Goal: Information Seeking & Learning: Learn about a topic

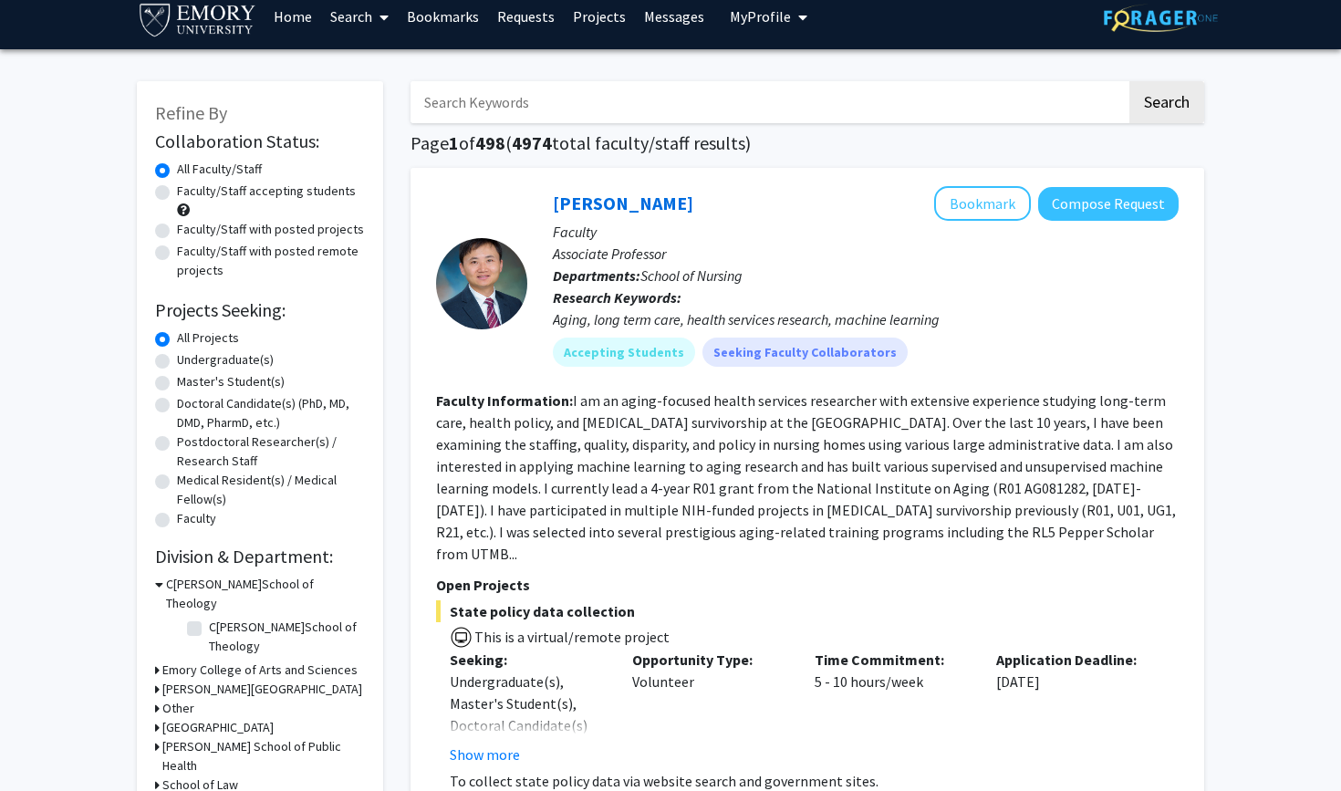
scroll to position [22, 0]
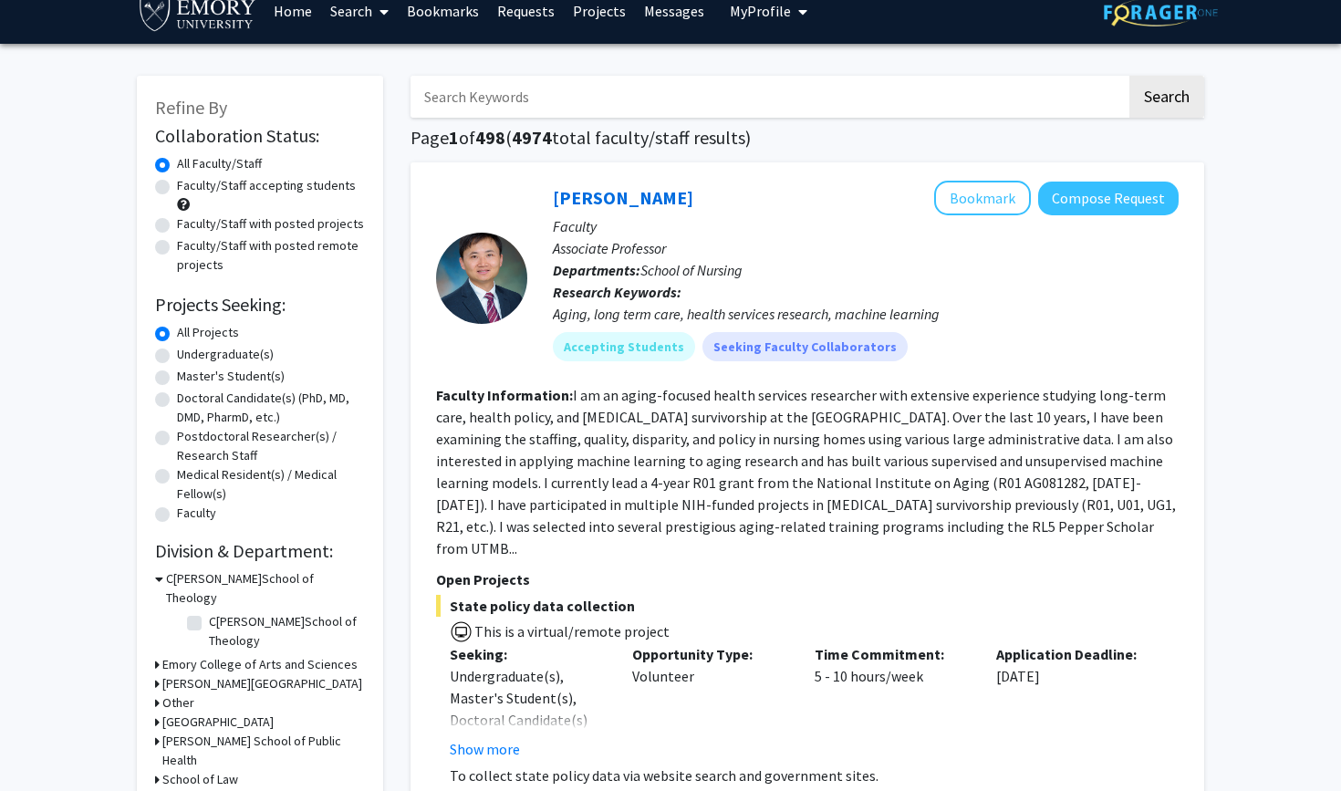
click at [153, 361] on div "Refine By Collaboration Status: Collaboration Status All Faculty/Staff Collabor…" at bounding box center [260, 461] width 246 height 770
click at [177, 361] on label "Undergraduate(s)" at bounding box center [225, 354] width 97 height 19
click at [177, 357] on input "Undergraduate(s)" at bounding box center [183, 351] width 12 height 12
radio input "true"
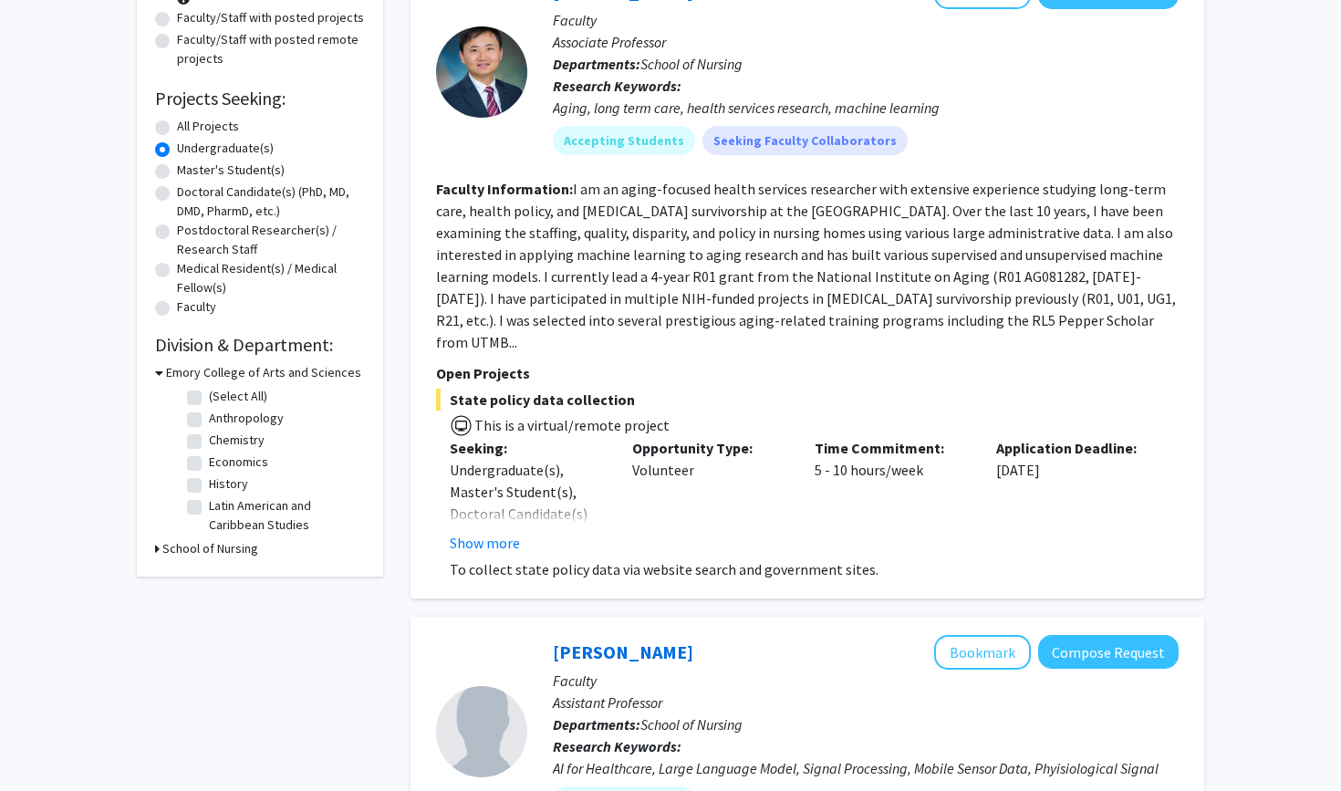
scroll to position [229, 0]
click at [493, 531] on button "Show more" at bounding box center [485, 542] width 70 height 22
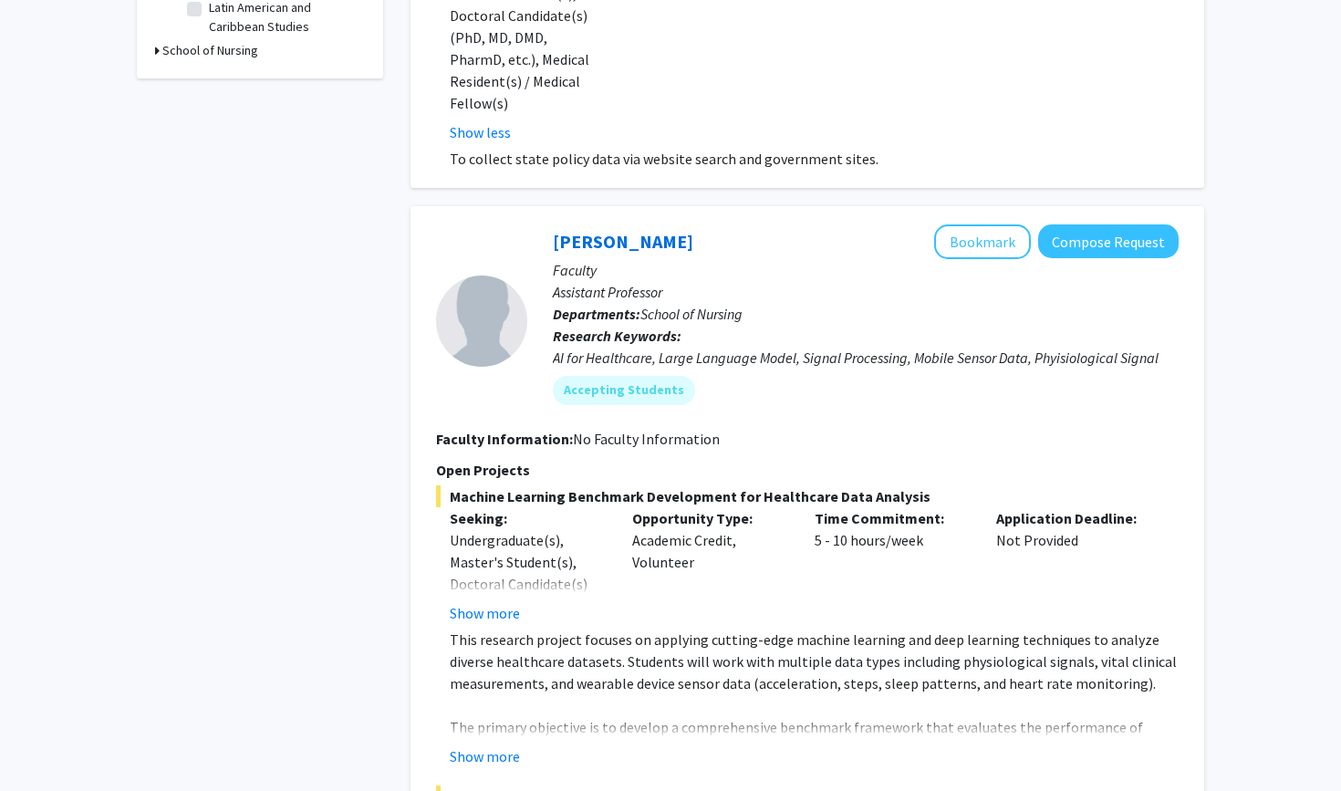
scroll to position [729, 0]
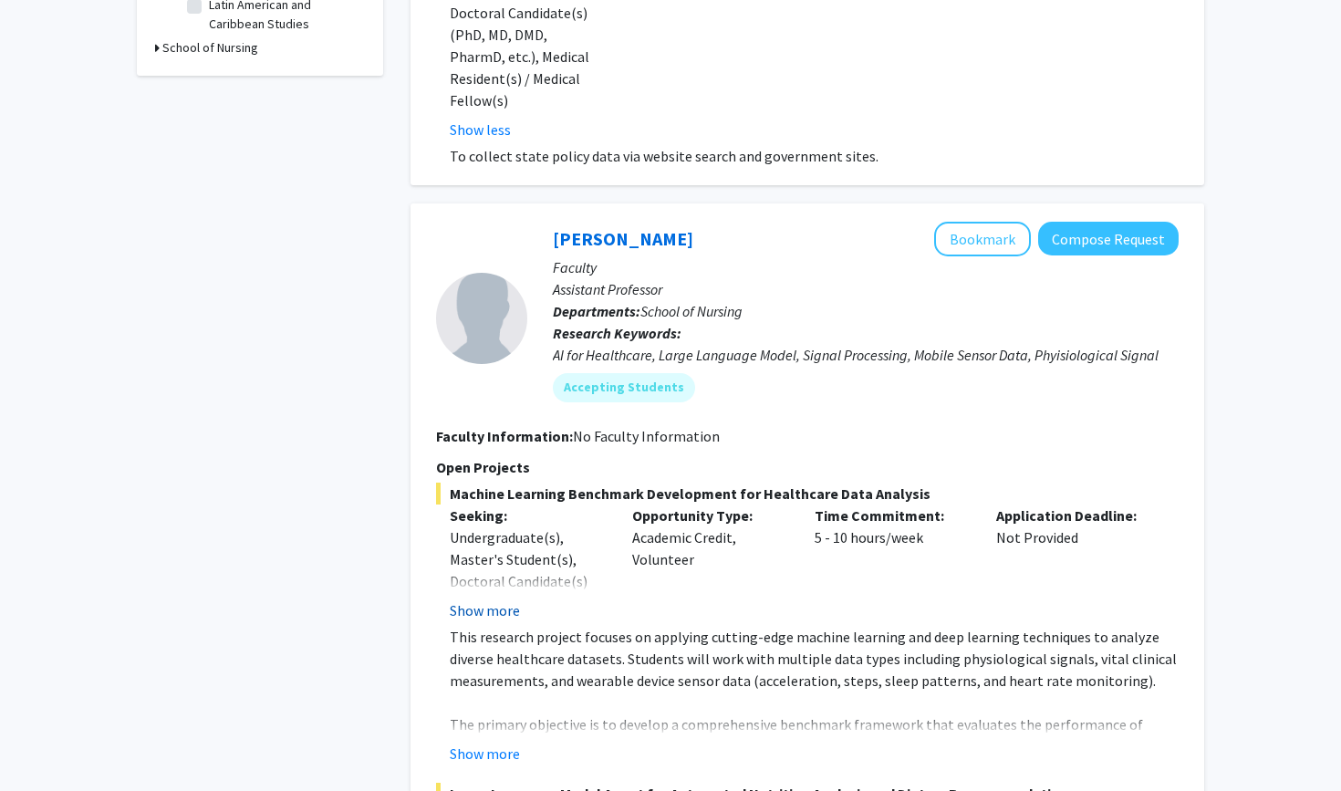
click at [488, 599] on button "Show more" at bounding box center [485, 610] width 70 height 22
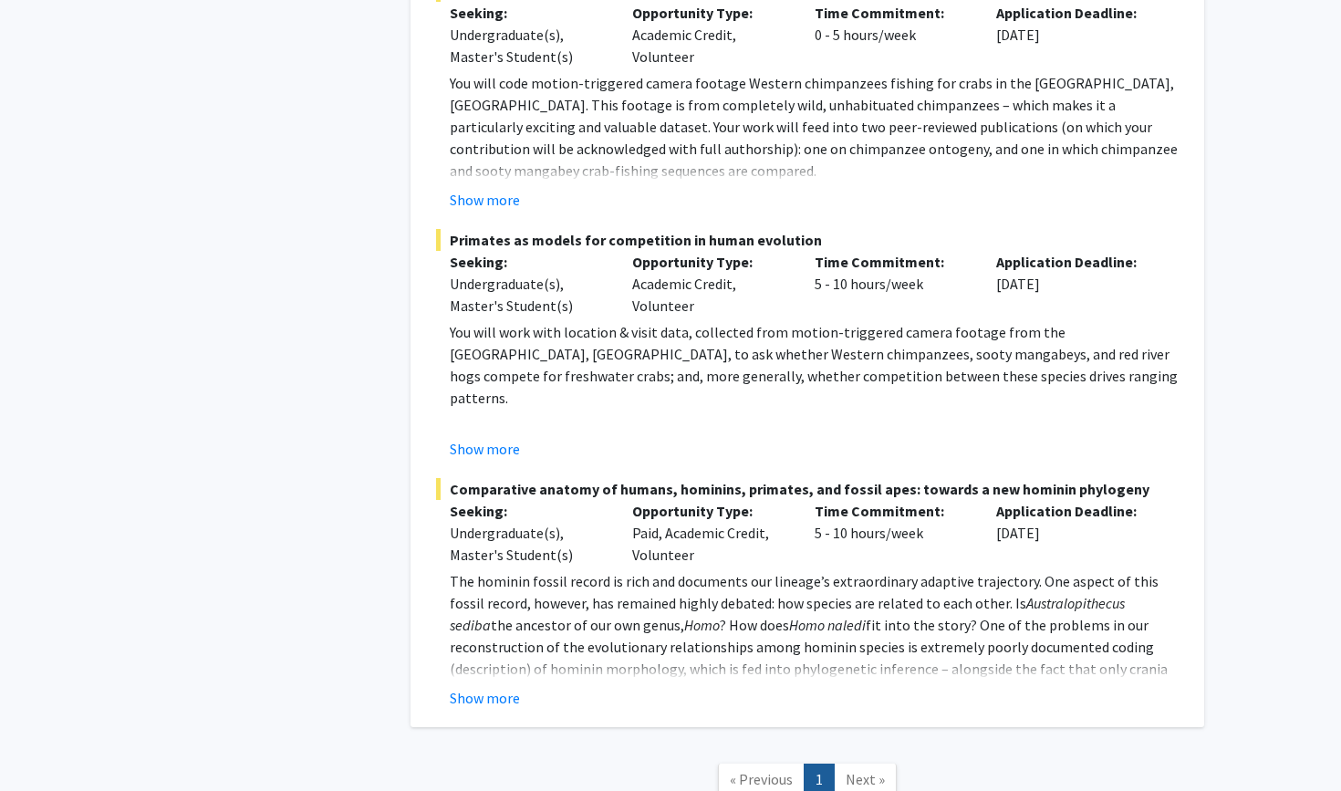
scroll to position [4069, 0]
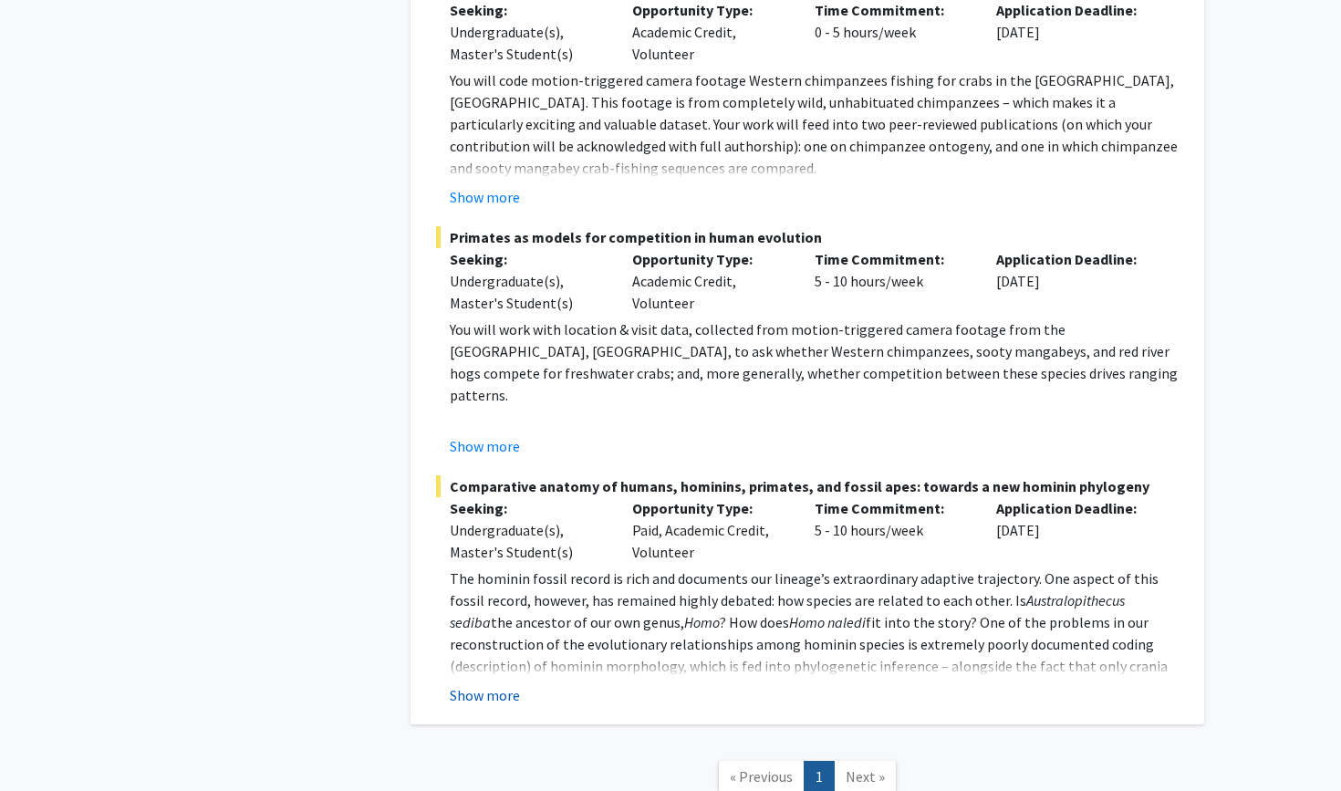
click at [503, 684] on button "Show more" at bounding box center [485, 695] width 70 height 22
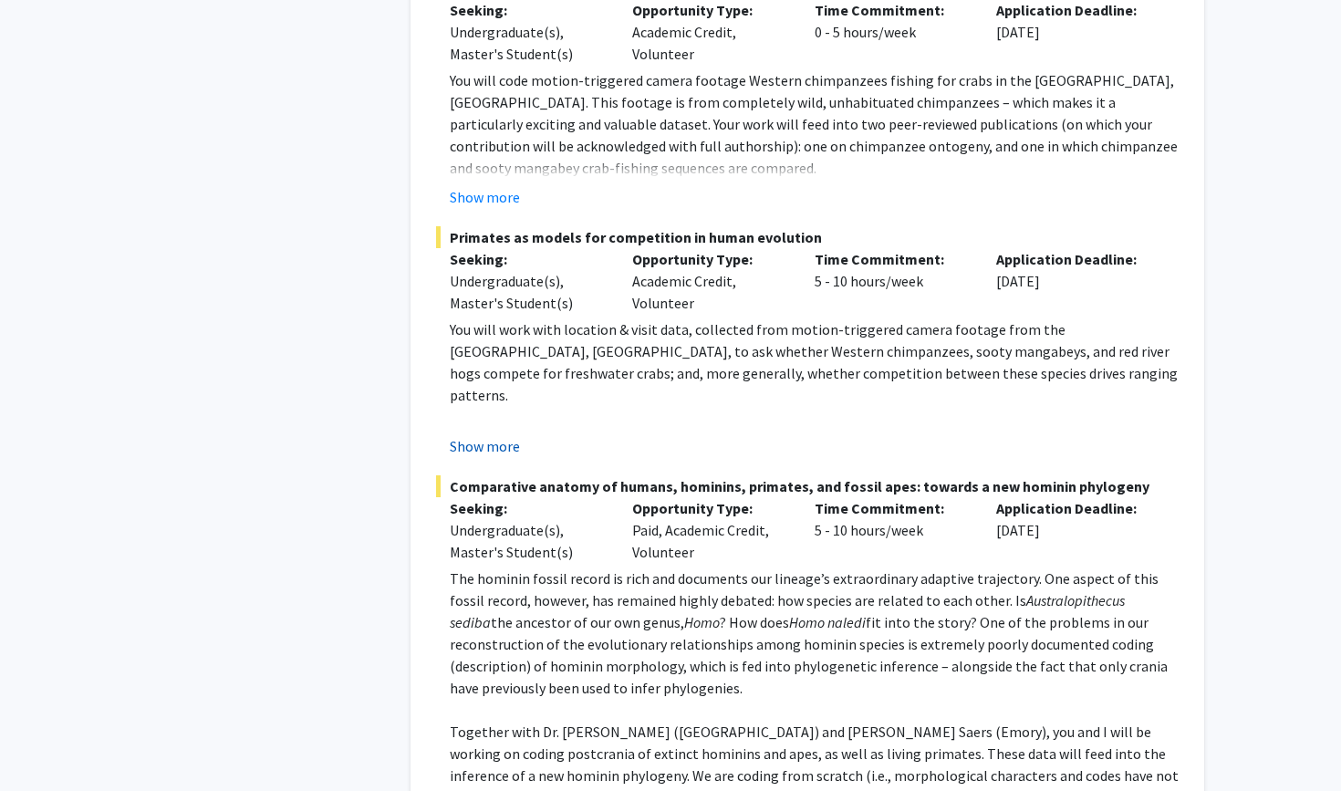
click at [488, 435] on button "Show more" at bounding box center [485, 446] width 70 height 22
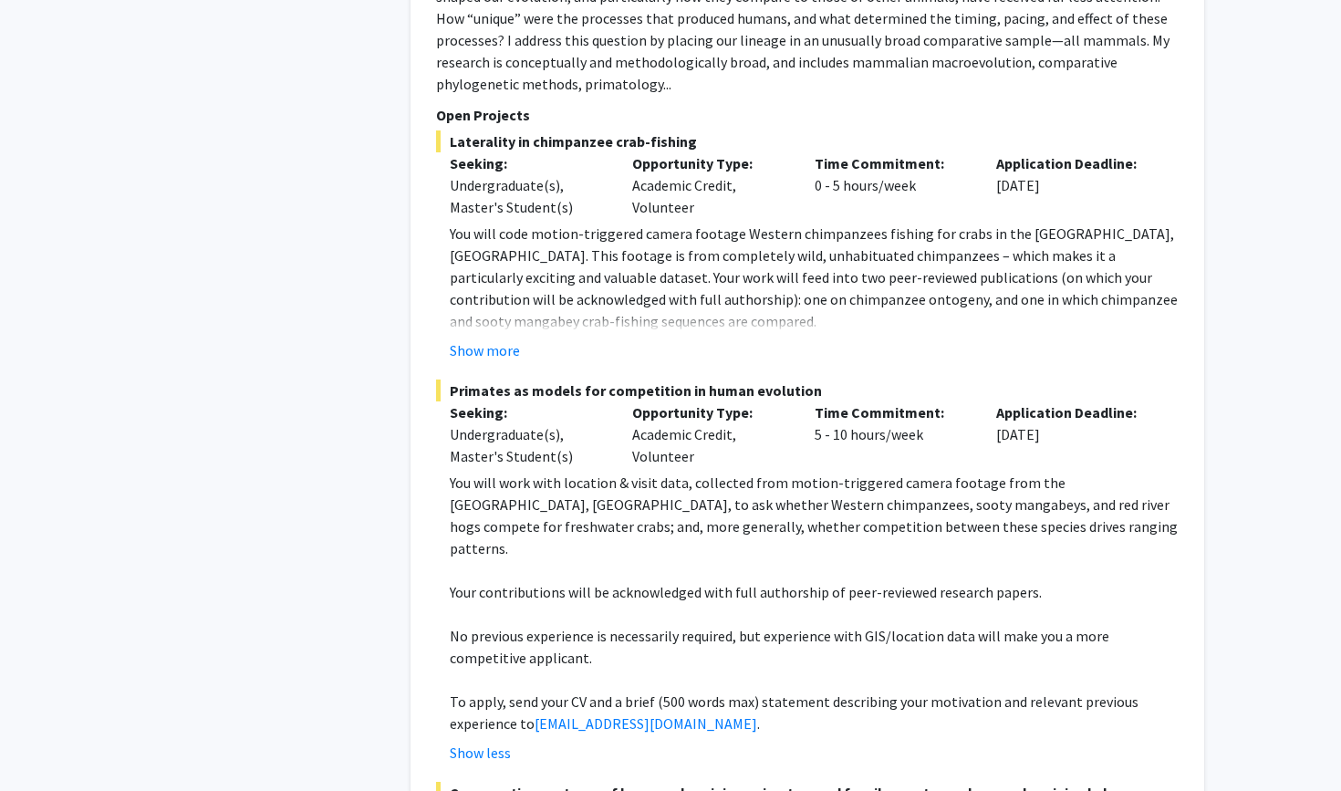
scroll to position [3903, 0]
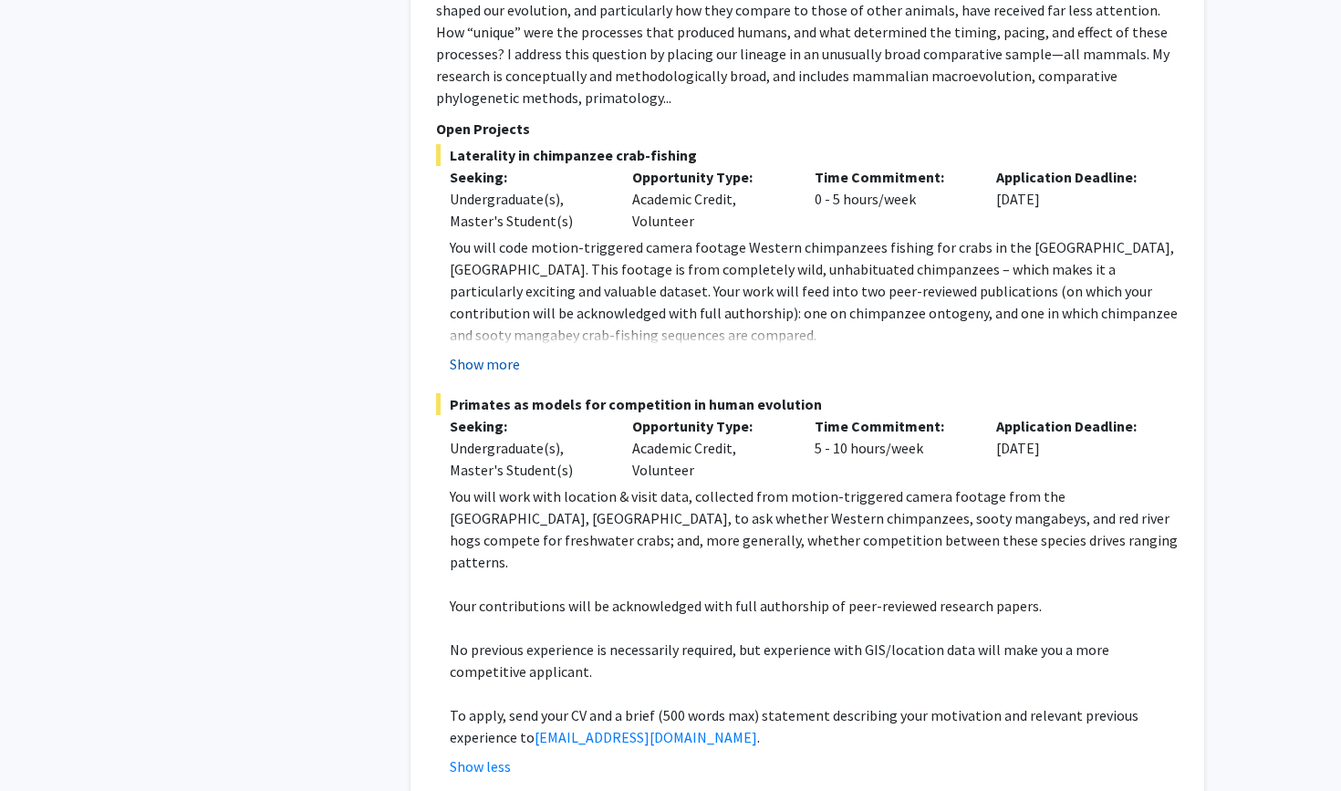
click at [513, 353] on button "Show more" at bounding box center [485, 364] width 70 height 22
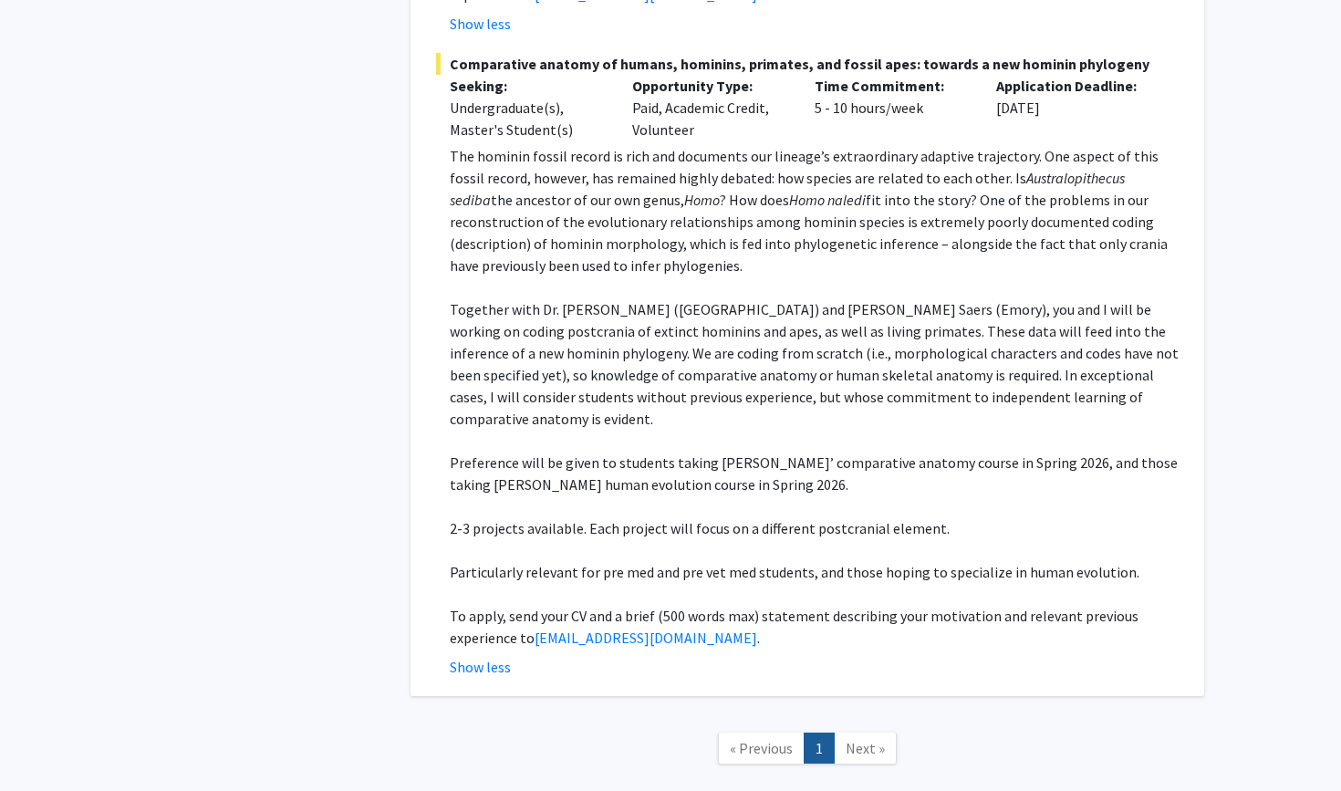
scroll to position [4753, 0]
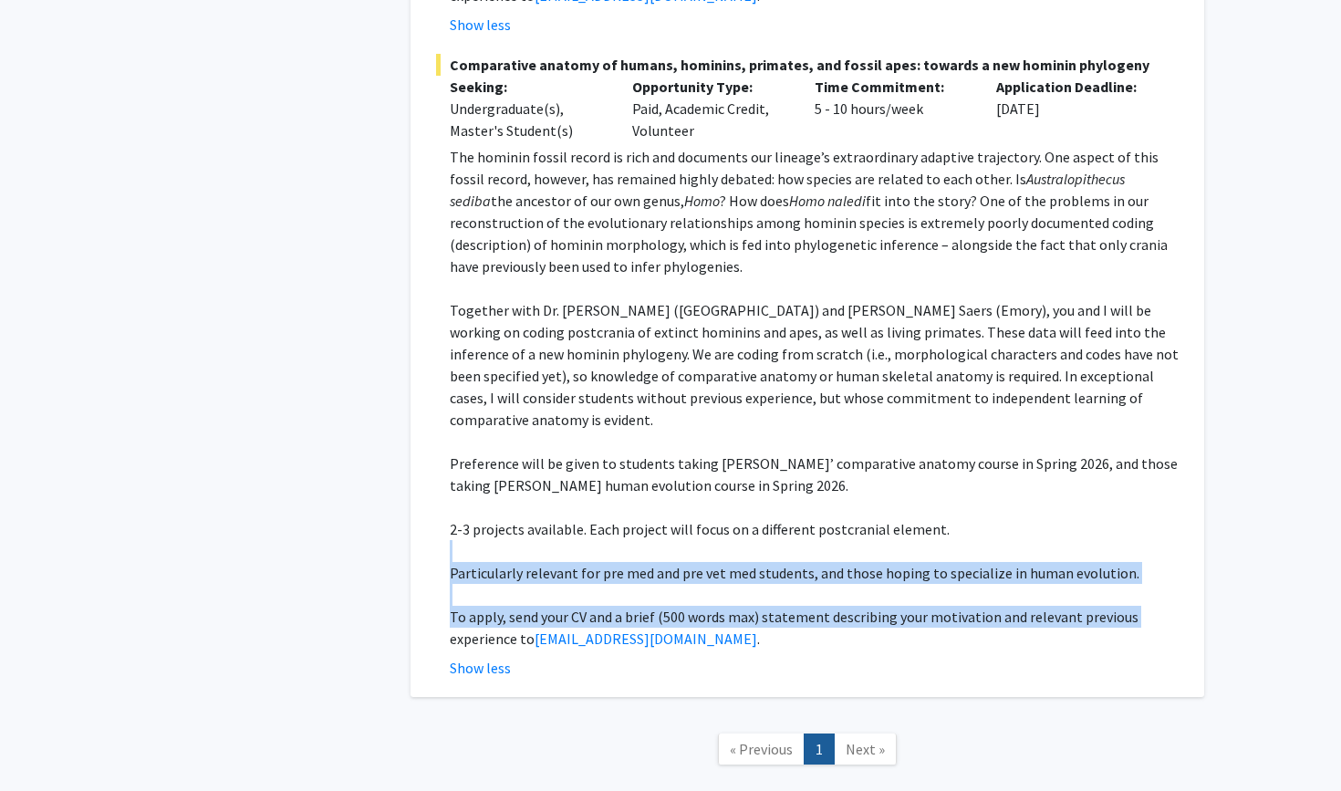
drag, startPoint x: 1145, startPoint y: 518, endPoint x: 478, endPoint y: 448, distance: 670.4
click at [478, 448] on div "The hominin fossil record is rich and documents our lineage’s extraordinary ada…" at bounding box center [814, 397] width 729 height 503
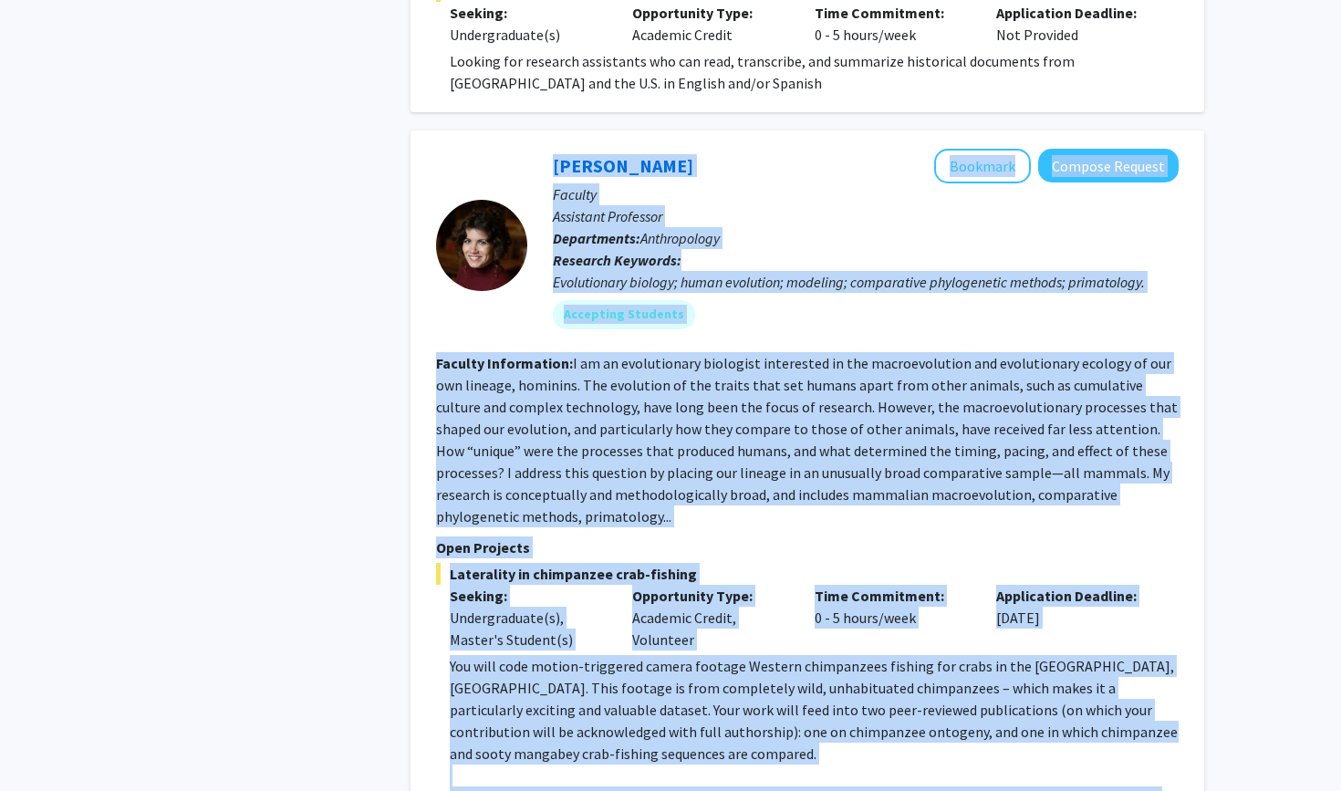
scroll to position [3487, 0]
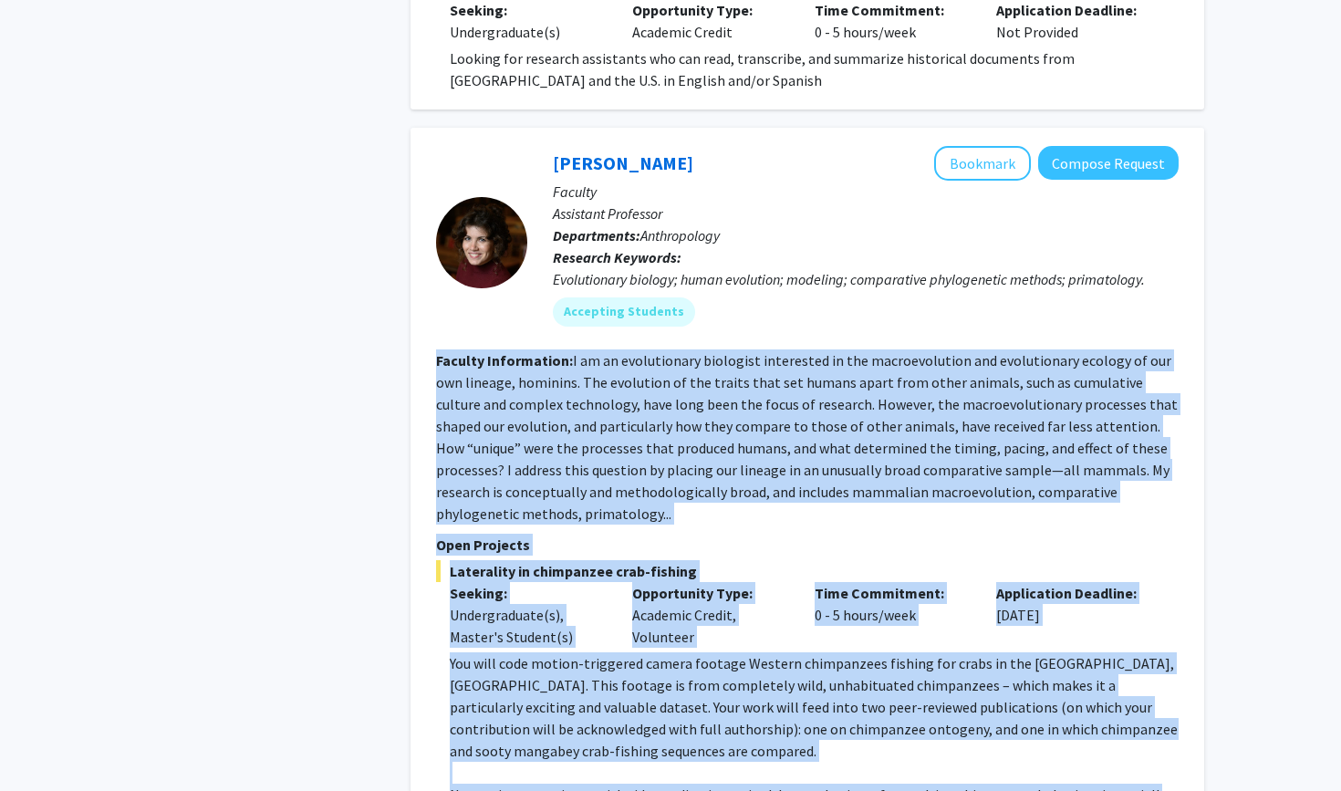
drag, startPoint x: 692, startPoint y: 550, endPoint x: 435, endPoint y: 278, distance: 374.2
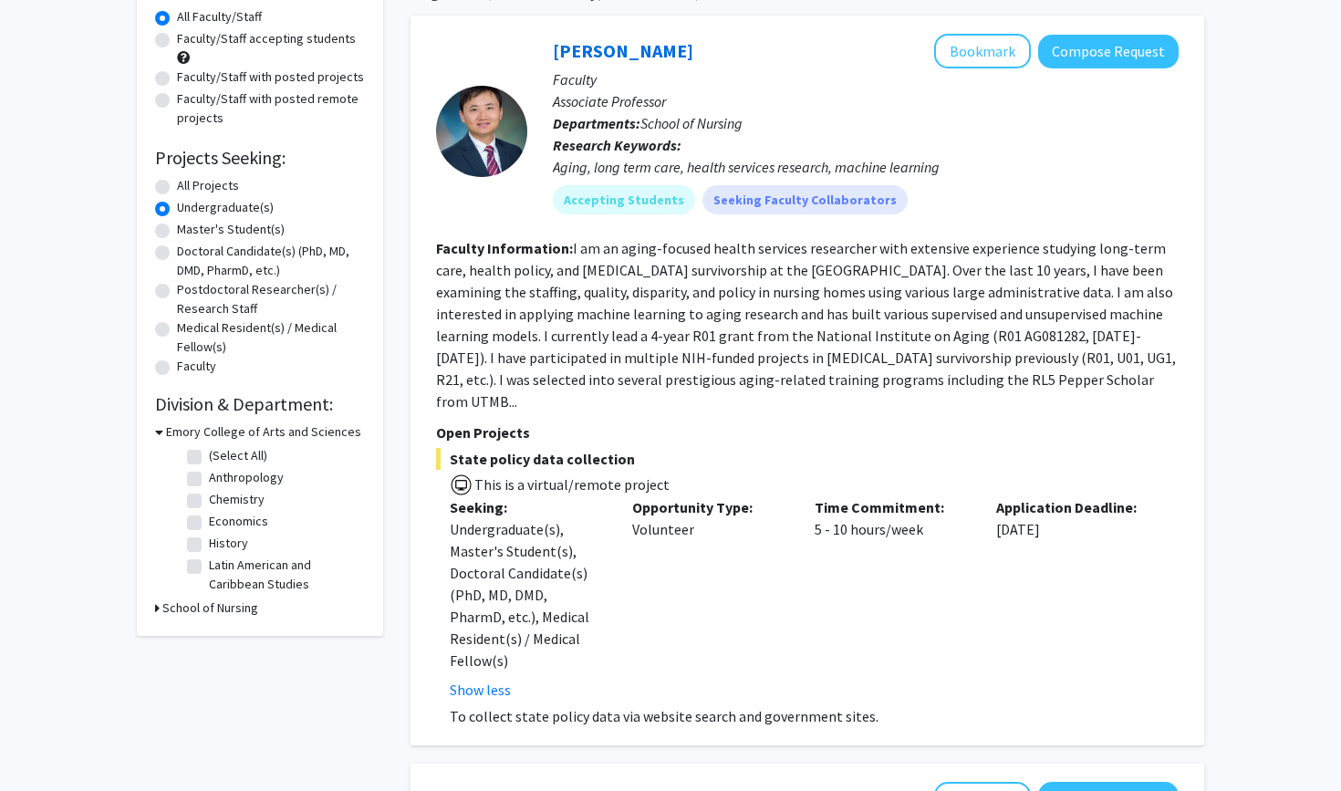
scroll to position [164, 0]
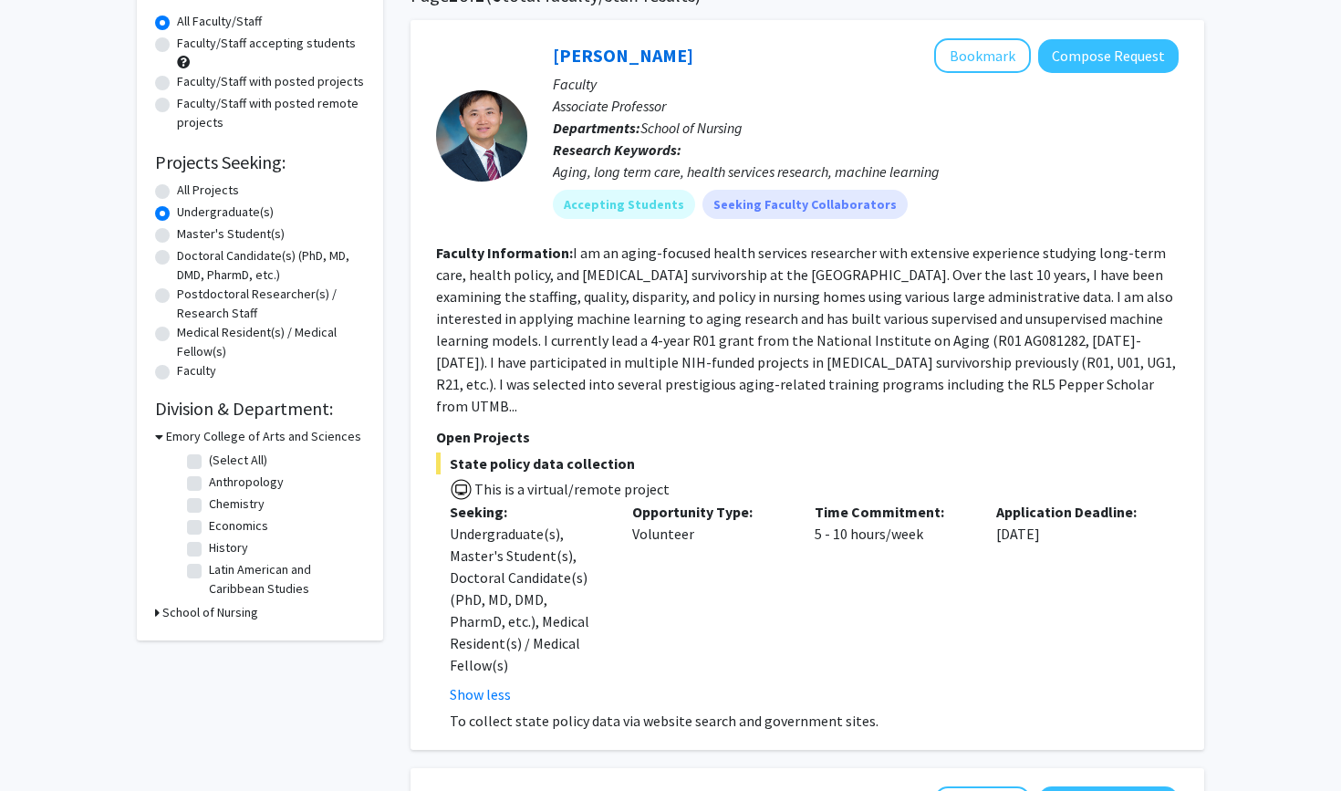
click at [177, 220] on label "Undergraduate(s)" at bounding box center [225, 211] width 97 height 19
click at [177, 214] on input "Undergraduate(s)" at bounding box center [183, 208] width 12 height 12
click at [177, 177] on form "Collaboration Status: Collaboration Status All Faculty/Staff Collaboration Stat…" at bounding box center [260, 183] width 210 height 400
click at [171, 190] on div "All Projects" at bounding box center [260, 192] width 210 height 22
click at [177, 195] on label "All Projects" at bounding box center [208, 190] width 62 height 19
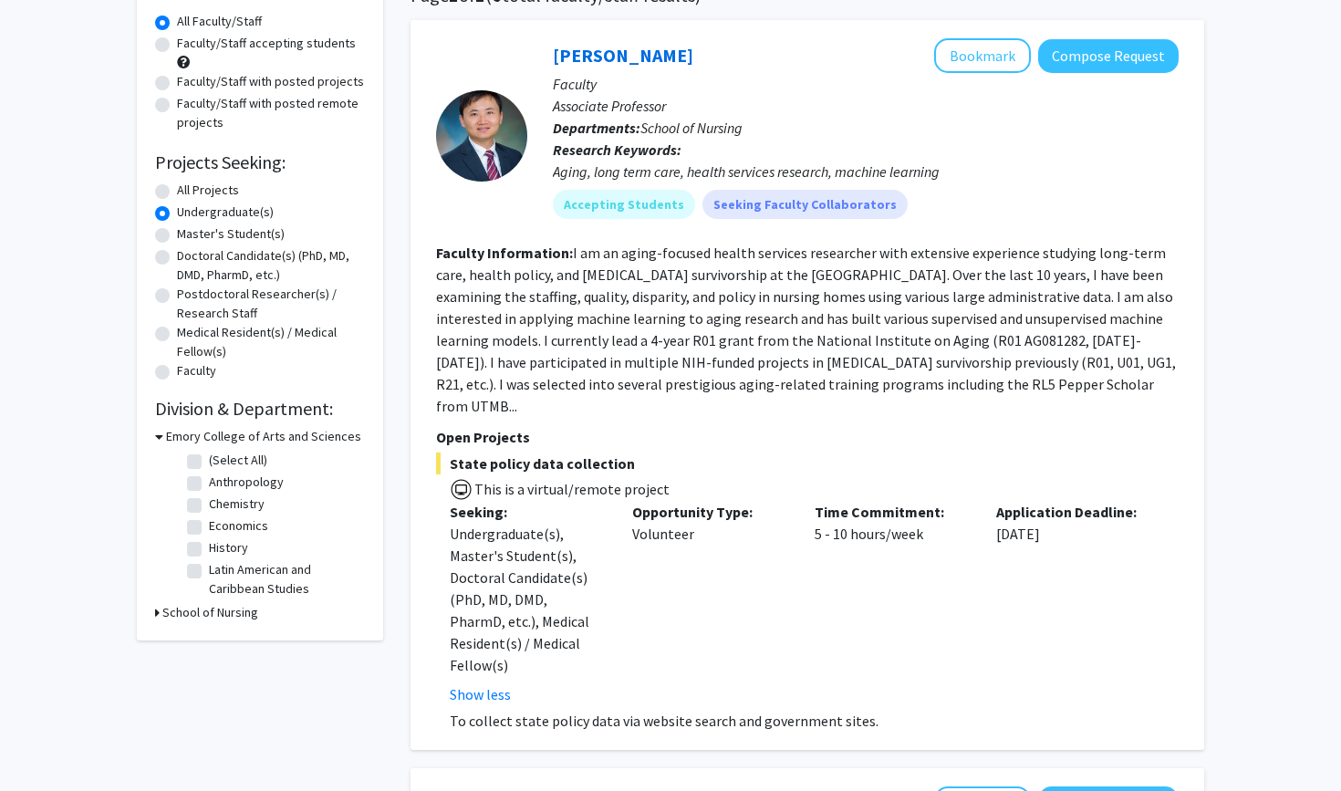
click at [177, 192] on input "All Projects" at bounding box center [183, 187] width 12 height 12
radio input "true"
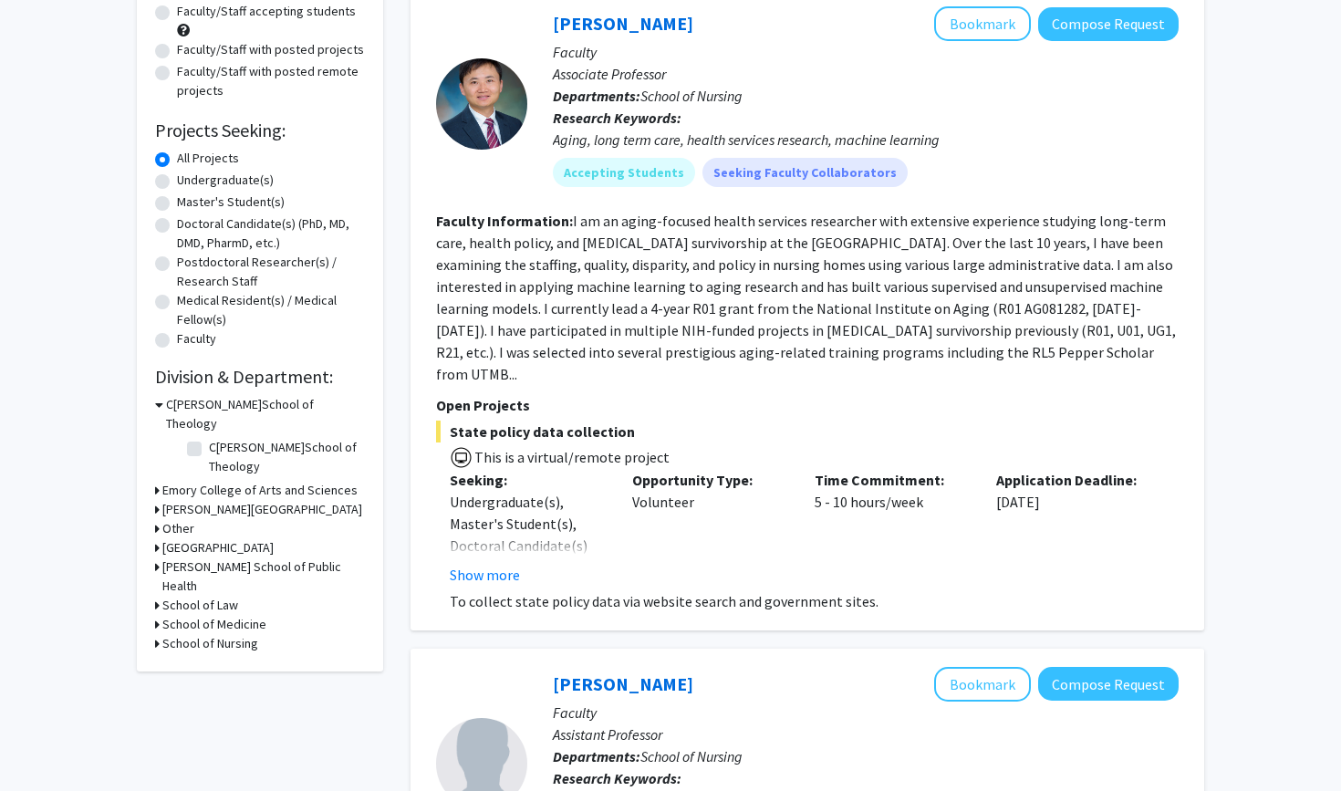
scroll to position [215, 0]
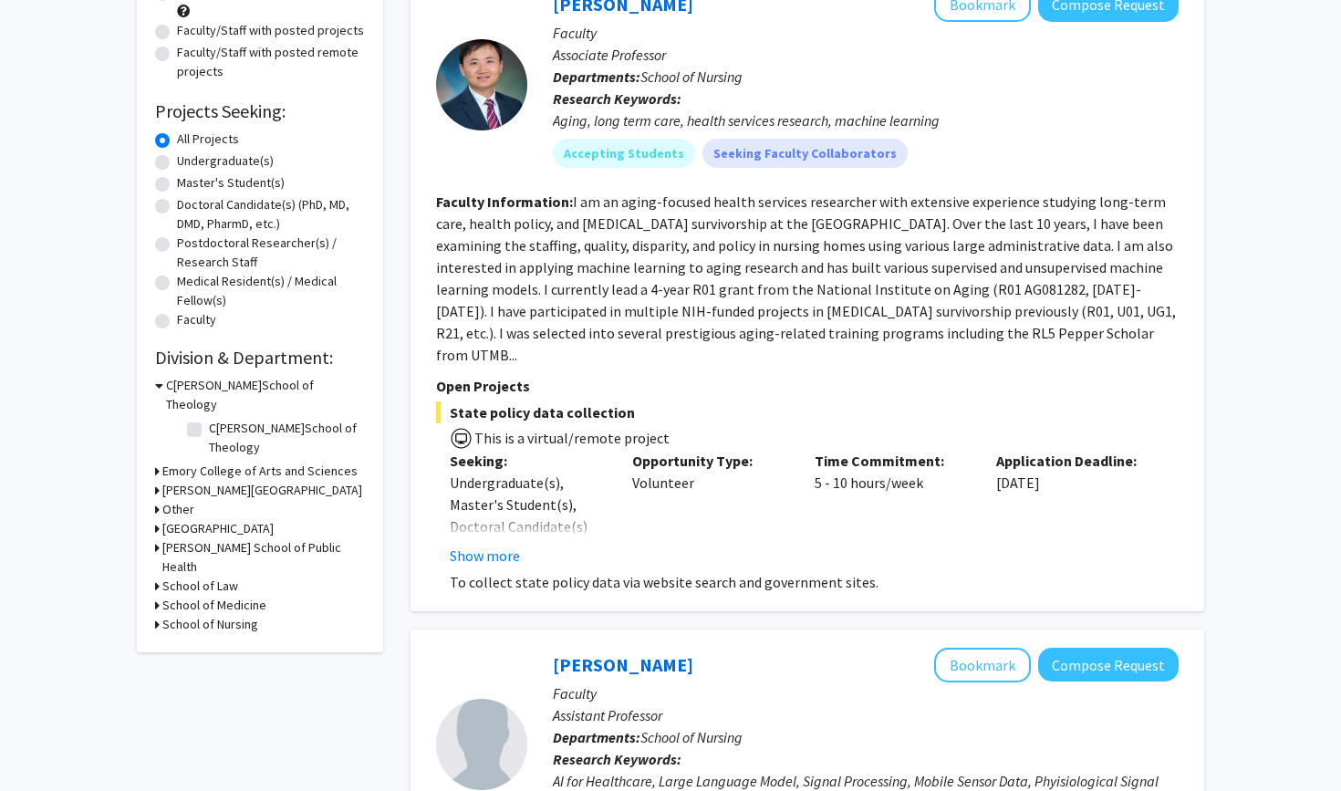
click at [234, 461] on h3 "Emory College of Arts and Sciences" at bounding box center [259, 470] width 195 height 19
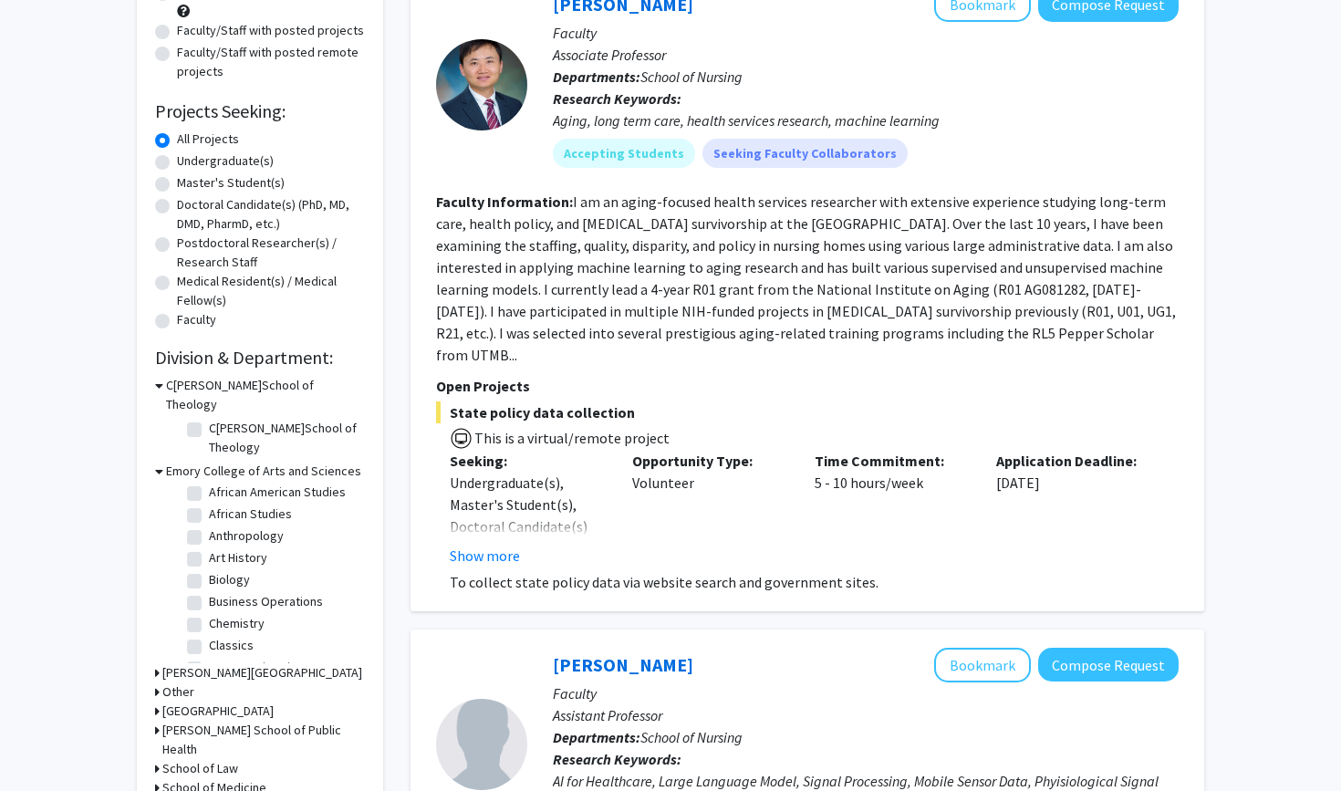
scroll to position [26, 0]
click at [209, 569] on label "Biology" at bounding box center [229, 578] width 41 height 19
click at [209, 569] on input "Biology" at bounding box center [215, 575] width 12 height 12
checkbox input "true"
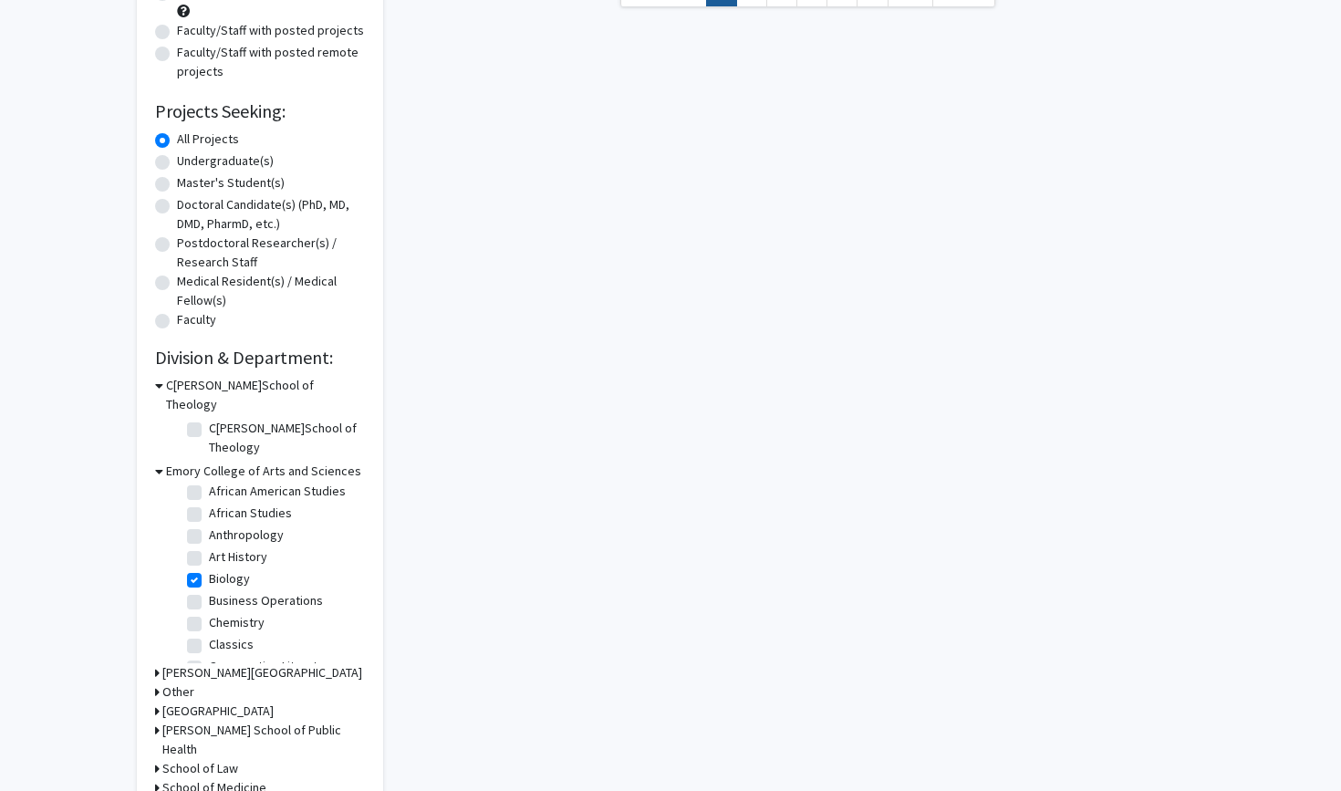
checkbox input "true"
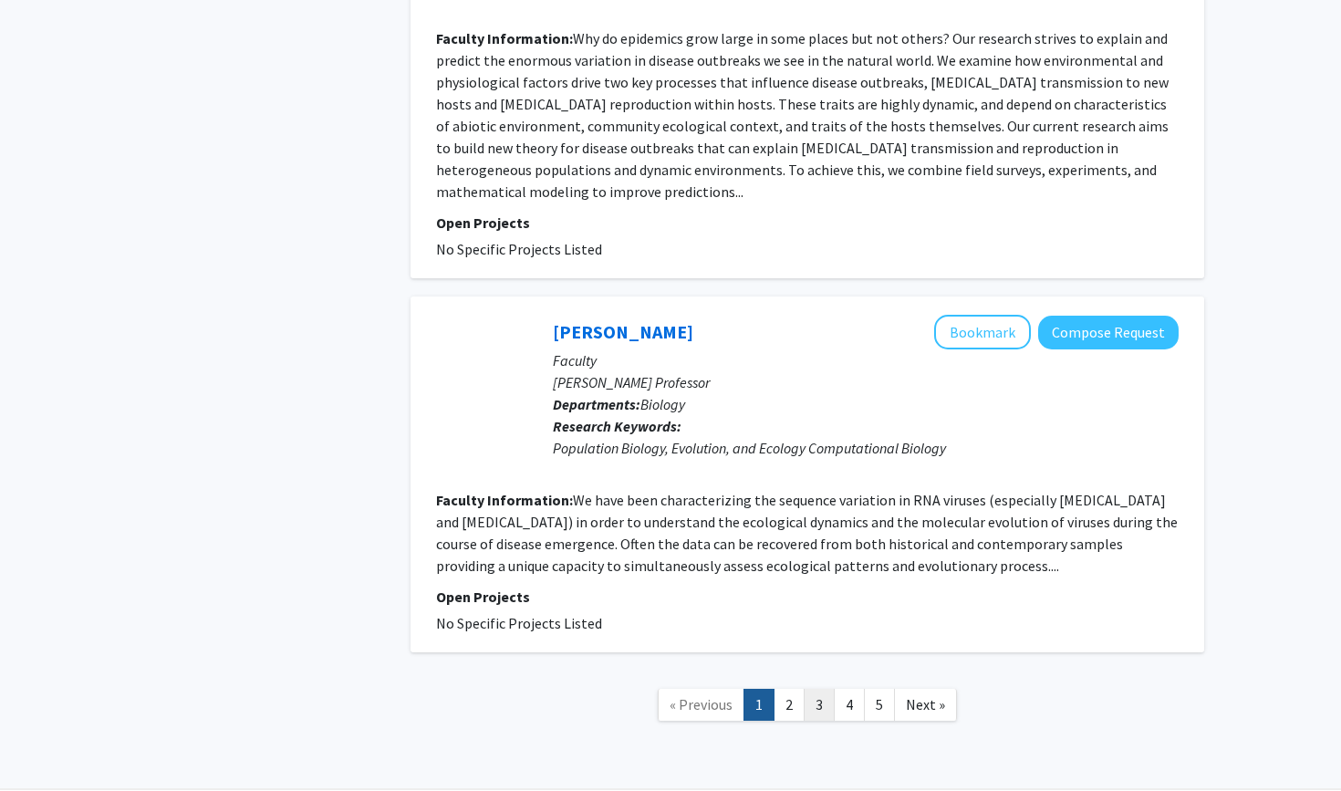
scroll to position [3471, 0]
click at [803, 689] on link "2" at bounding box center [788, 705] width 31 height 32
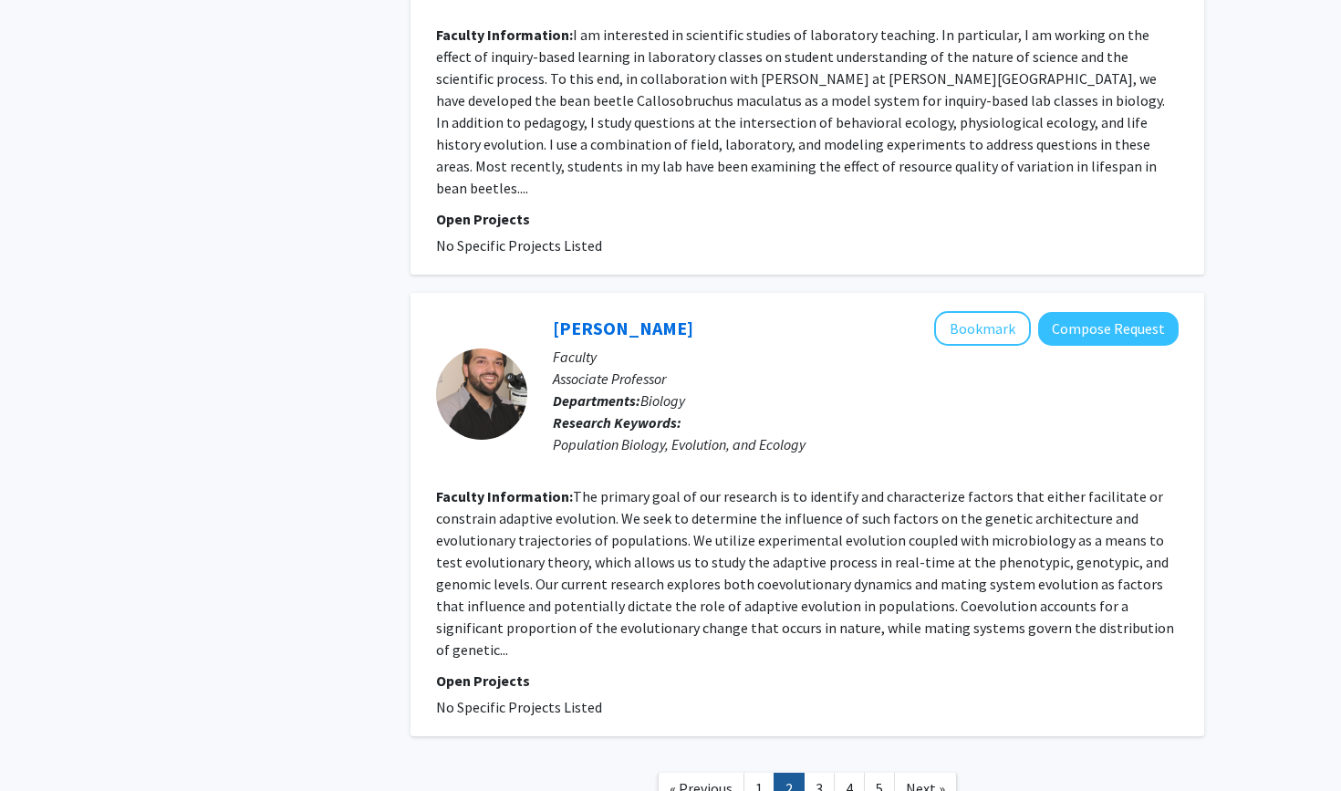
scroll to position [3909, 0]
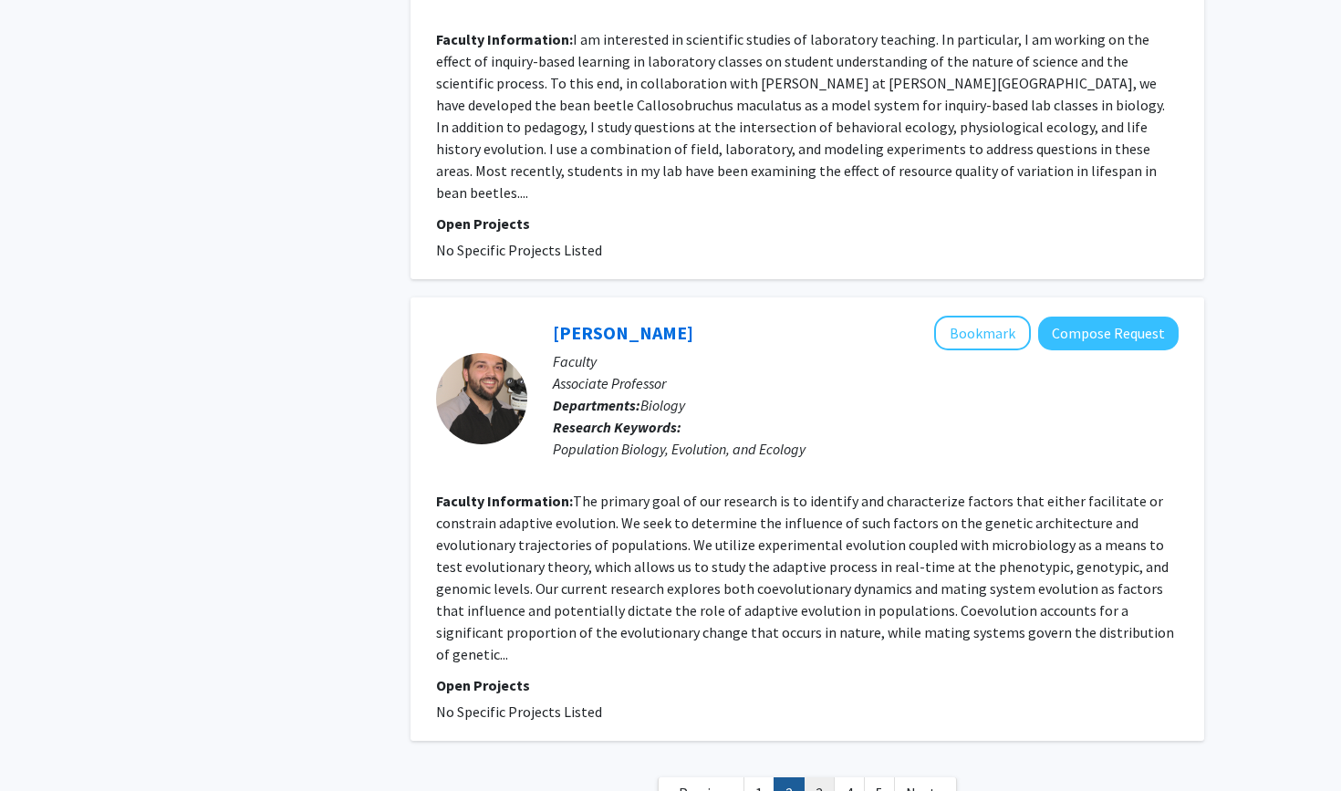
click at [821, 777] on link "3" at bounding box center [818, 793] width 31 height 32
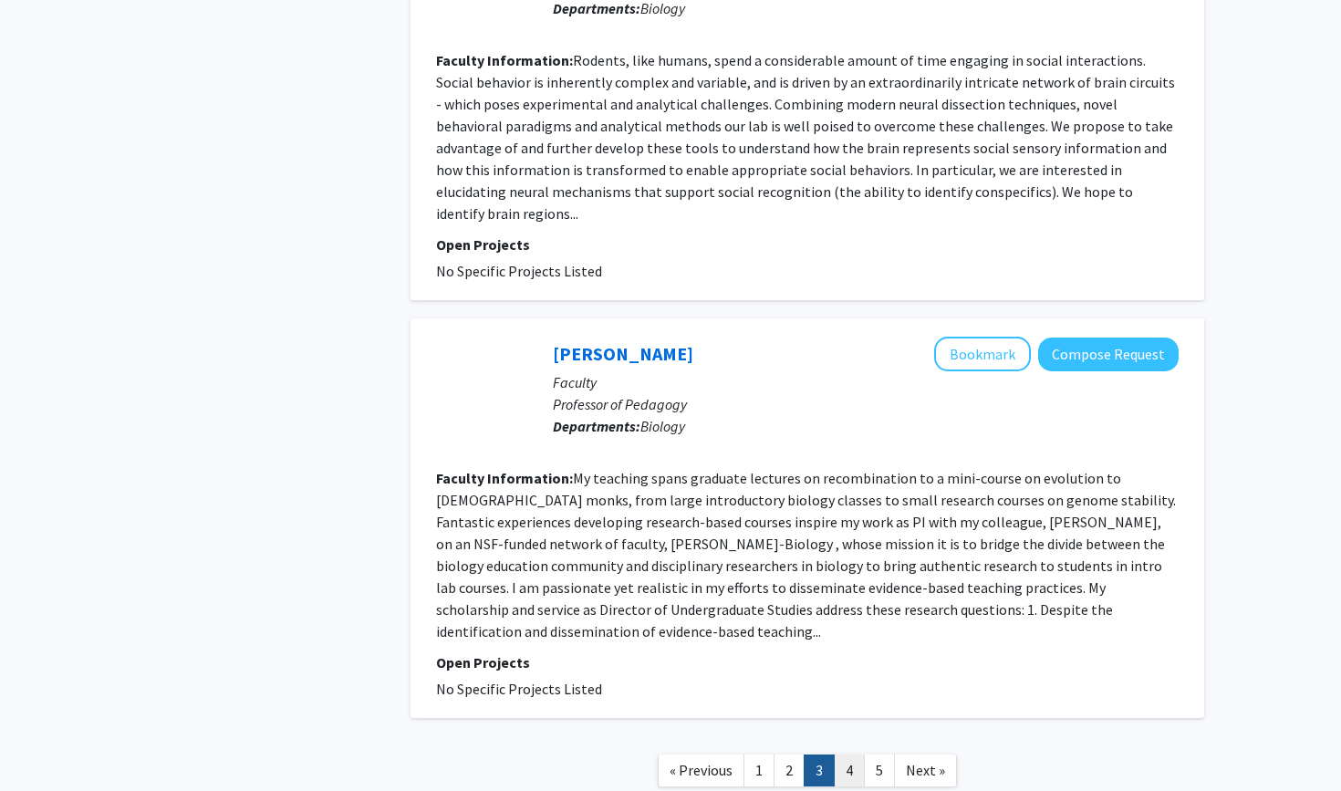
scroll to position [3427, 0]
click at [841, 755] on link "4" at bounding box center [849, 771] width 31 height 32
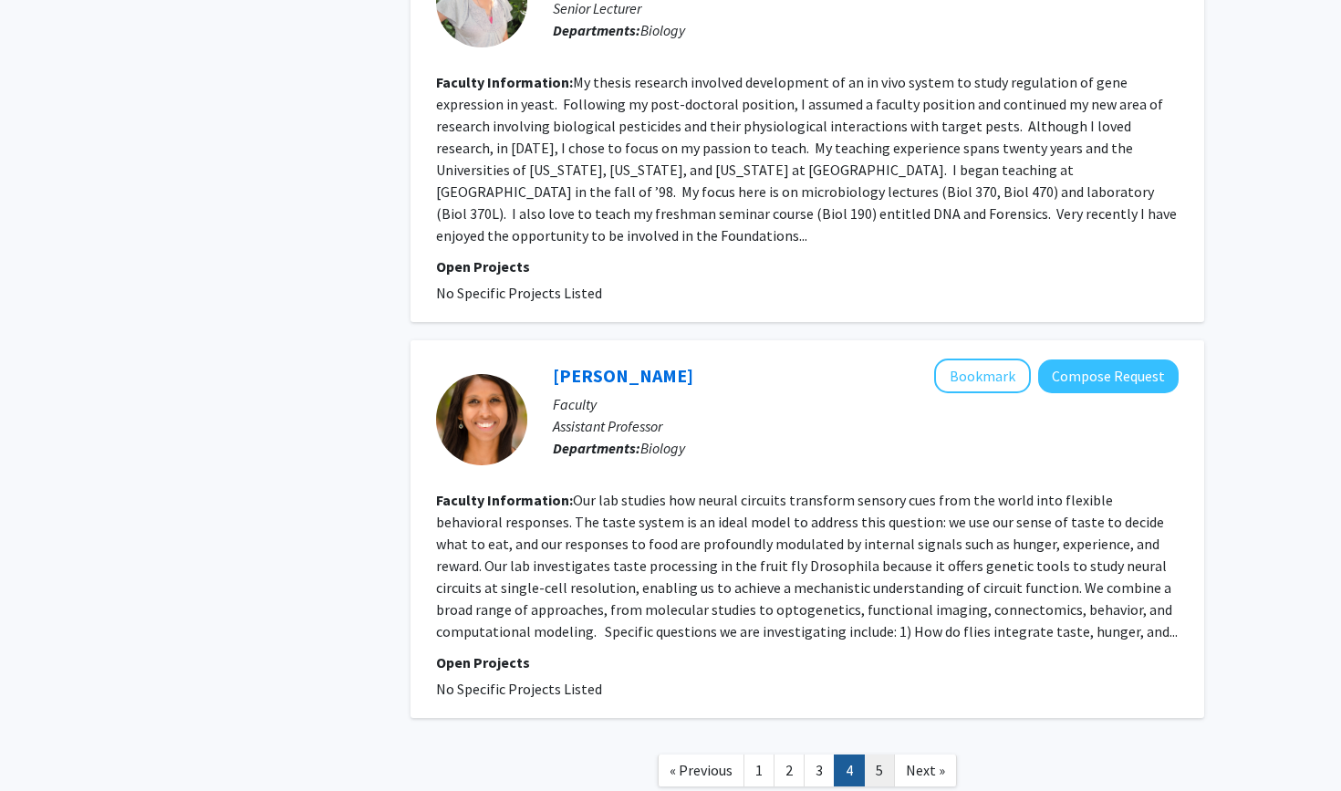
scroll to position [3581, 0]
click at [881, 755] on link "5" at bounding box center [879, 771] width 31 height 32
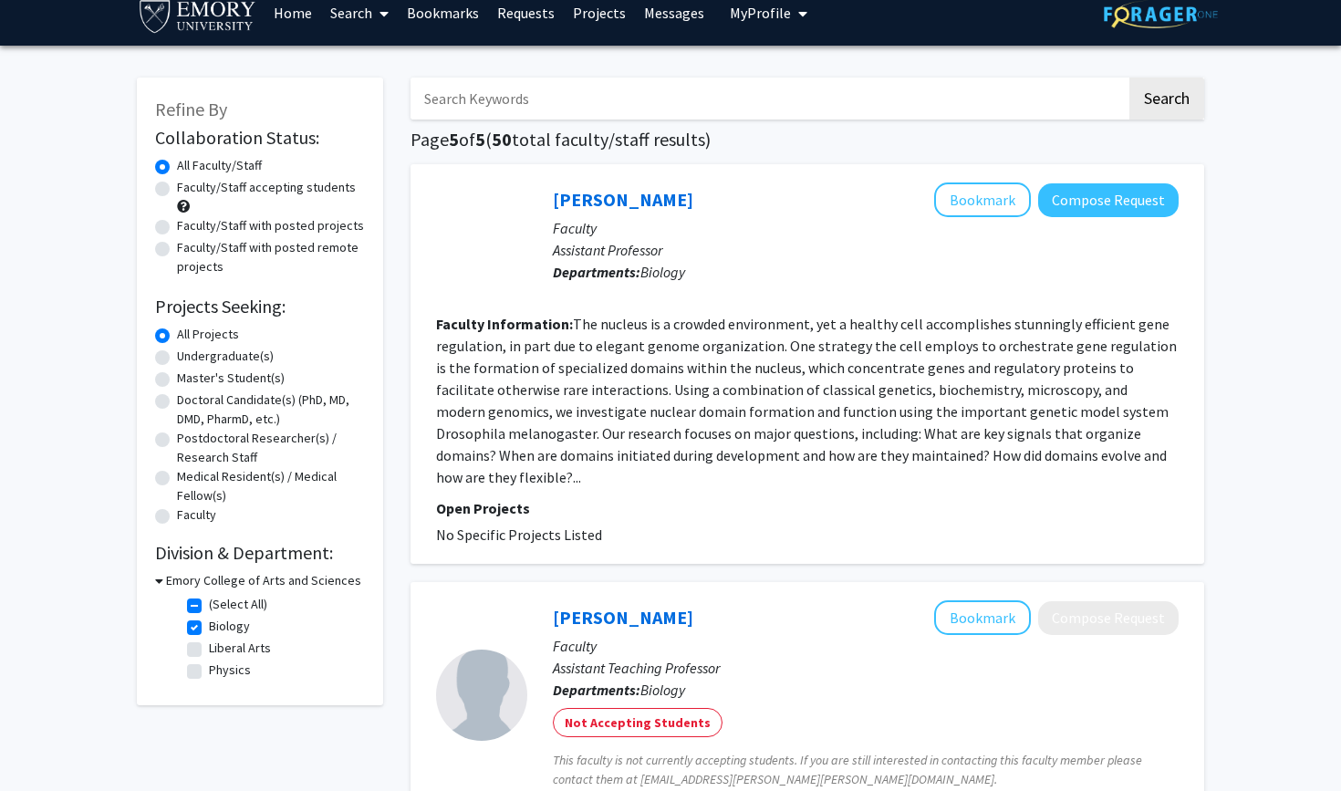
scroll to position [89, 0]
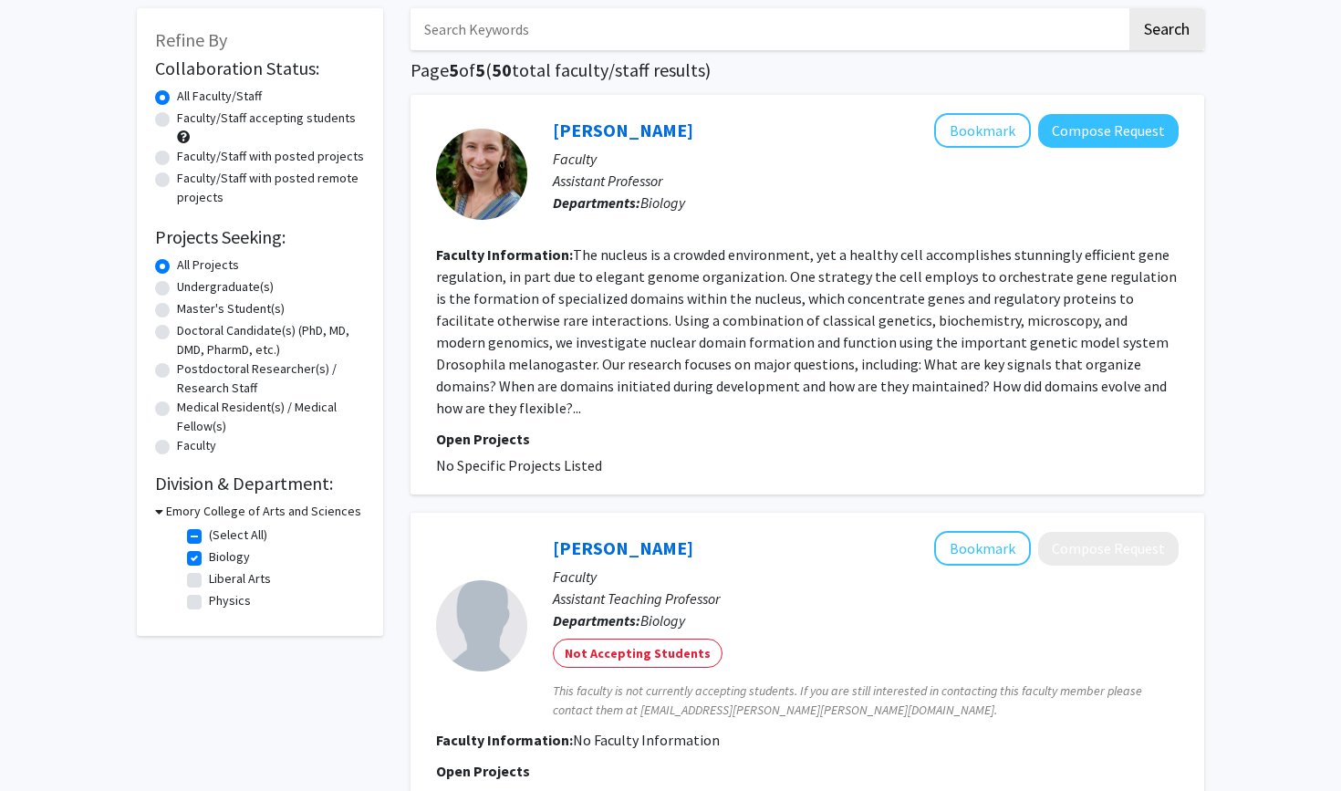
click at [193, 551] on fg-checkbox "Biology Biology" at bounding box center [273, 558] width 173 height 22
click at [209, 560] on label "Biology" at bounding box center [229, 556] width 41 height 19
click at [209, 559] on input "Biology" at bounding box center [215, 553] width 12 height 12
checkbox input "false"
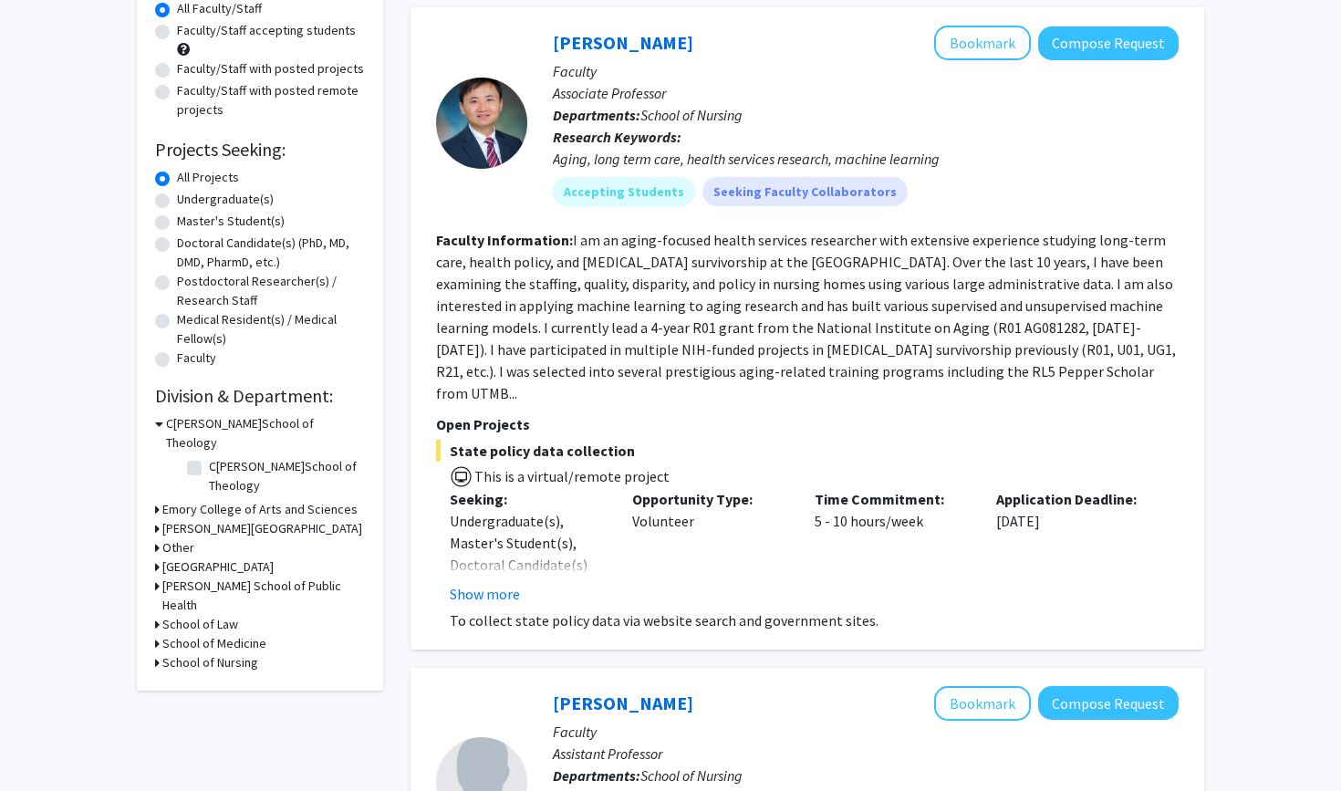
scroll to position [179, 0]
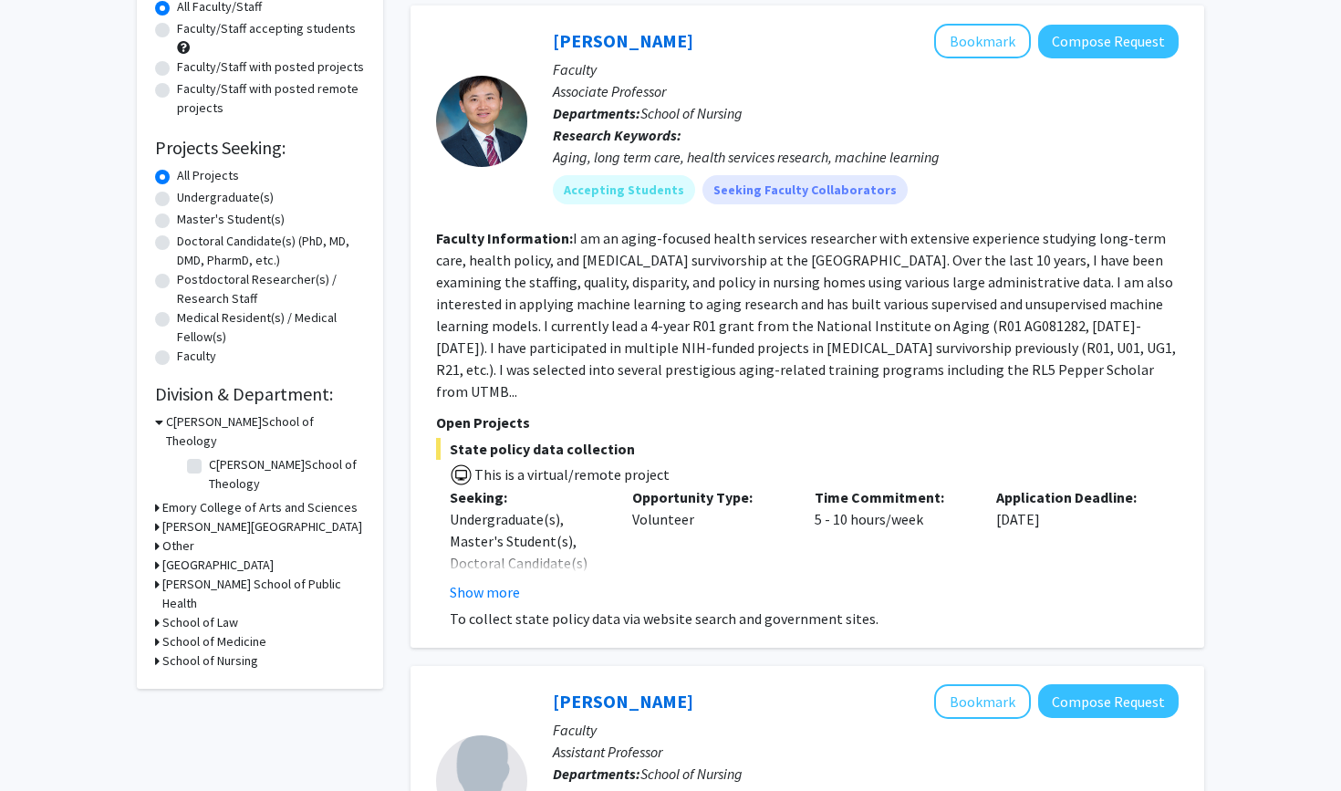
click at [220, 498] on h3 "Emory College of Arts and Sciences" at bounding box center [259, 507] width 195 height 19
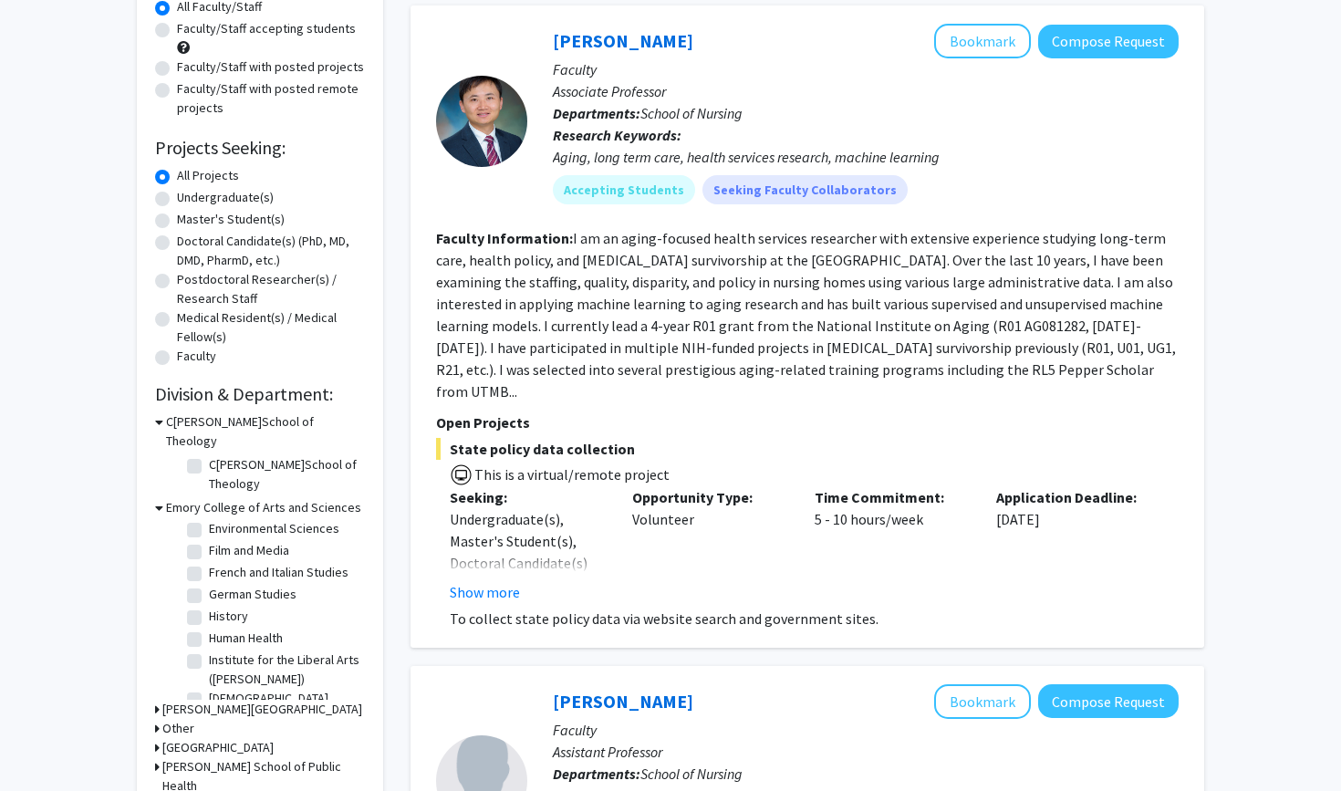
scroll to position [328, 0]
click at [202, 609] on fg-checkbox "Human Health Human Health" at bounding box center [273, 620] width 173 height 22
click at [209, 609] on label "Human Health" at bounding box center [246, 618] width 74 height 19
click at [209, 609] on input "Human Health" at bounding box center [215, 615] width 12 height 12
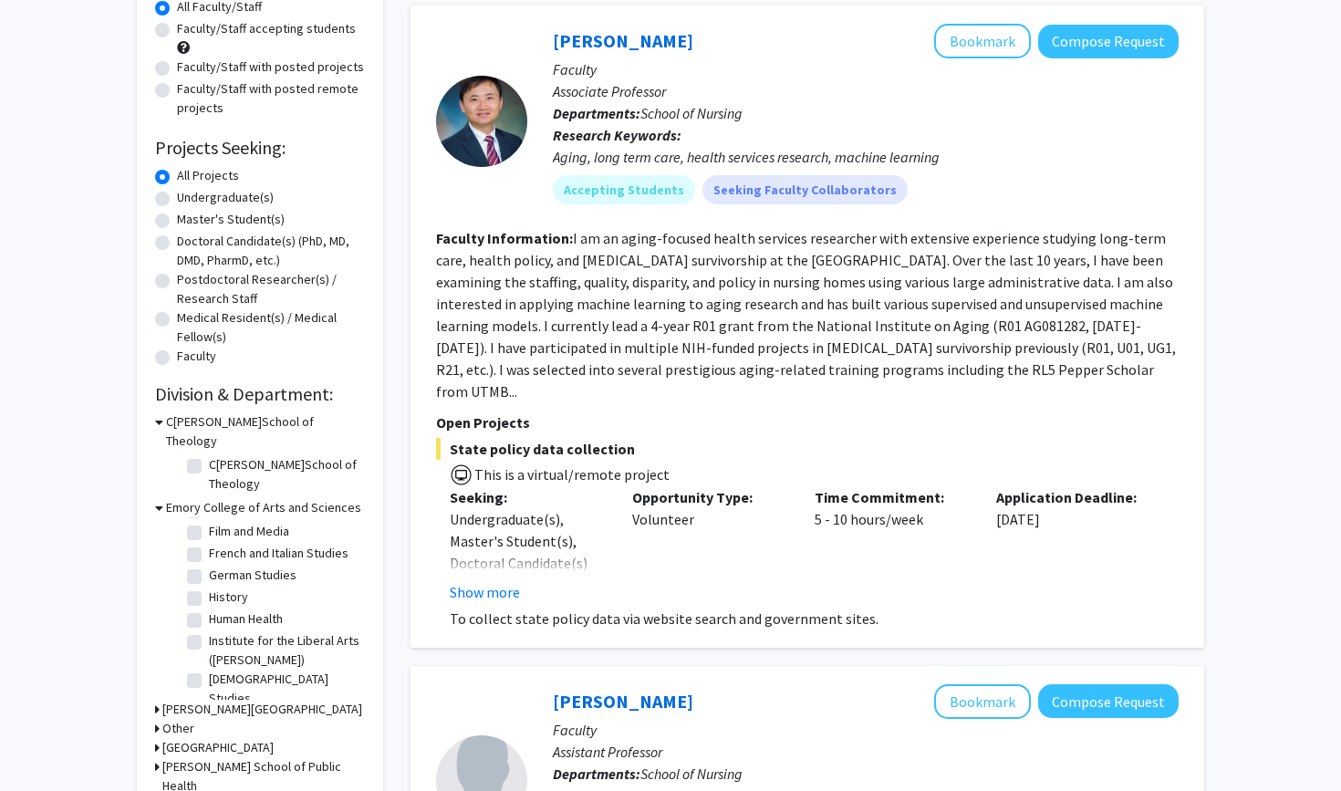
checkbox input "true"
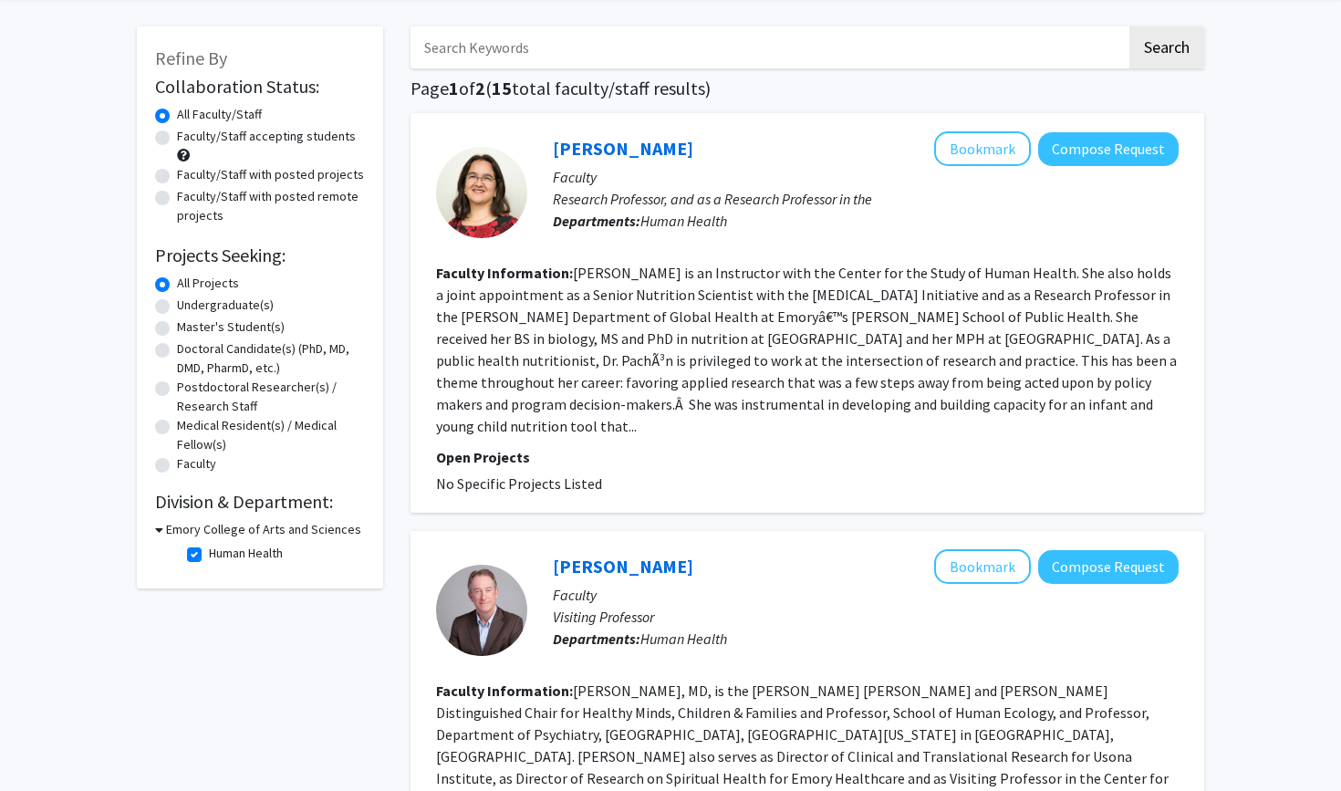
scroll to position [68, 0]
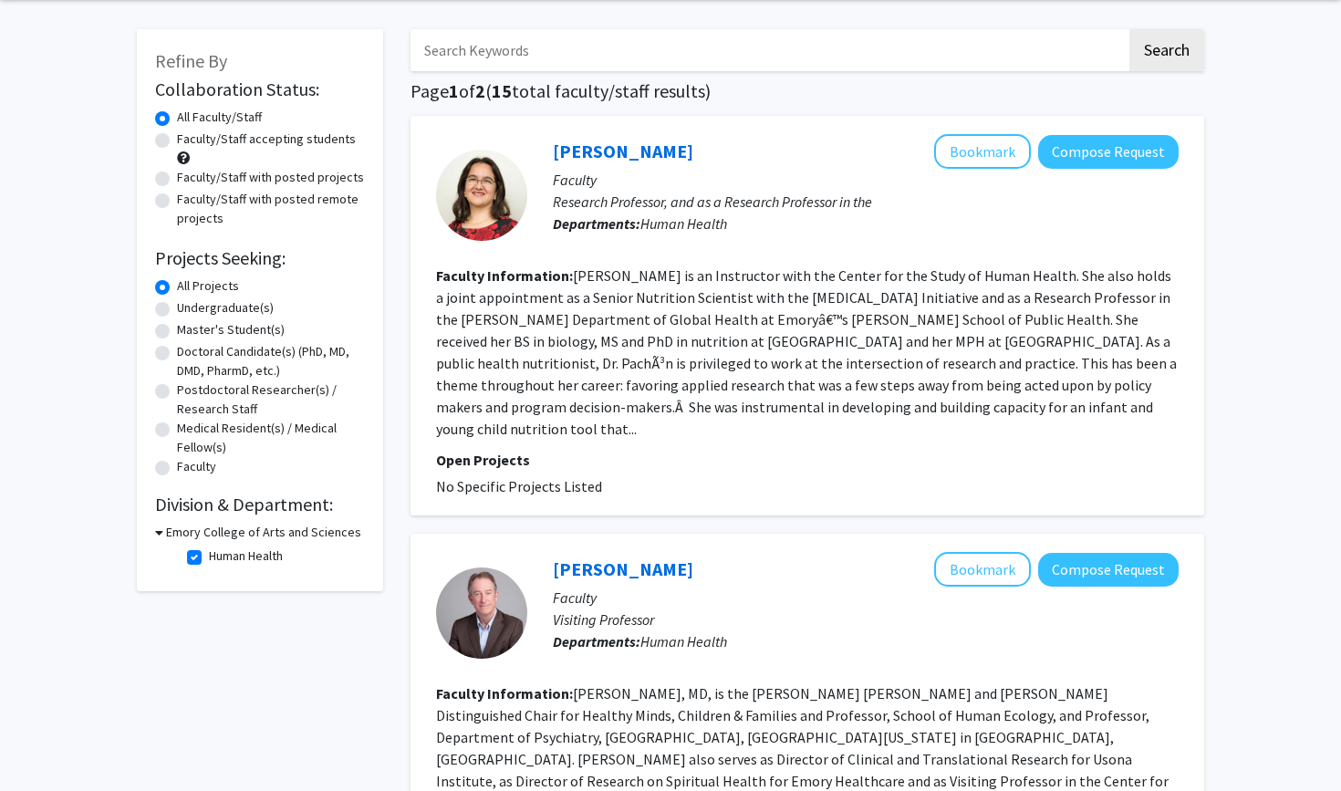
click at [240, 530] on h3 "Emory College of Arts and Sciences" at bounding box center [263, 532] width 195 height 19
click at [233, 548] on div "Refine By Collaboration Status: Collaboration Status All Faculty/Staff Collabor…" at bounding box center [260, 294] width 246 height 531
click at [233, 534] on h3 "Emory College of Arts and Sciences" at bounding box center [259, 532] width 195 height 19
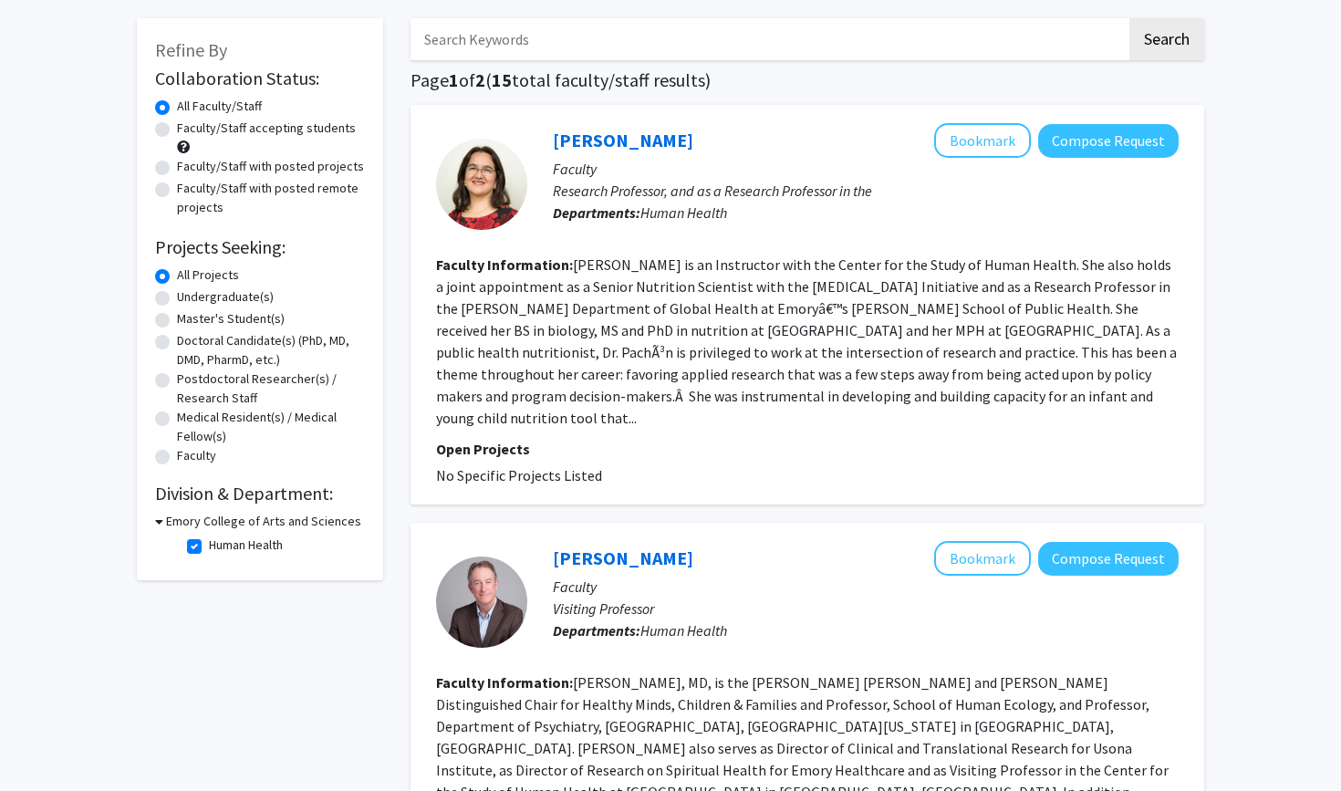
scroll to position [98, 0]
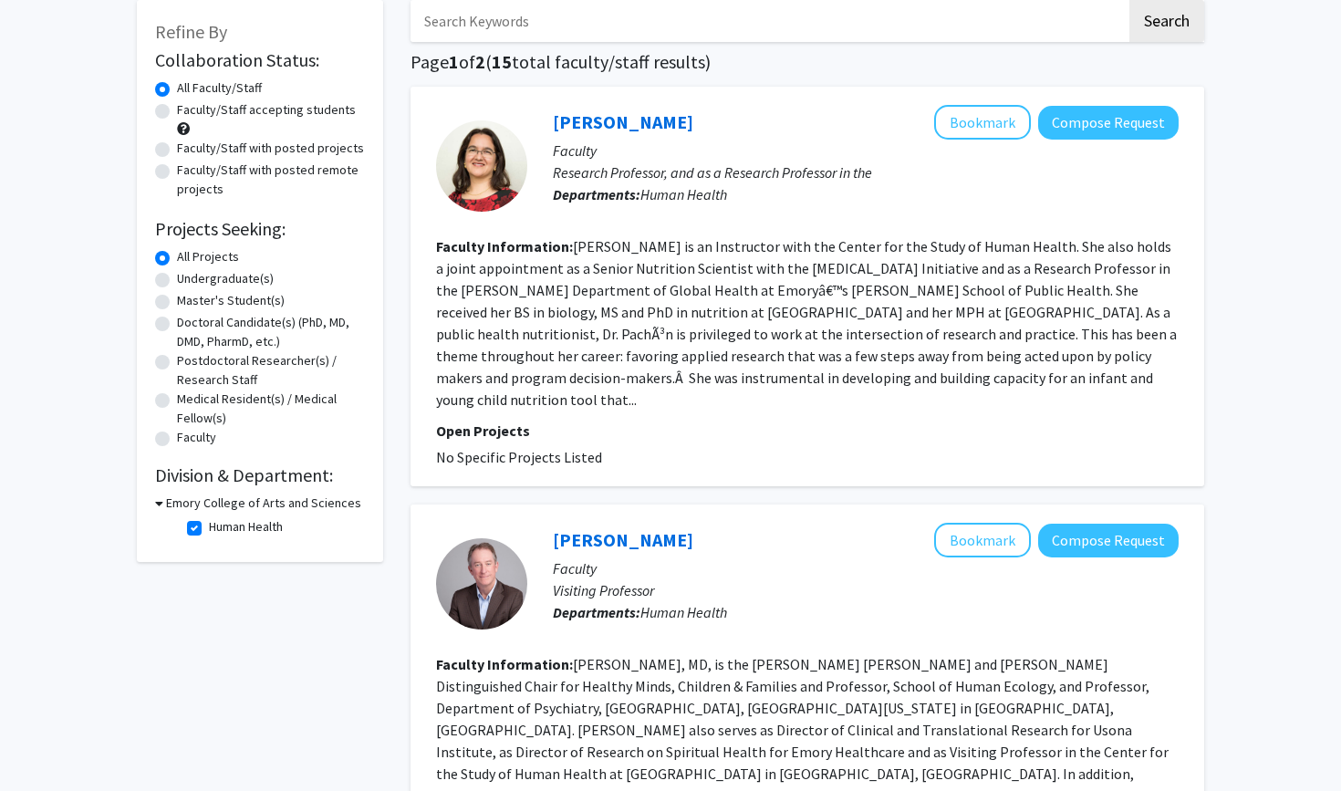
click at [209, 529] on label "Human Health" at bounding box center [246, 526] width 74 height 19
click at [209, 529] on input "Human Health" at bounding box center [215, 523] width 12 height 12
checkbox input "false"
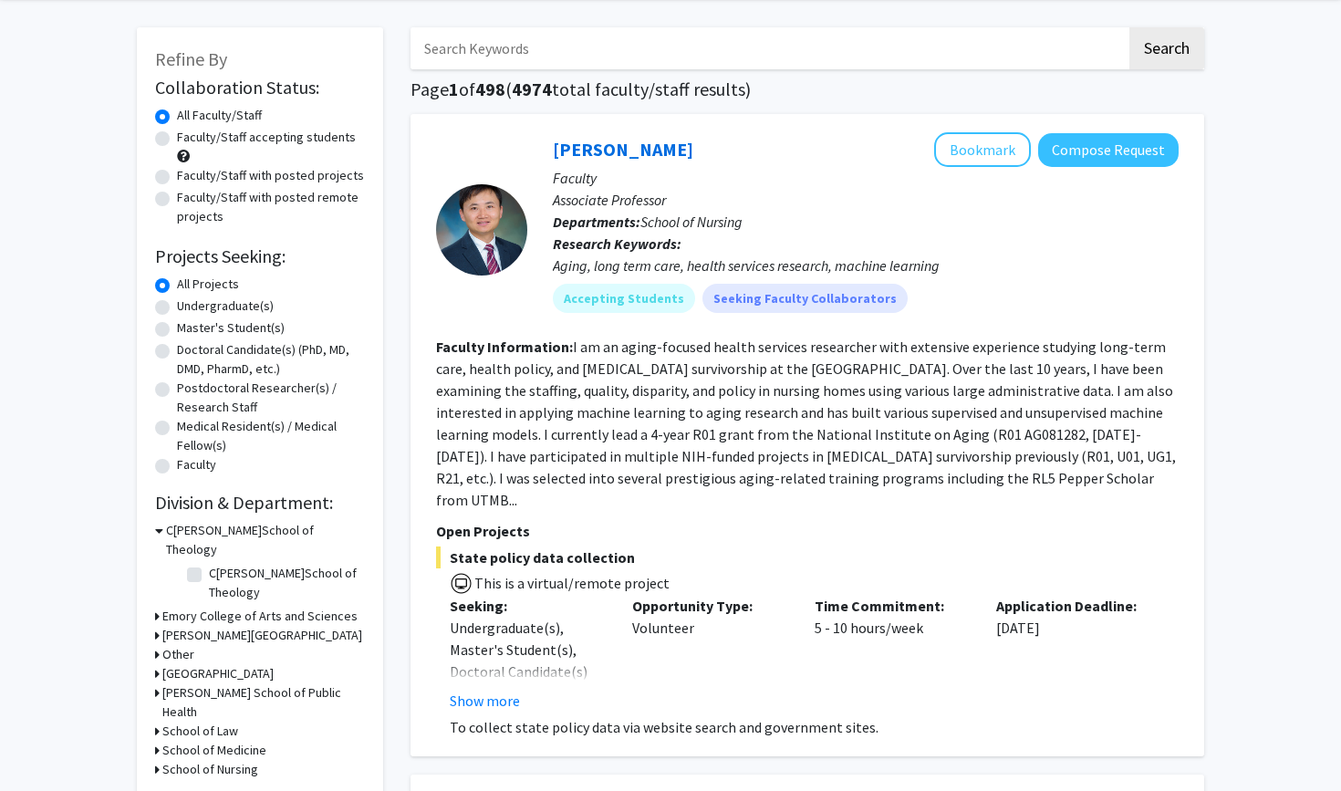
scroll to position [93, 0]
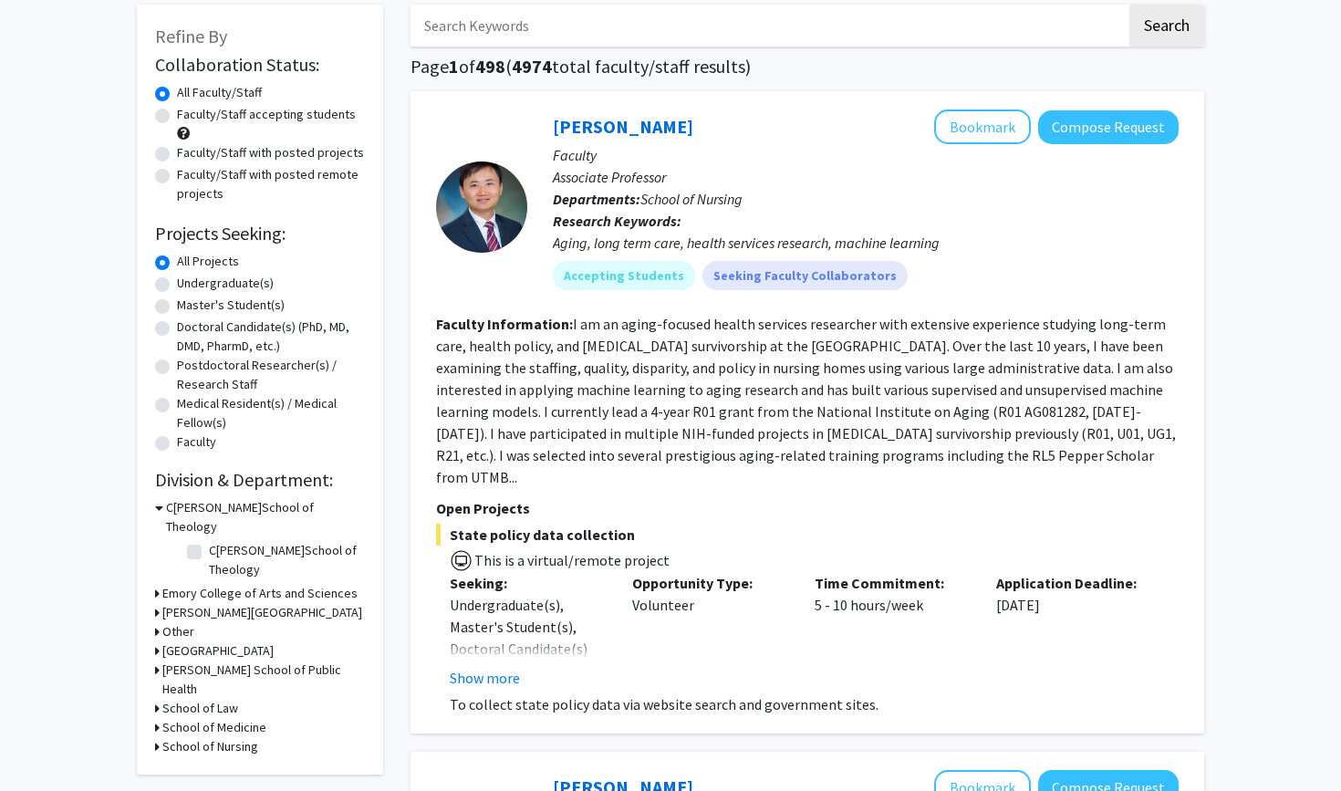
click at [238, 584] on h3 "Emory College of Arts and Sciences" at bounding box center [259, 593] width 195 height 19
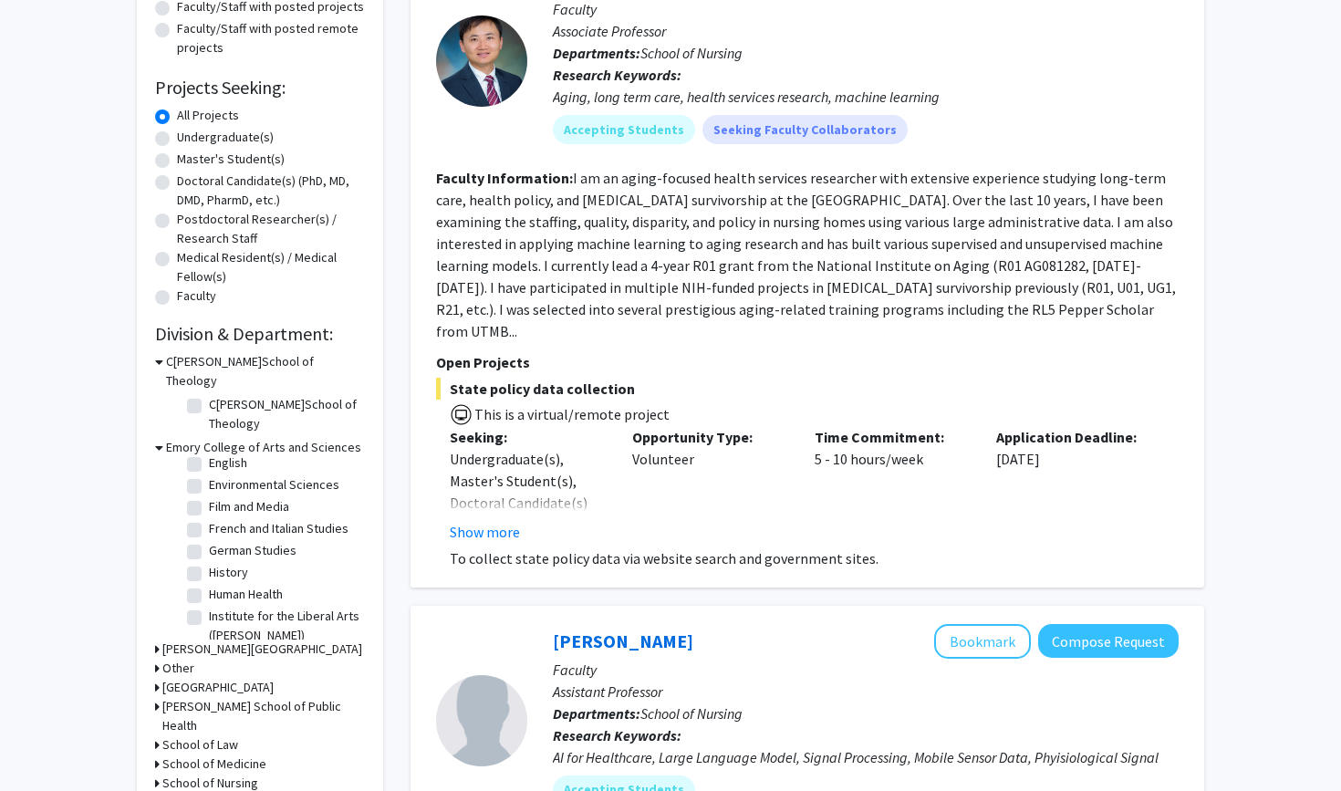
scroll to position [311, 0]
click at [216, 735] on h3 "School of Law" at bounding box center [200, 744] width 76 height 19
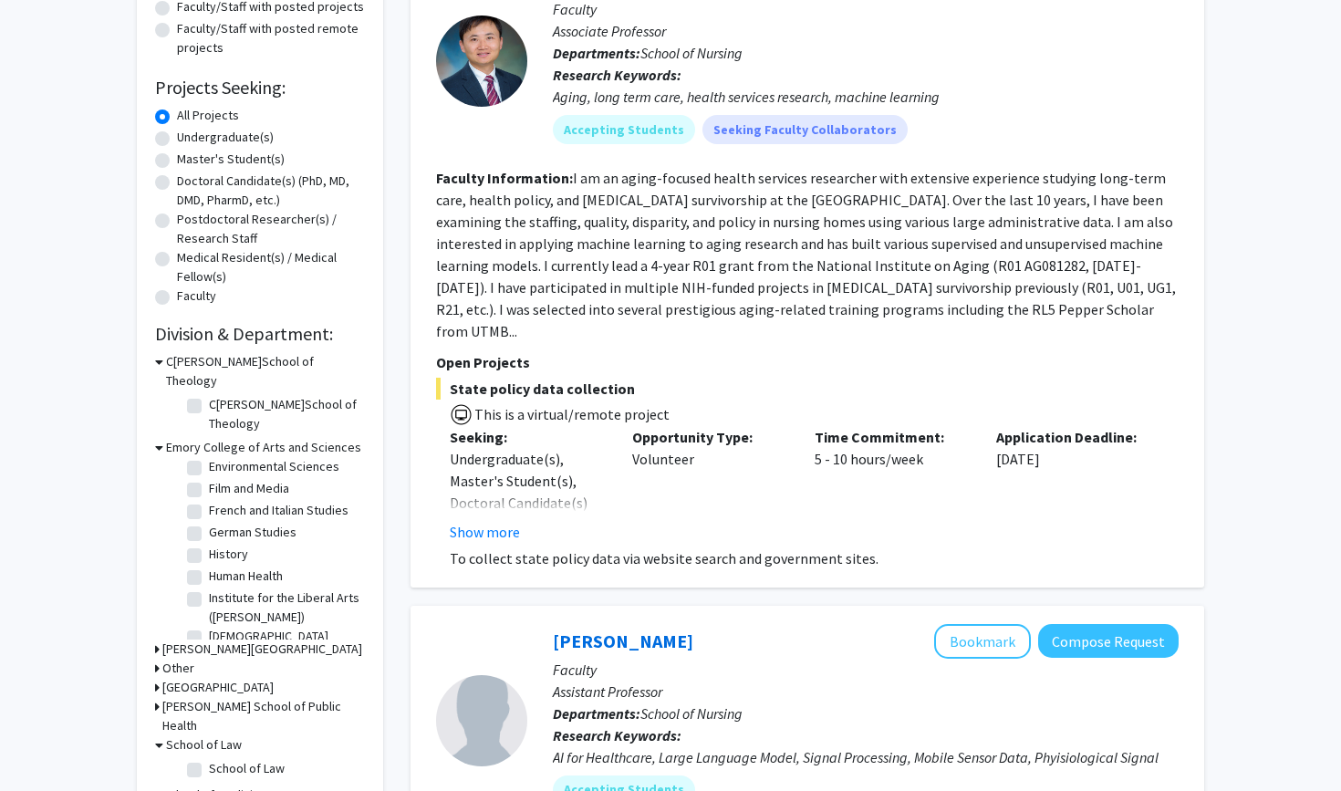
click at [211, 785] on h3 "School of Medicine" at bounding box center [214, 794] width 104 height 19
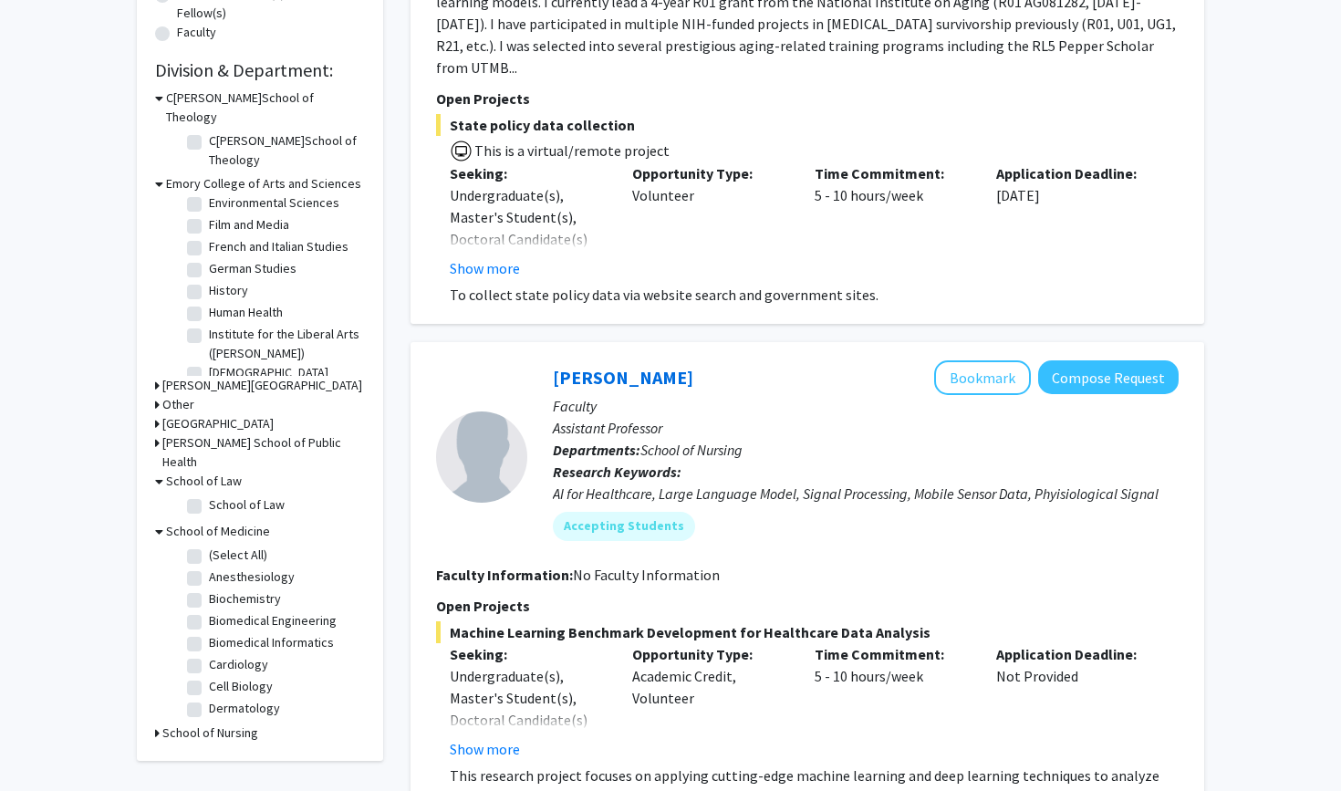
scroll to position [505, 0]
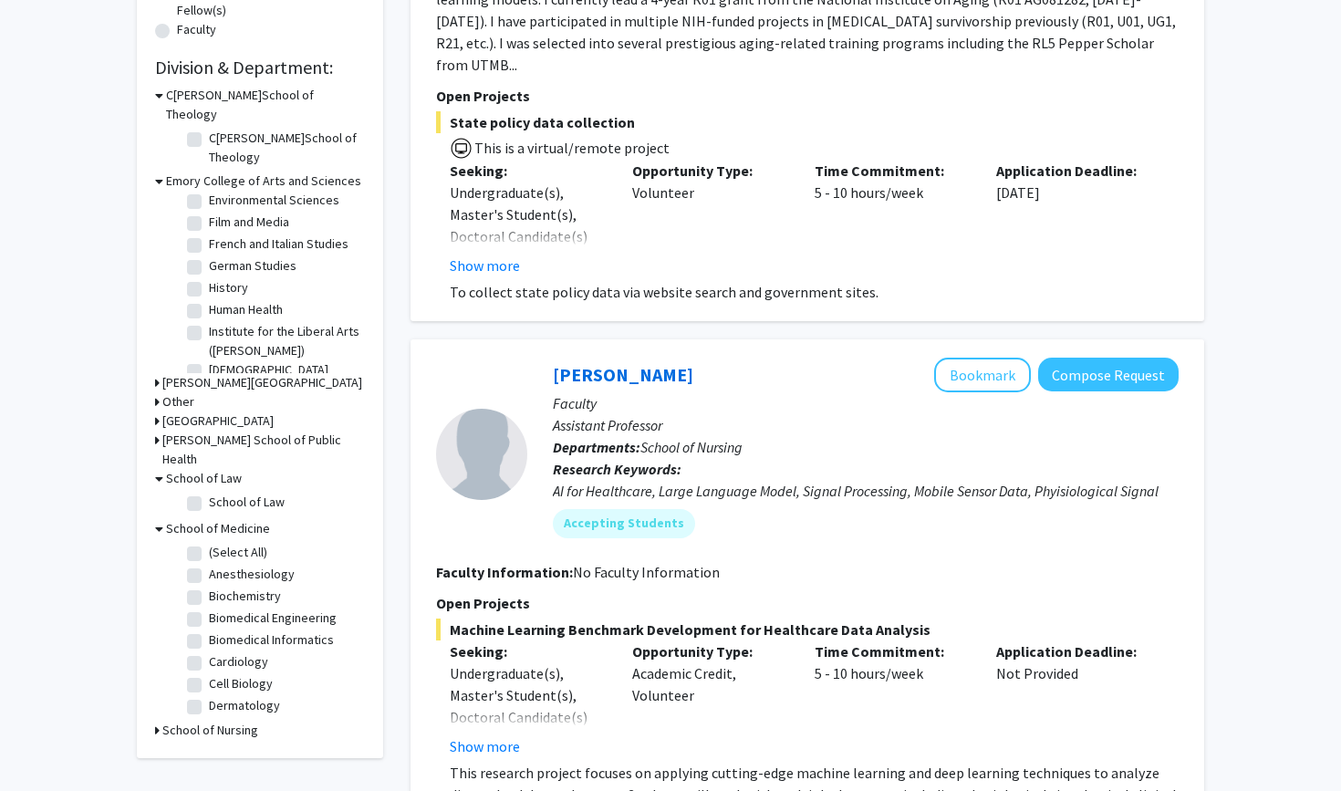
click at [209, 543] on label "(Select All)" at bounding box center [238, 552] width 58 height 19
click at [209, 543] on input "(Select All)" at bounding box center [215, 549] width 12 height 12
checkbox input "true"
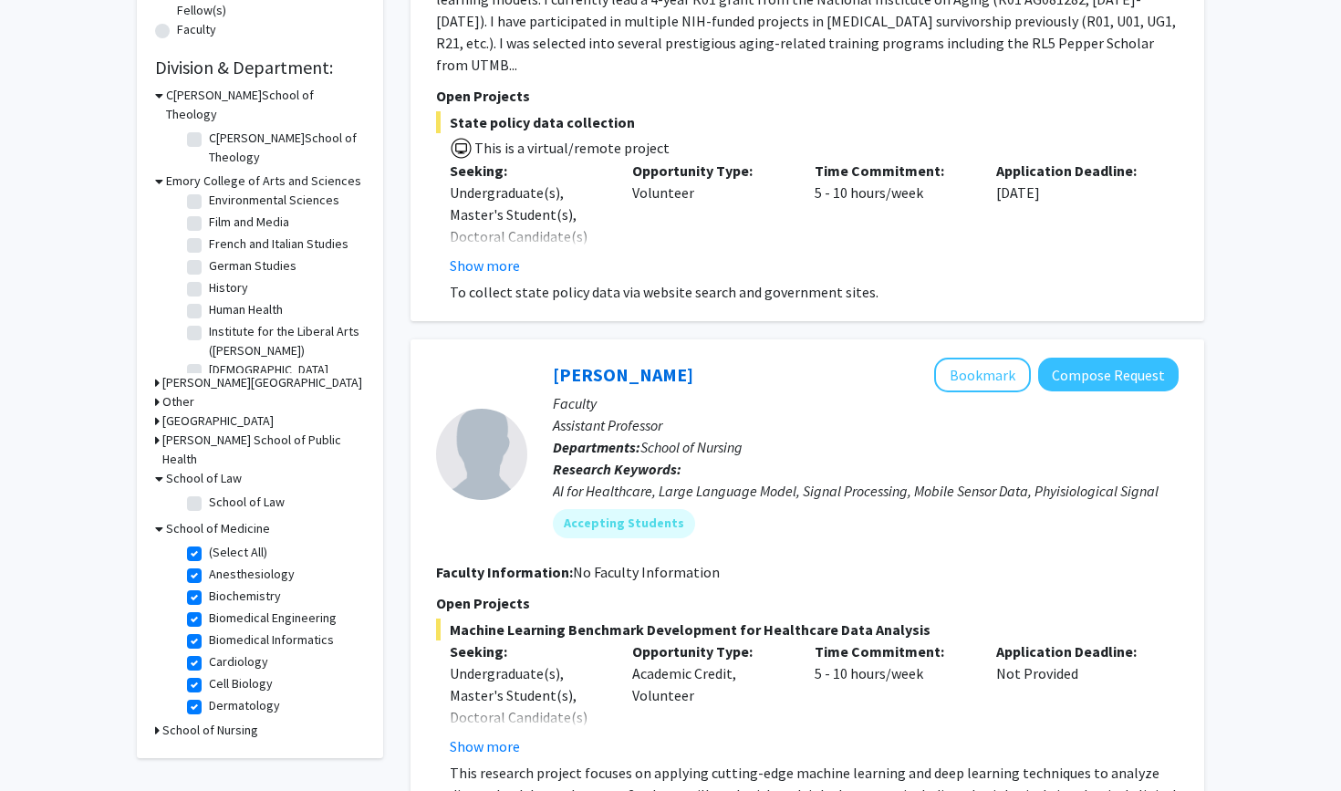
checkbox input "true"
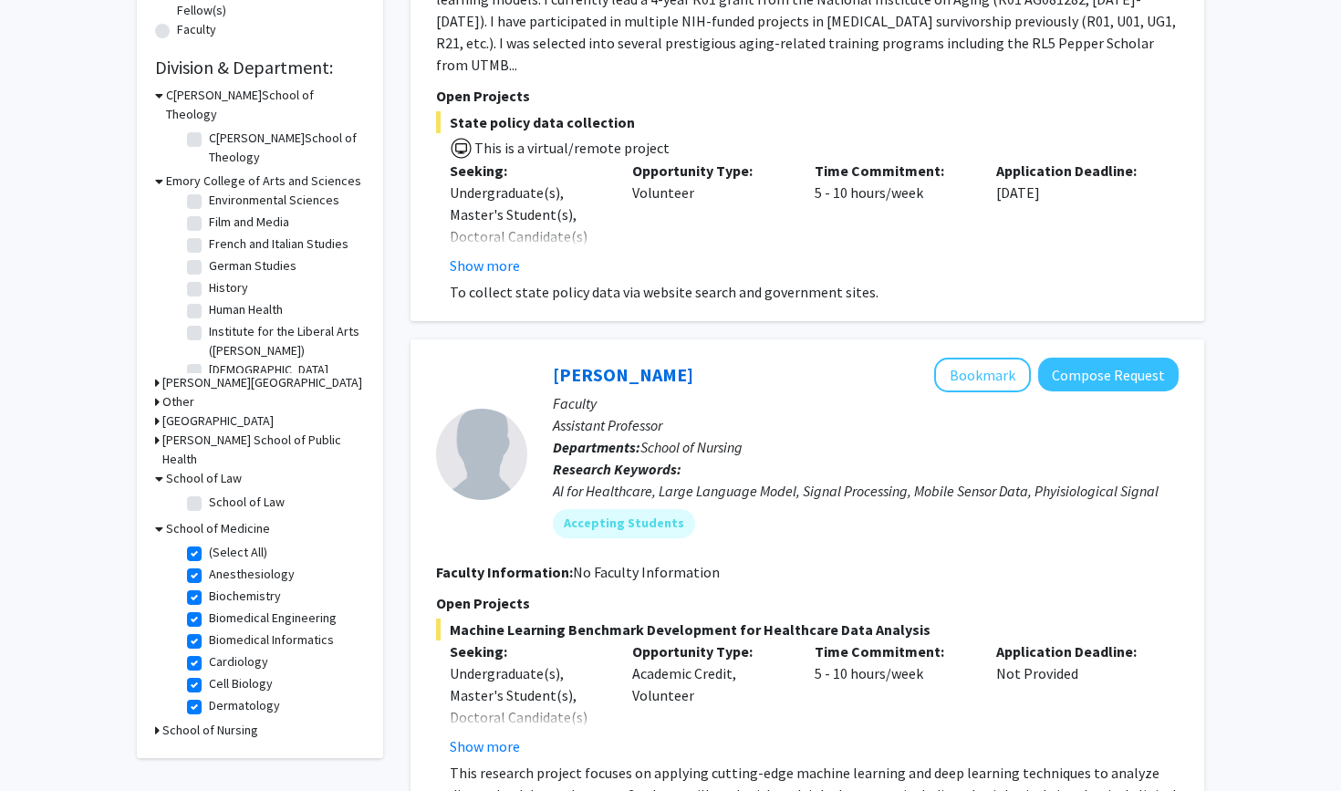
checkbox input "true"
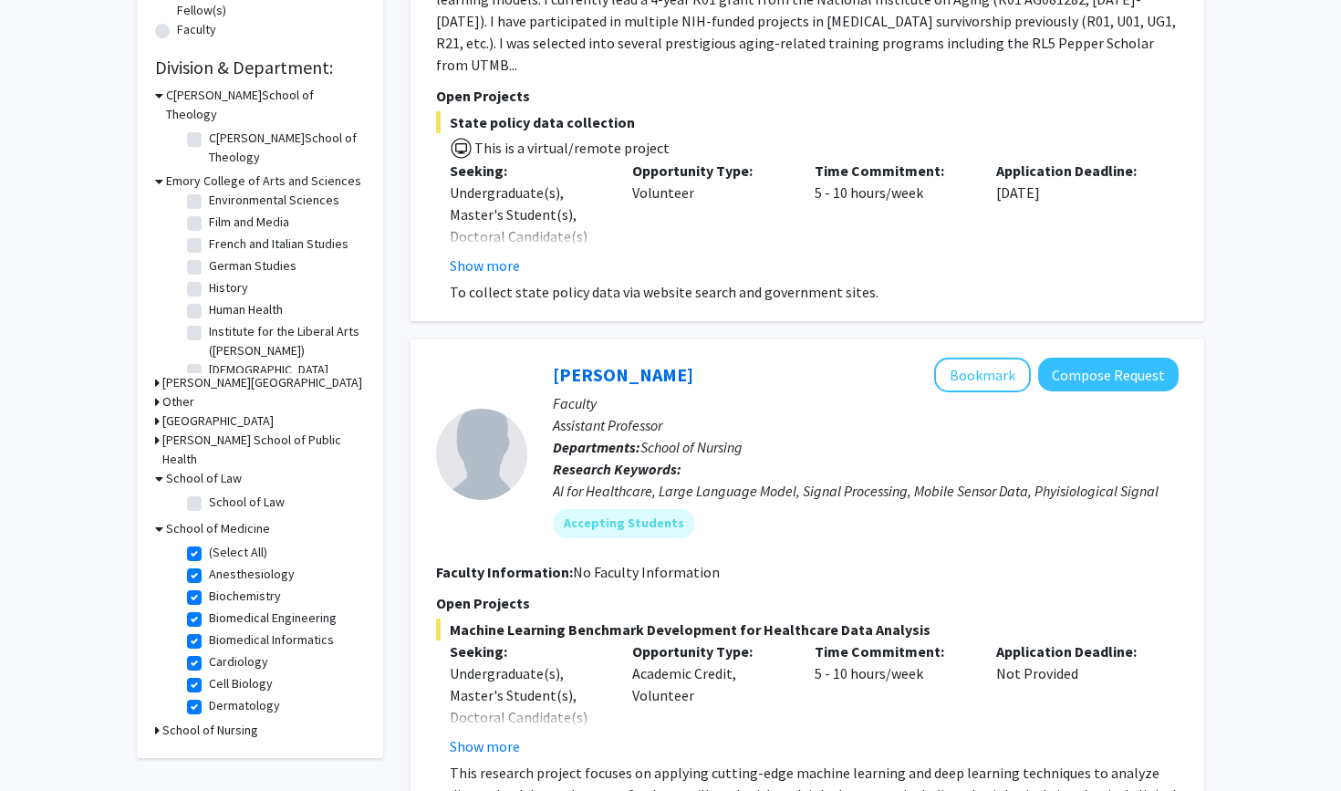
checkbox input "true"
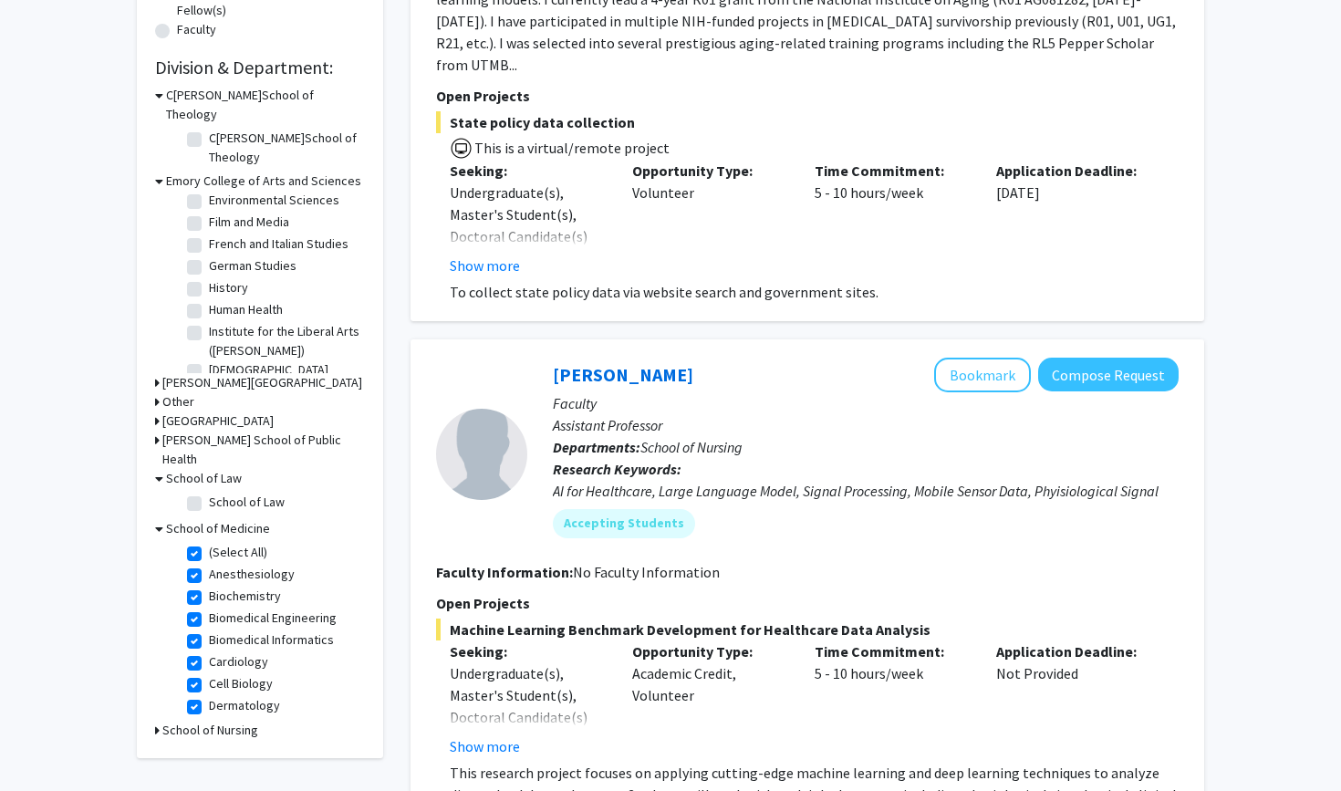
checkbox input "true"
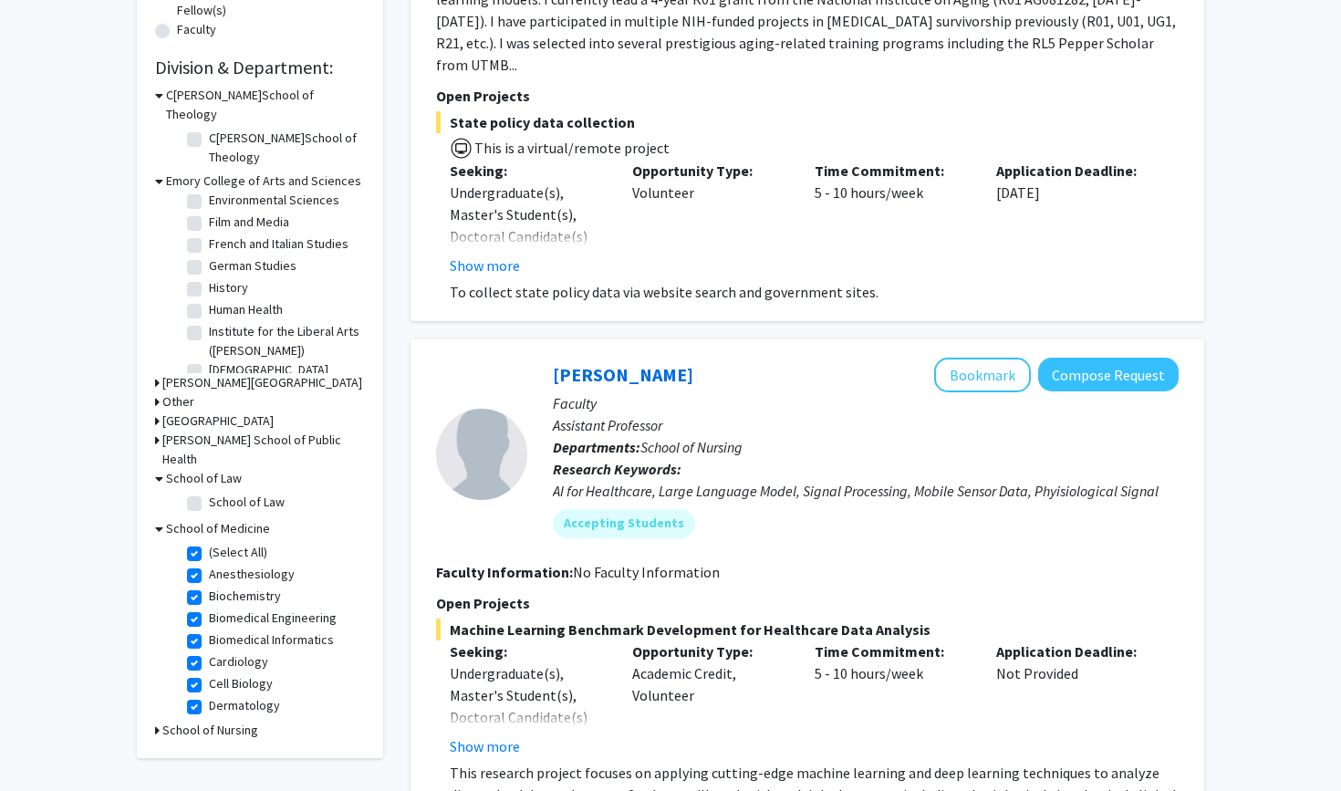
checkbox input "true"
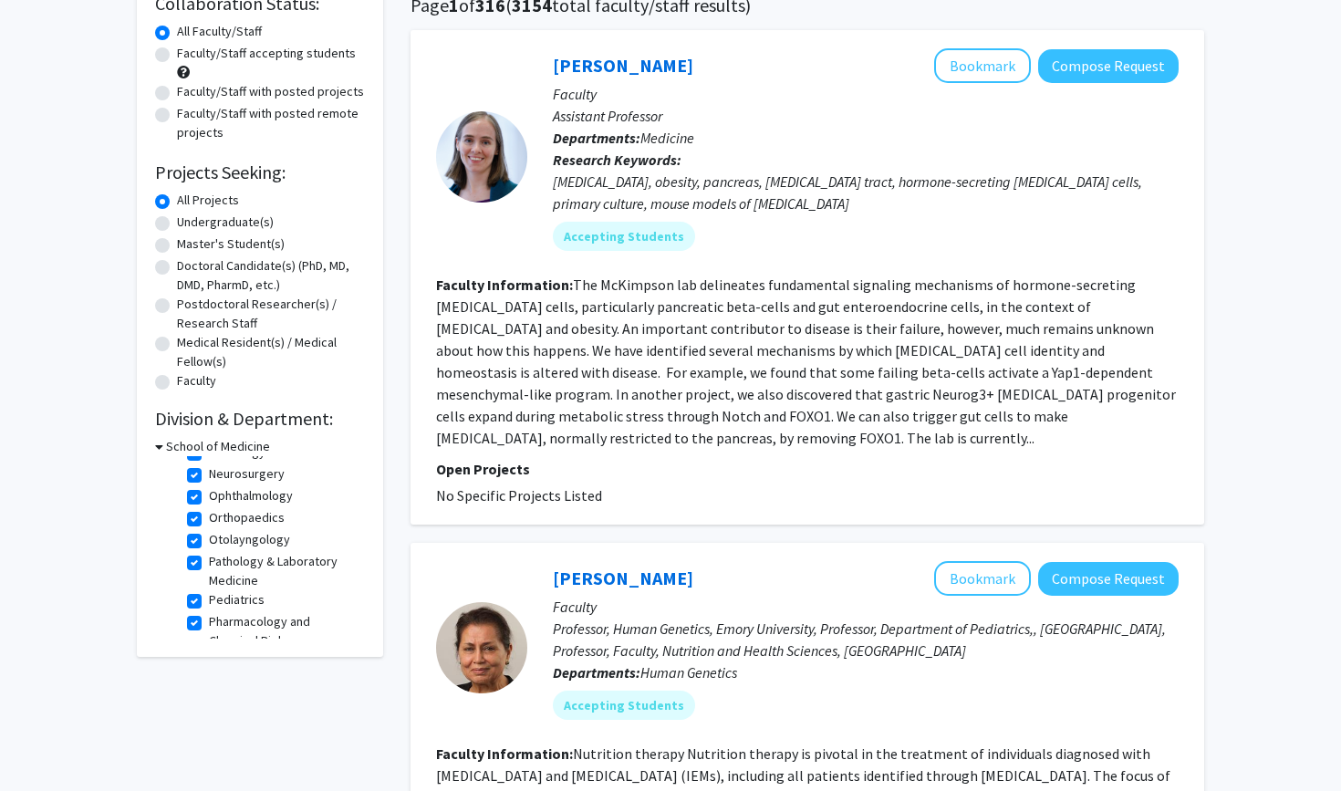
click at [204, 449] on h3 "School of Medicine" at bounding box center [218, 446] width 104 height 19
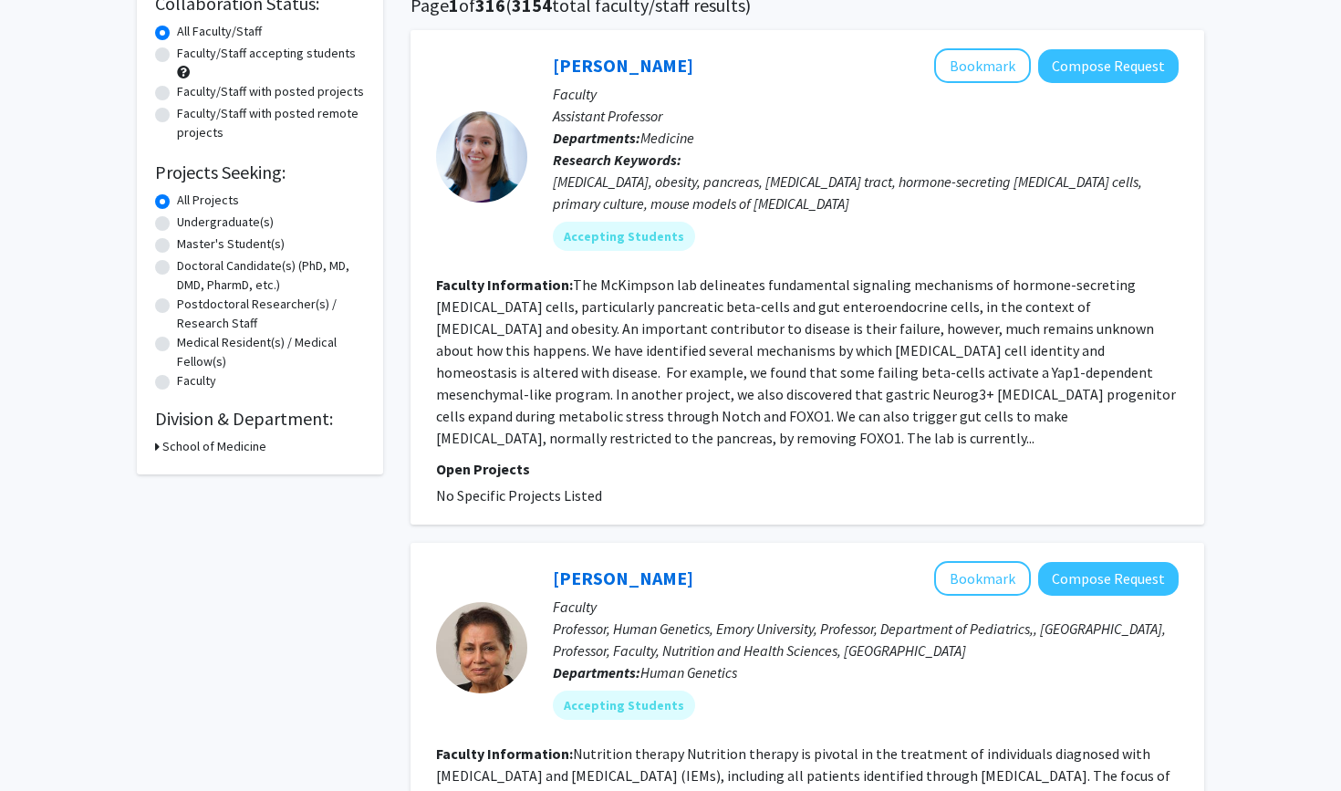
click at [203, 456] on h3 "School of Medicine" at bounding box center [214, 446] width 104 height 19
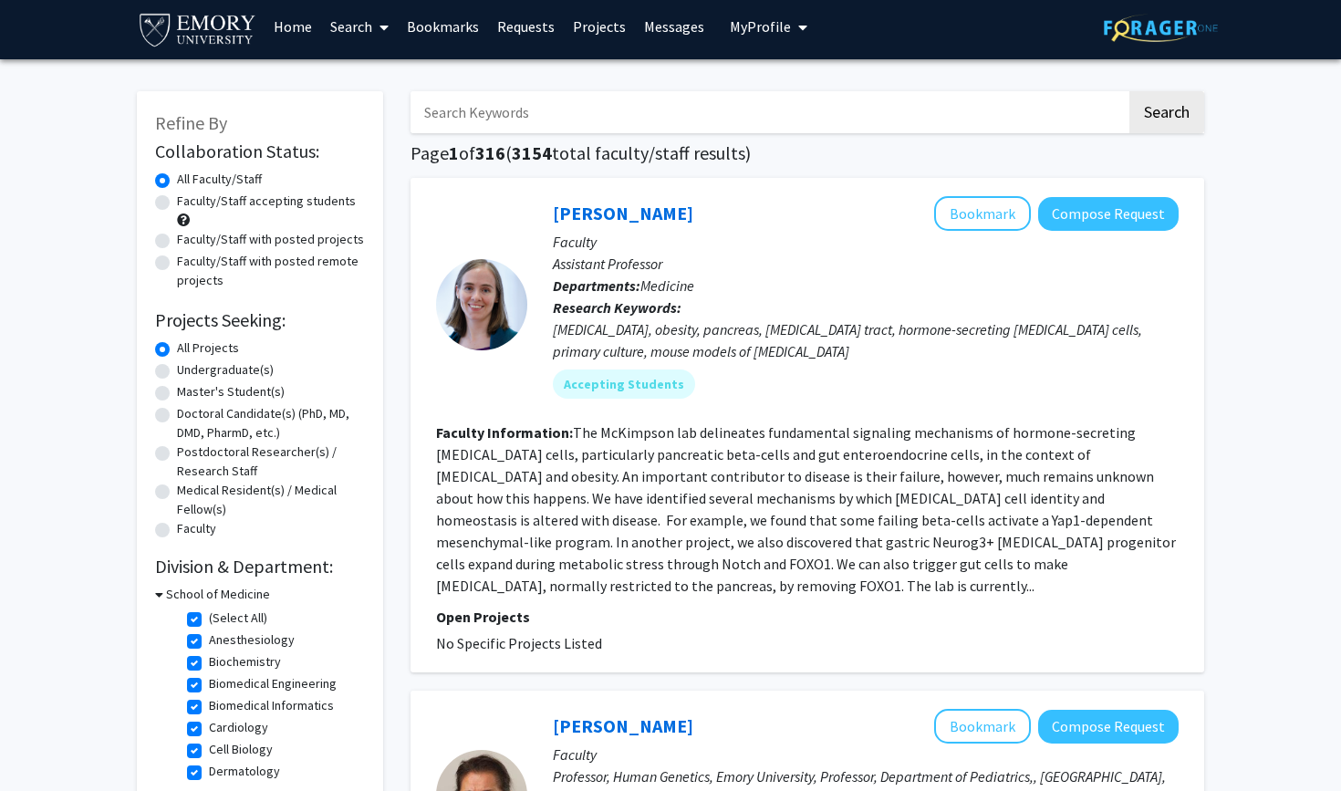
scroll to position [10, 0]
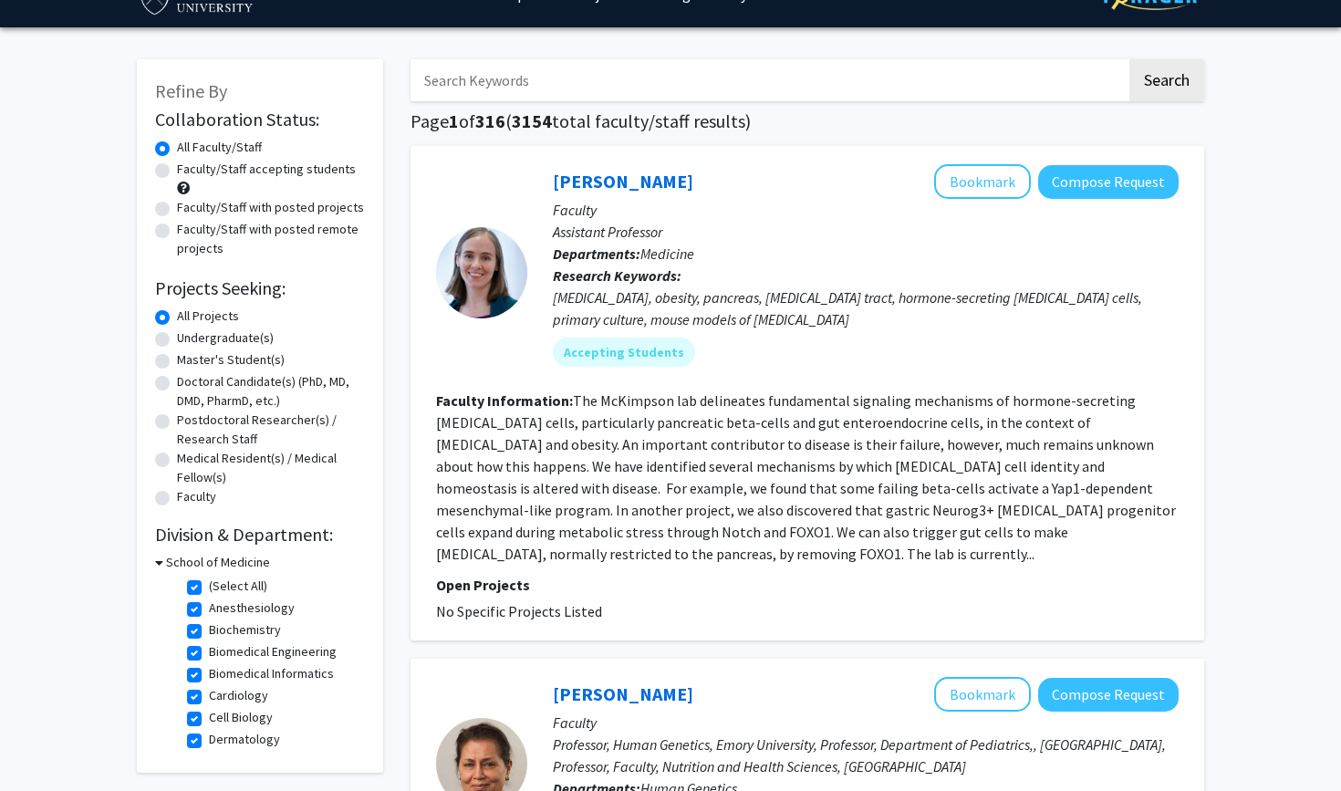
click at [196, 580] on fg-checkbox "(Select All) (Select All)" at bounding box center [273, 587] width 173 height 22
click at [209, 586] on label "(Select All)" at bounding box center [238, 585] width 58 height 19
click at [209, 586] on input "(Select All)" at bounding box center [215, 582] width 12 height 12
checkbox input "false"
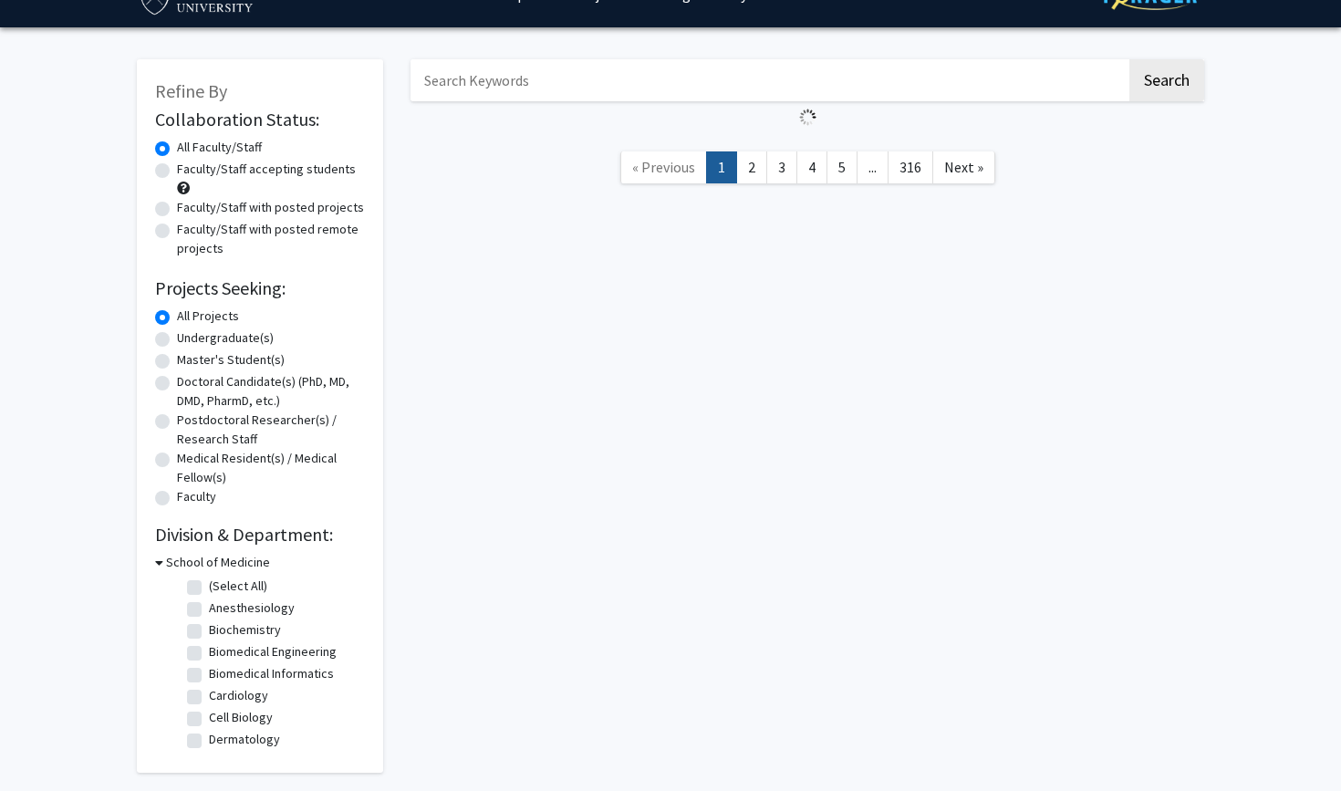
checkbox input "false"
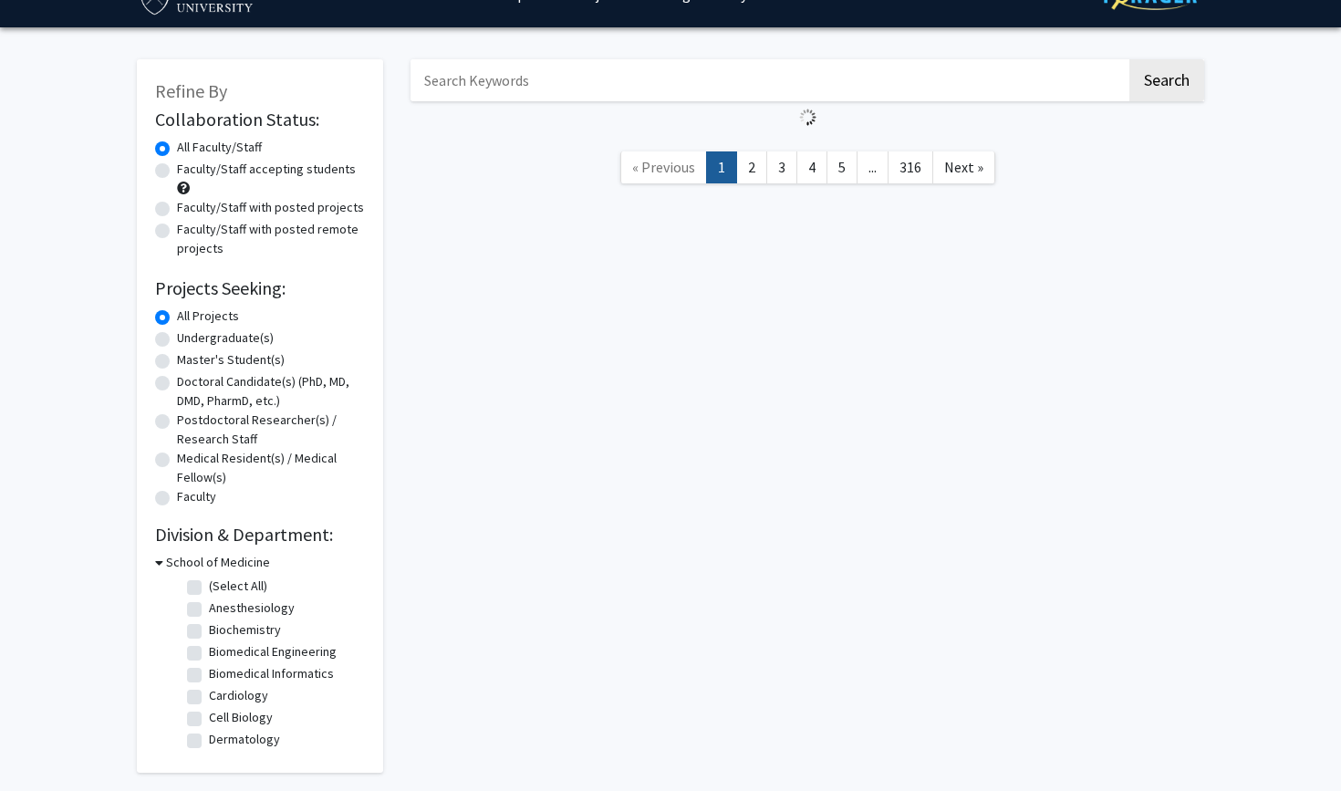
checkbox input "false"
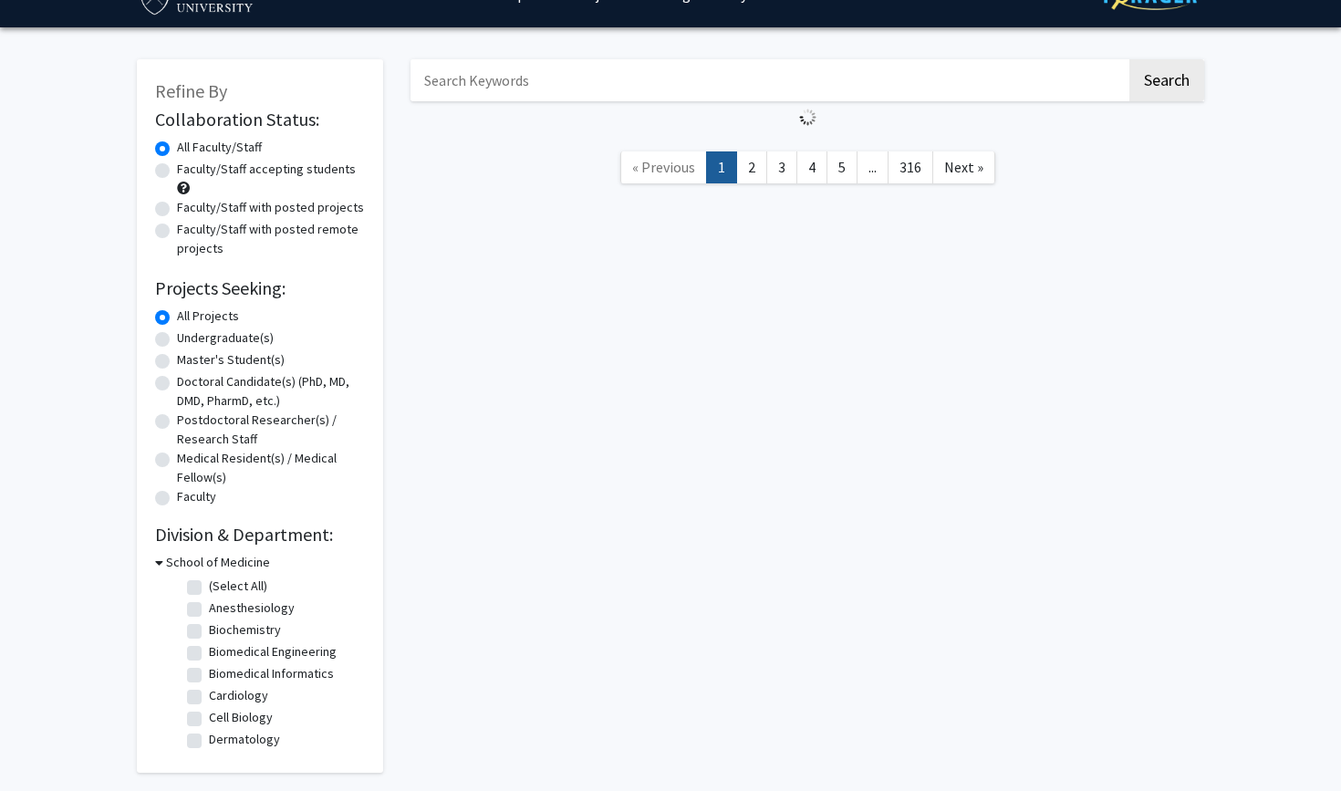
checkbox input "false"
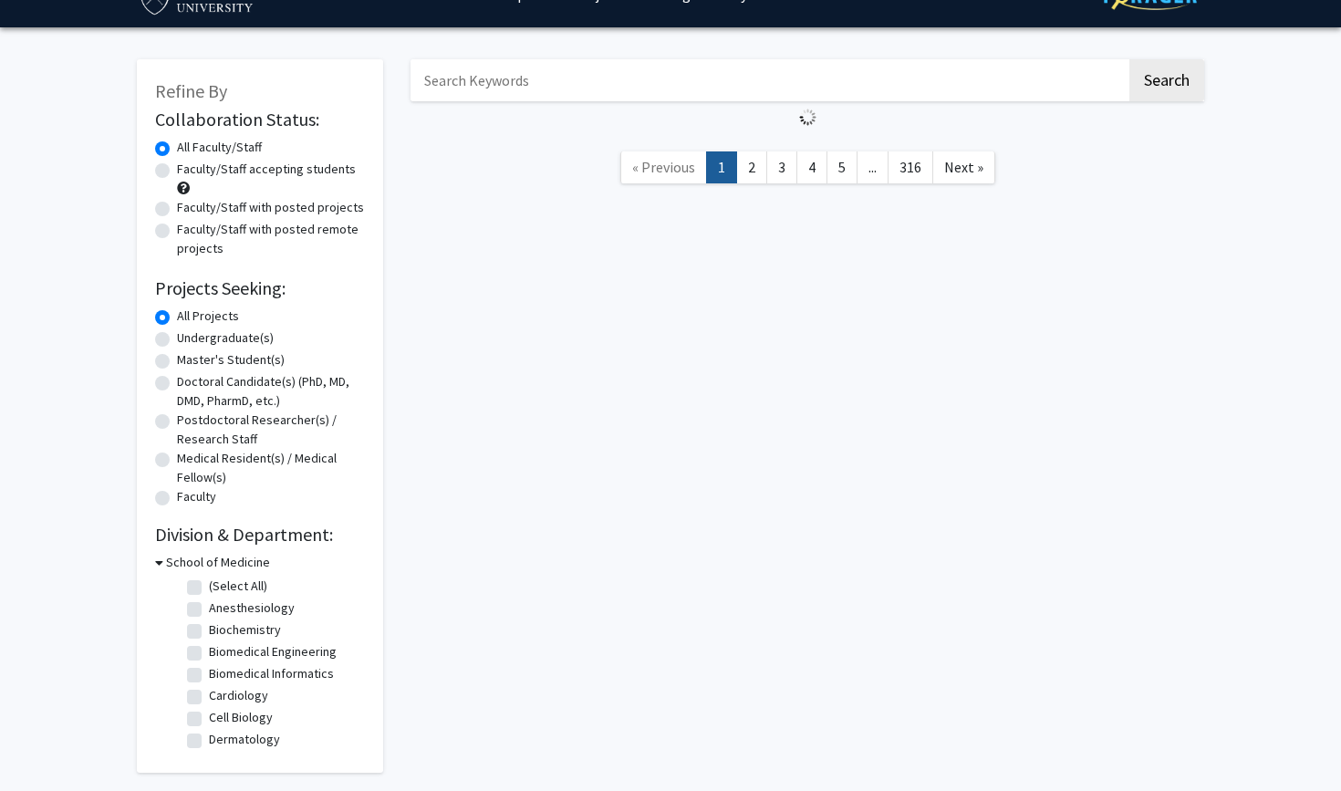
checkbox input "false"
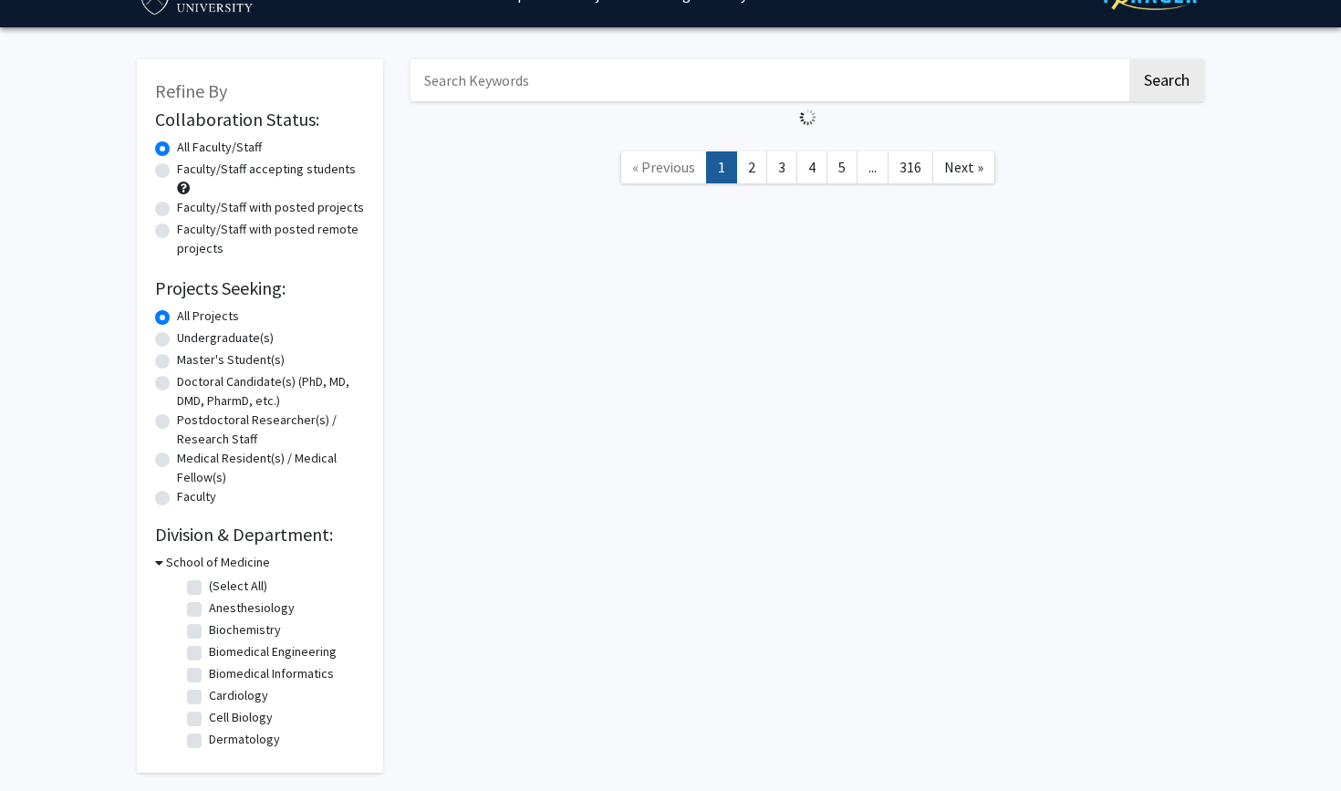
checkbox input "false"
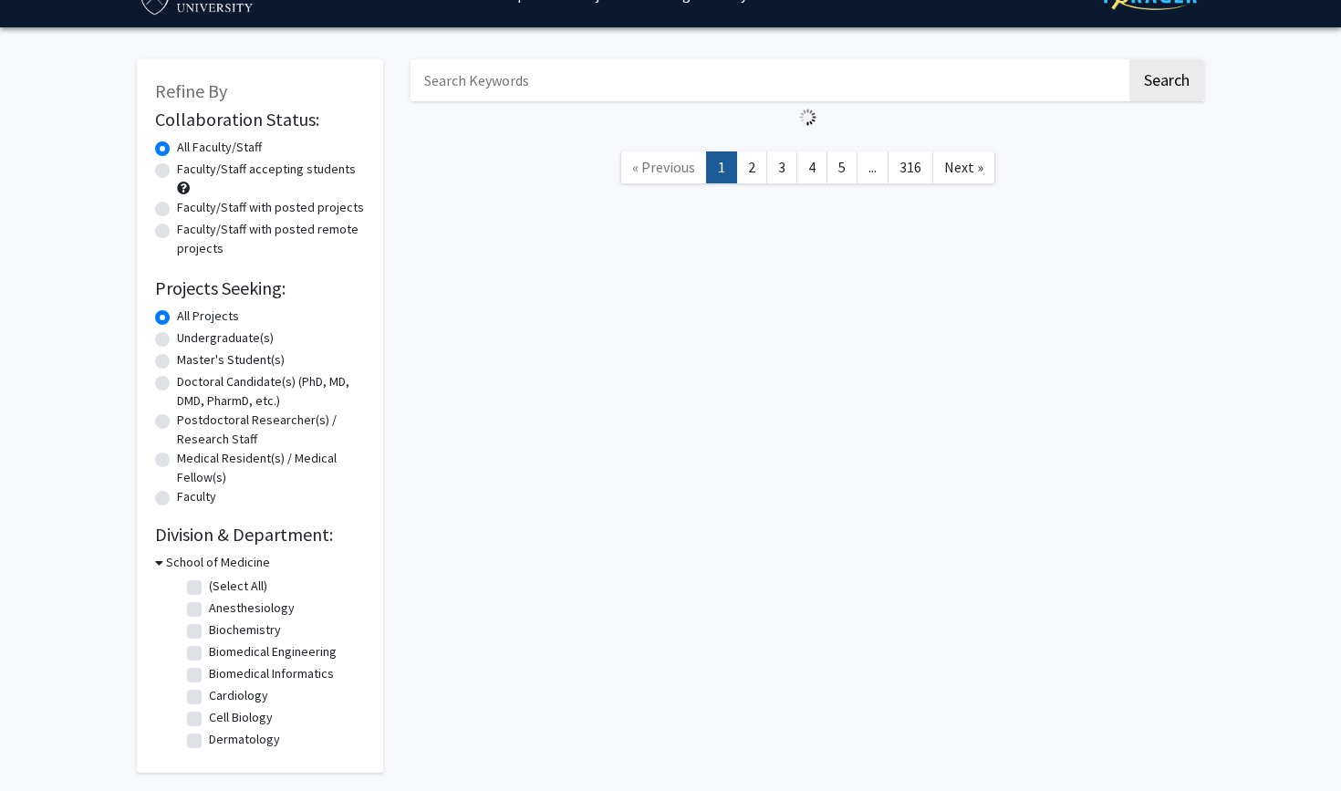
checkbox input "false"
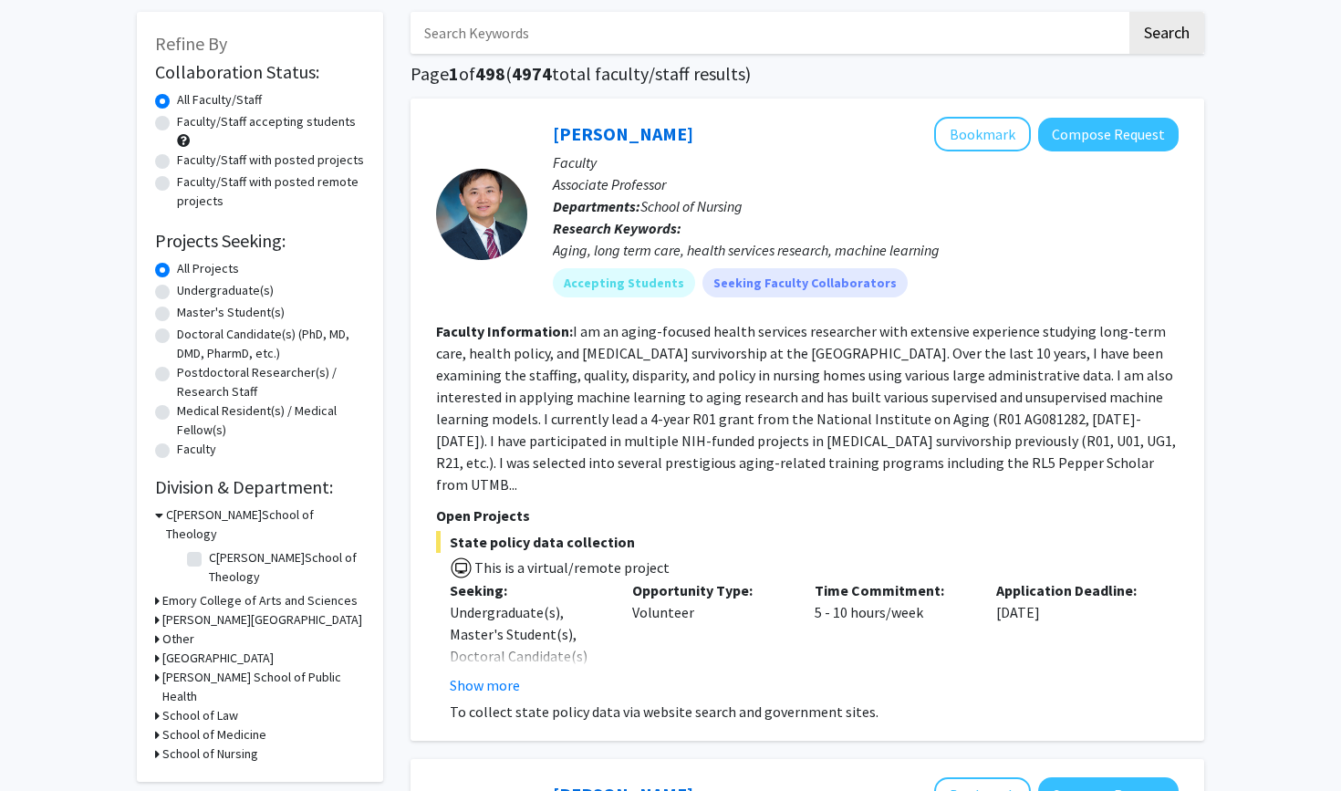
click at [223, 668] on h3 "Rollins School of Public Health" at bounding box center [263, 687] width 202 height 38
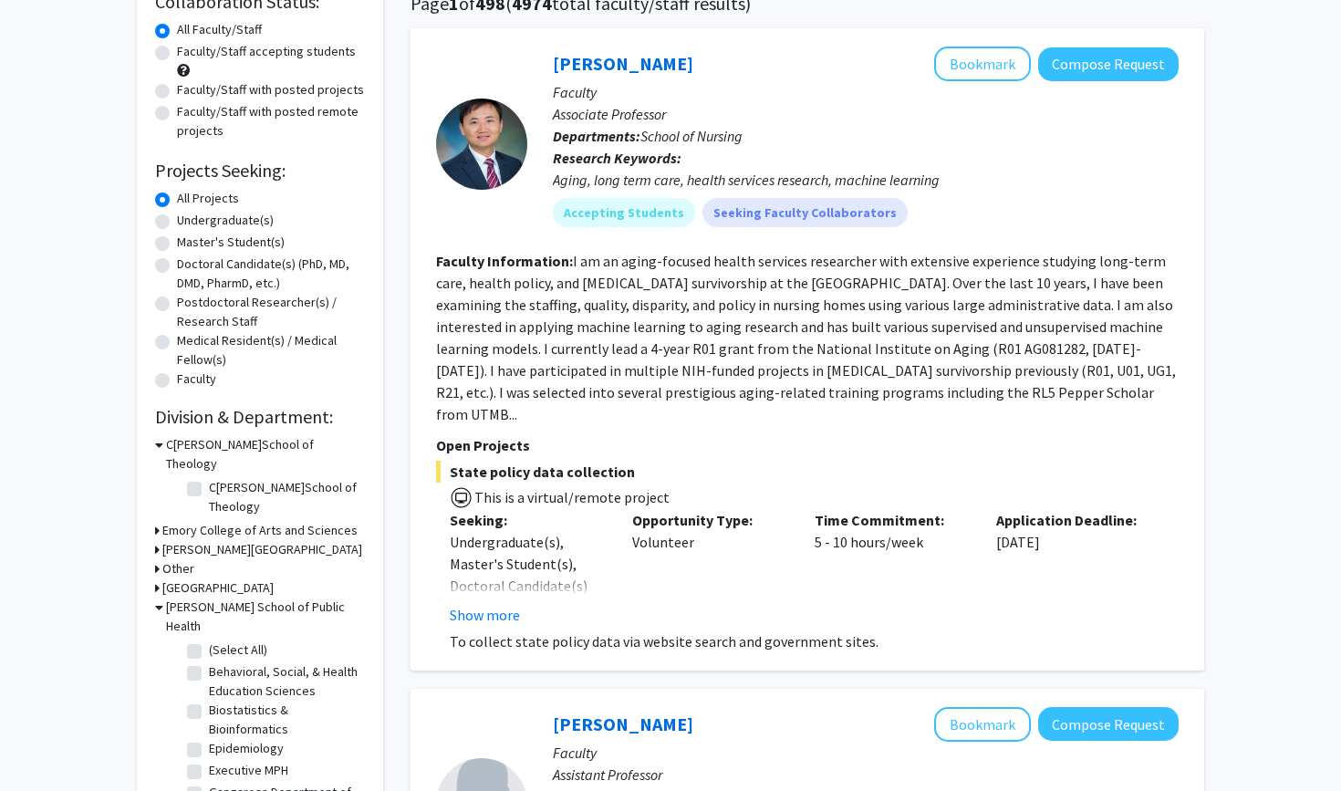
click at [209, 640] on label "(Select All)" at bounding box center [238, 649] width 58 height 19
click at [209, 640] on input "(Select All)" at bounding box center [215, 646] width 12 height 12
checkbox input "true"
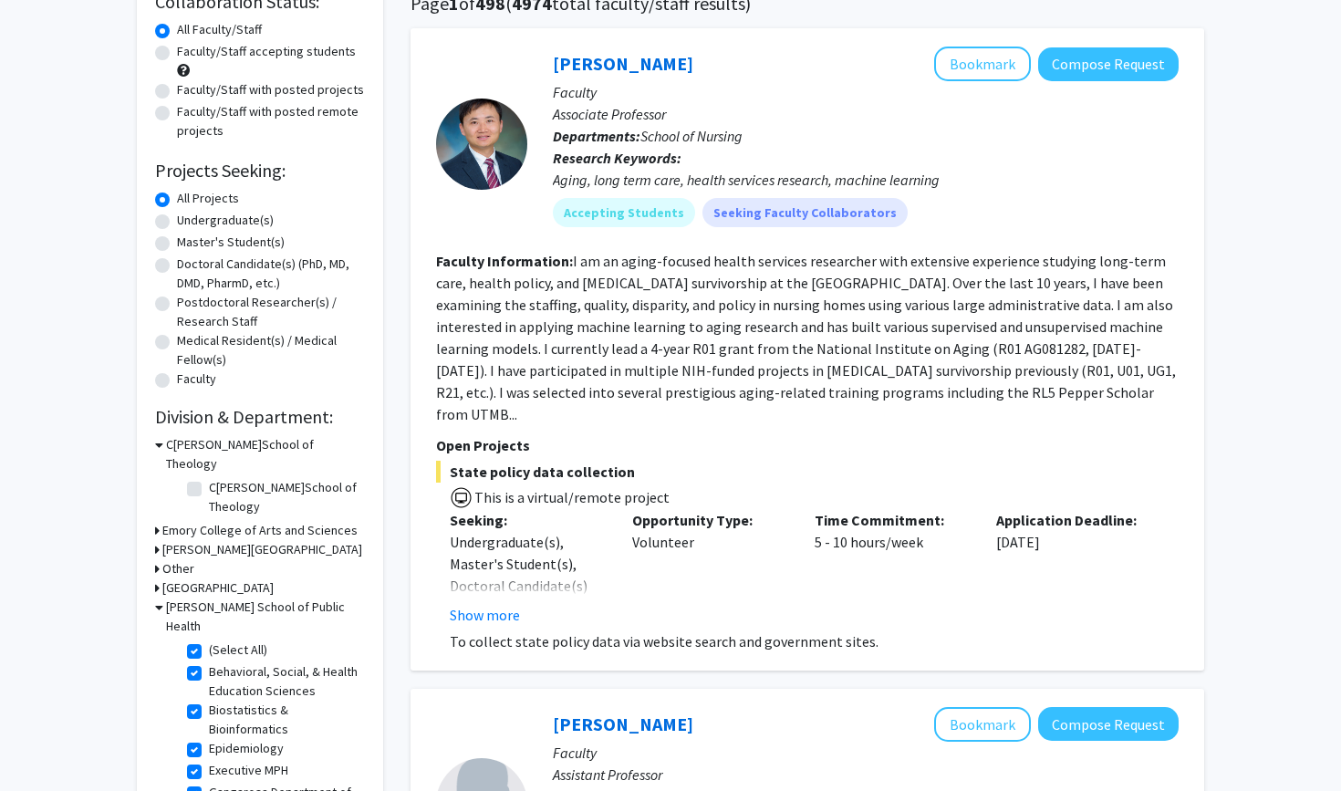
checkbox input "true"
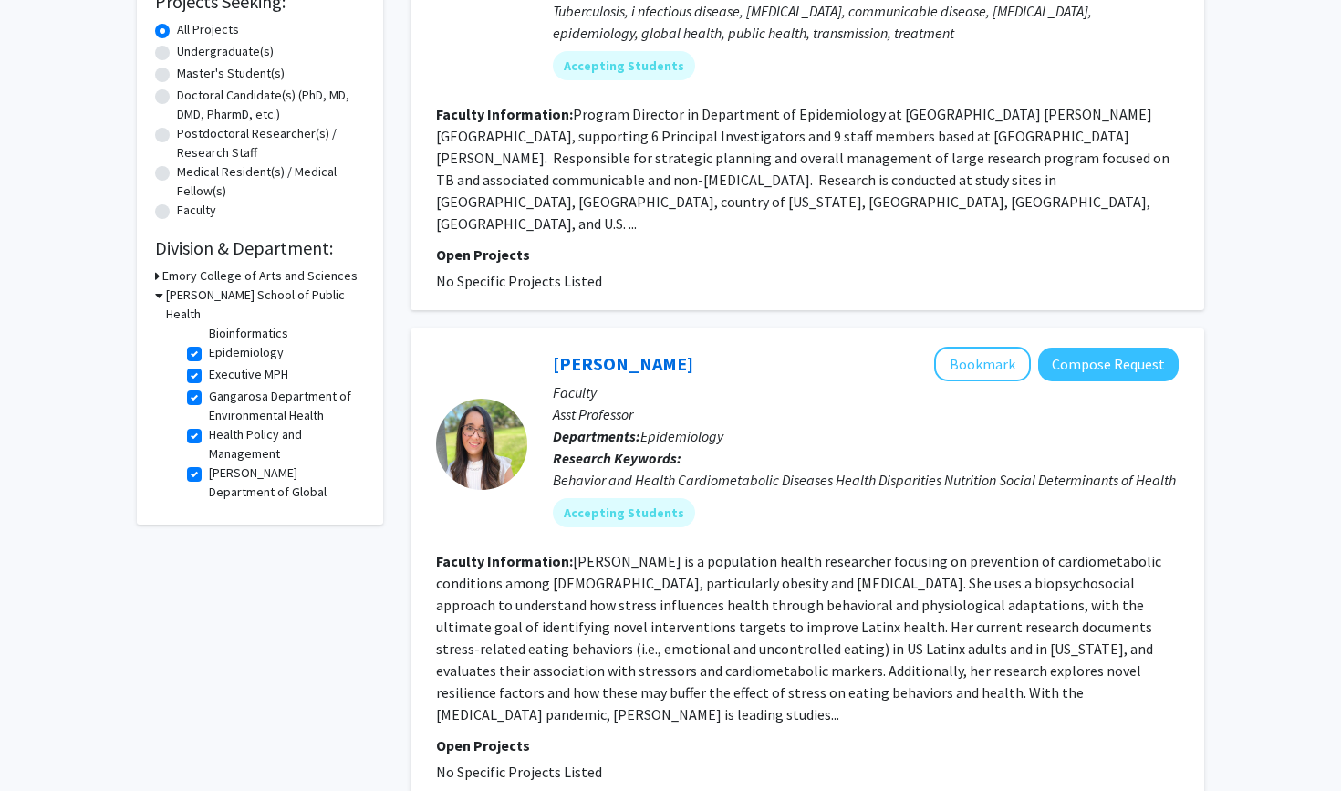
scroll to position [334, 0]
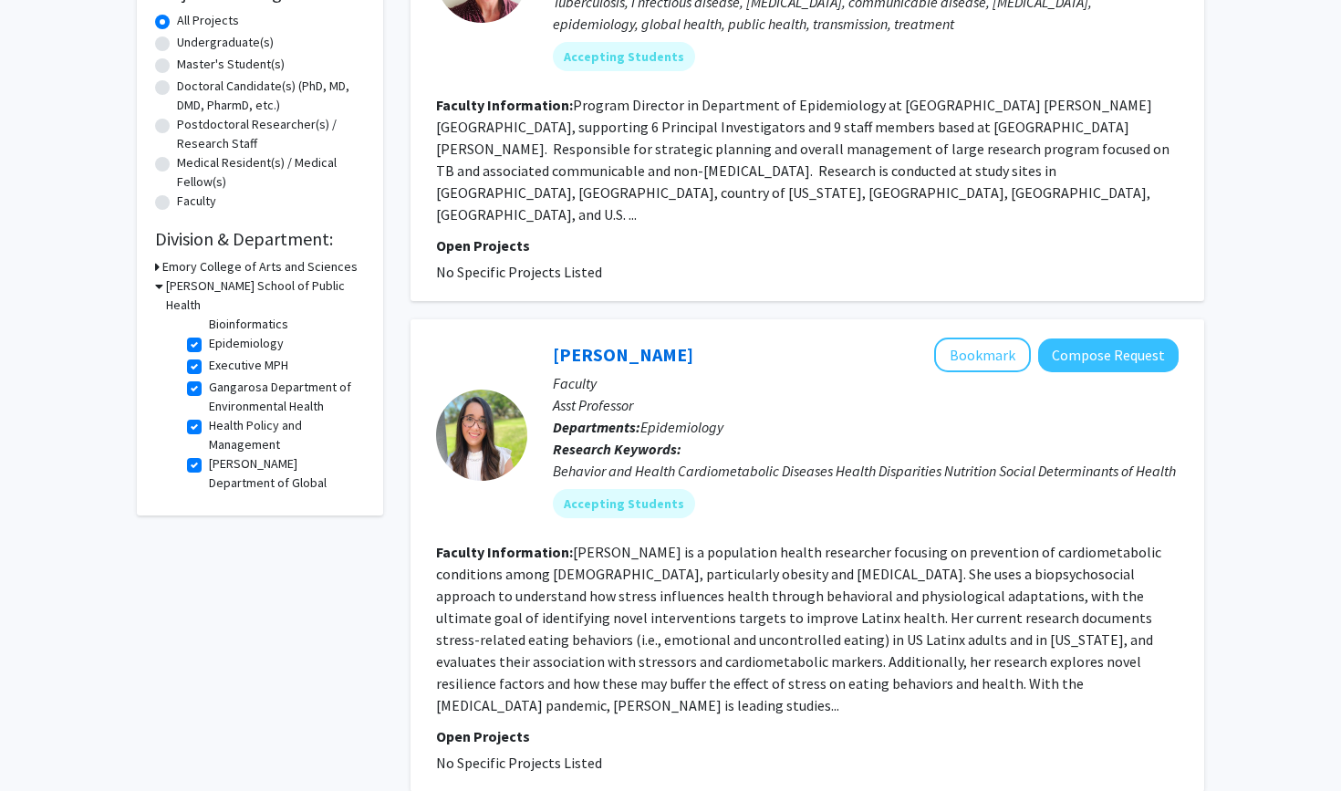
click at [238, 285] on h3 "Rollins School of Public Health" at bounding box center [265, 295] width 199 height 38
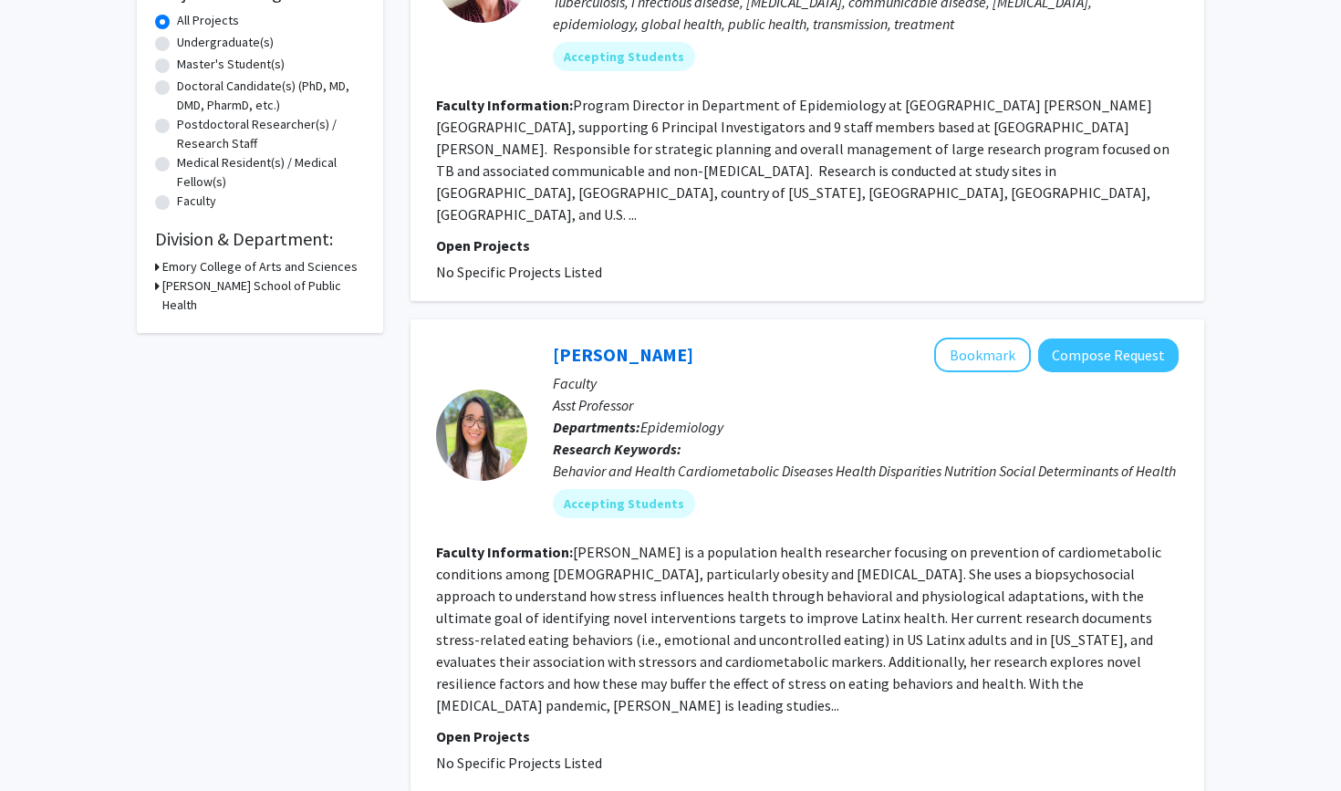
click at [240, 272] on h3 "Emory College of Arts and Sciences" at bounding box center [259, 266] width 195 height 19
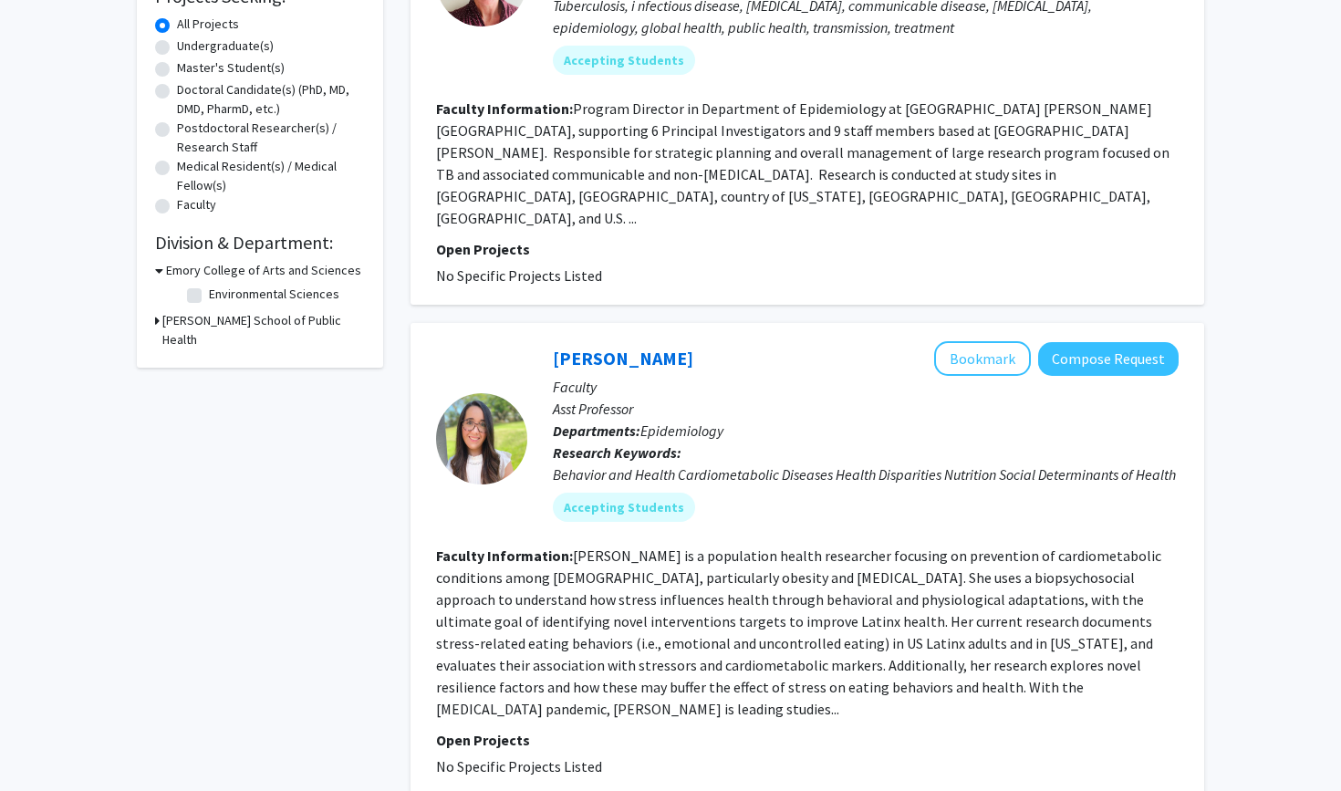
click at [205, 321] on h3 "Rollins School of Public Health" at bounding box center [263, 330] width 202 height 38
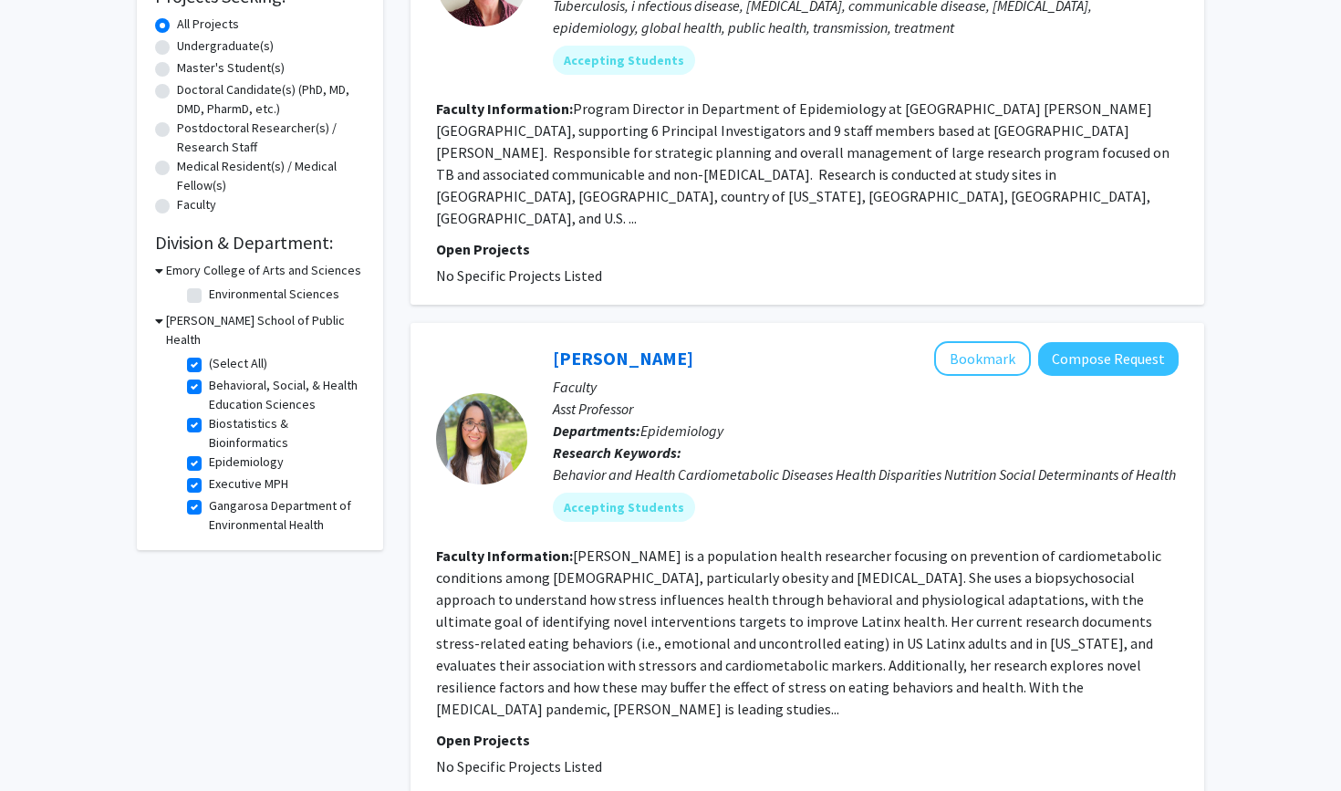
click at [209, 354] on label "(Select All)" at bounding box center [238, 363] width 58 height 19
click at [209, 354] on input "(Select All)" at bounding box center [215, 360] width 12 height 12
checkbox input "false"
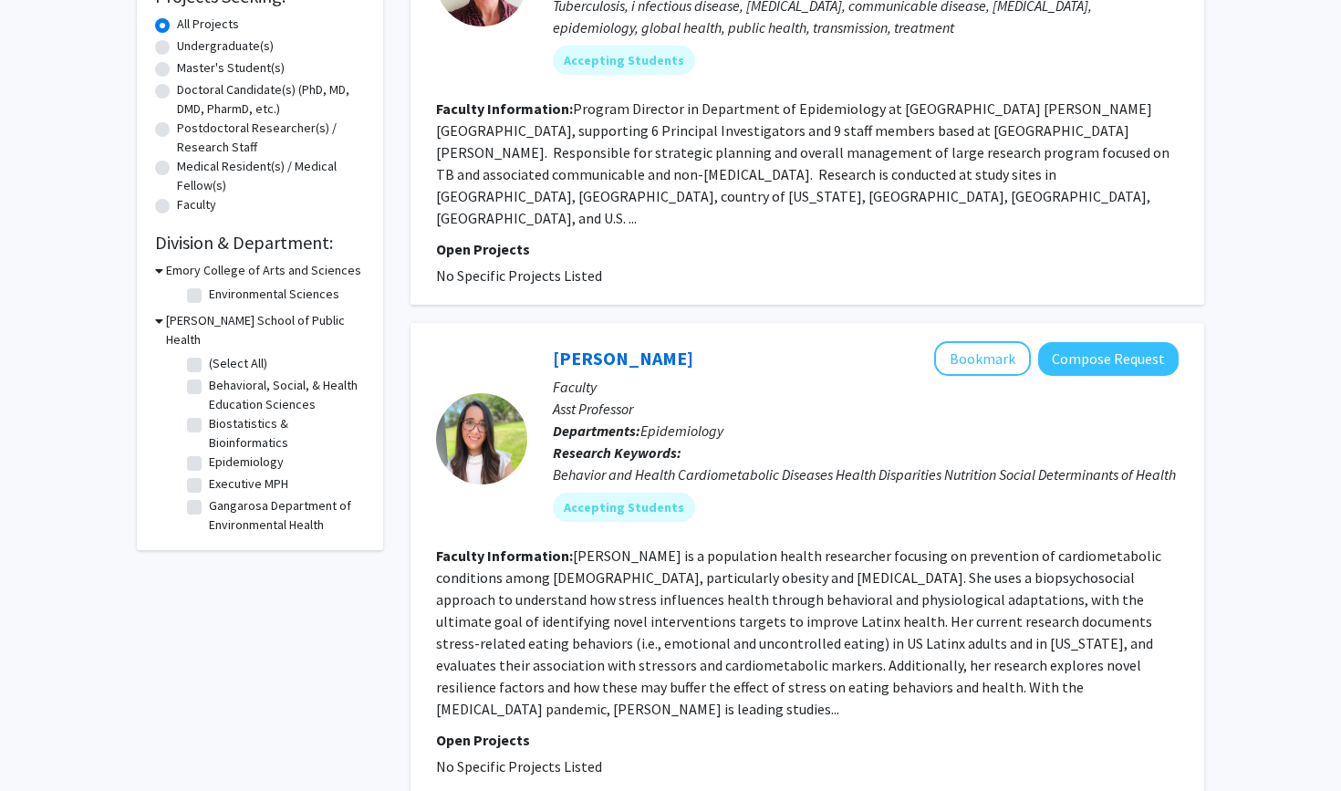
checkbox input "false"
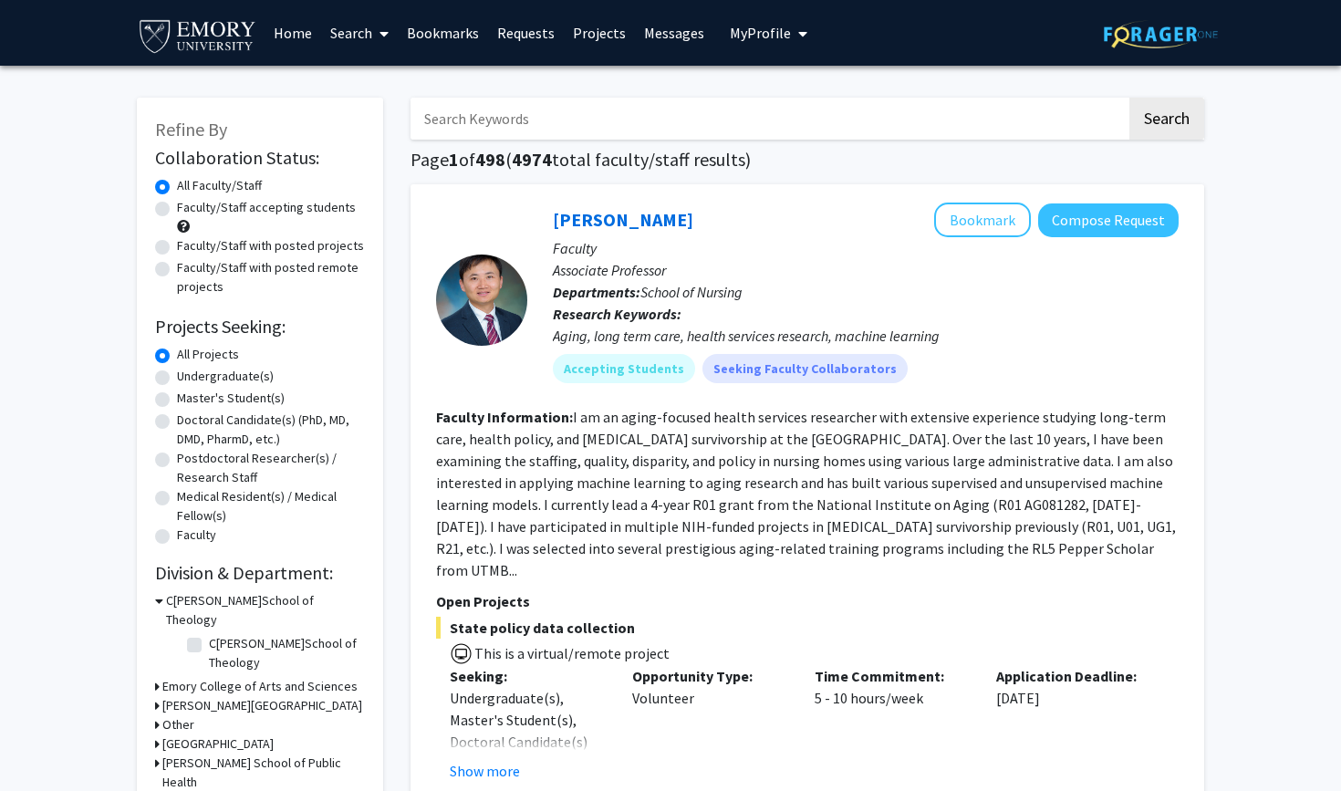
click at [233, 696] on h3 "Laney Graduate School" at bounding box center [262, 705] width 200 height 19
click at [234, 677] on h3 "Emory College of Arts and Sciences" at bounding box center [259, 686] width 195 height 19
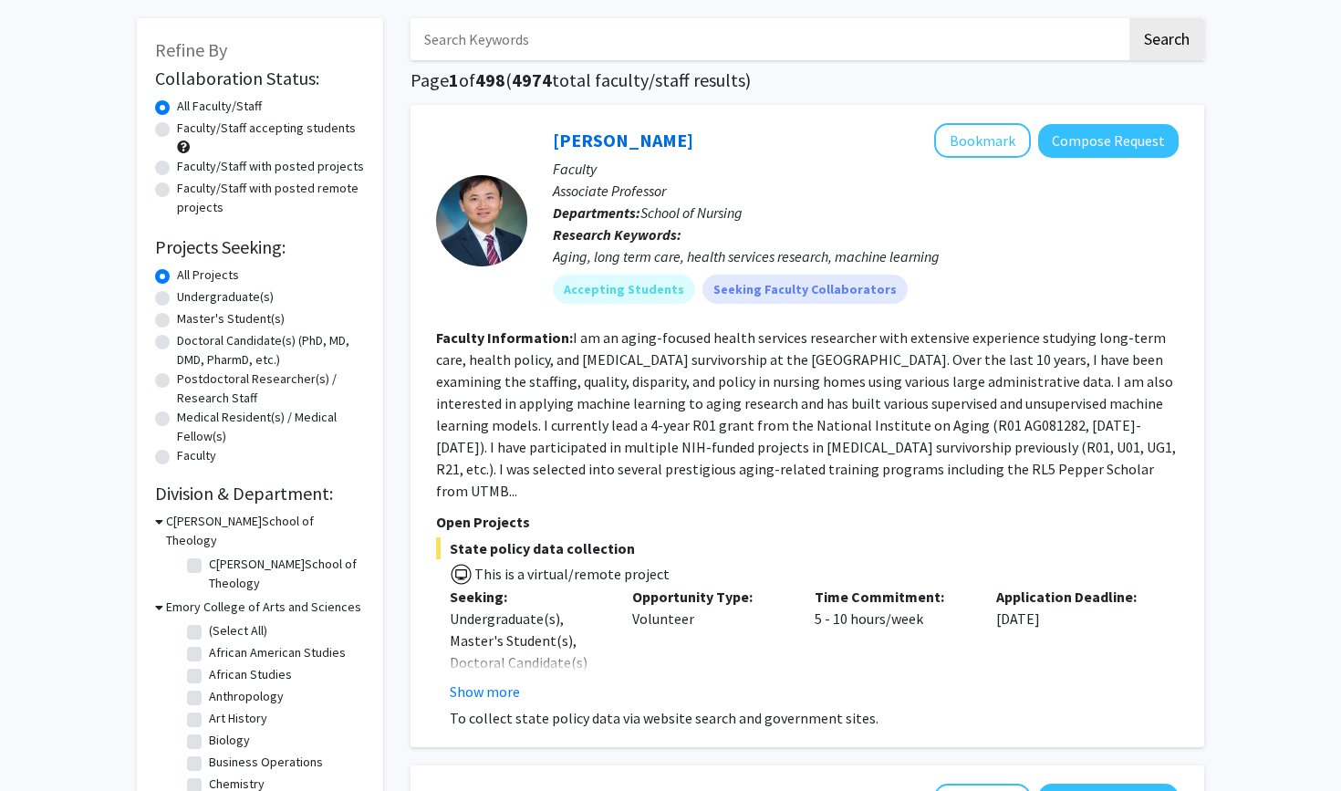
scroll to position [81, 0]
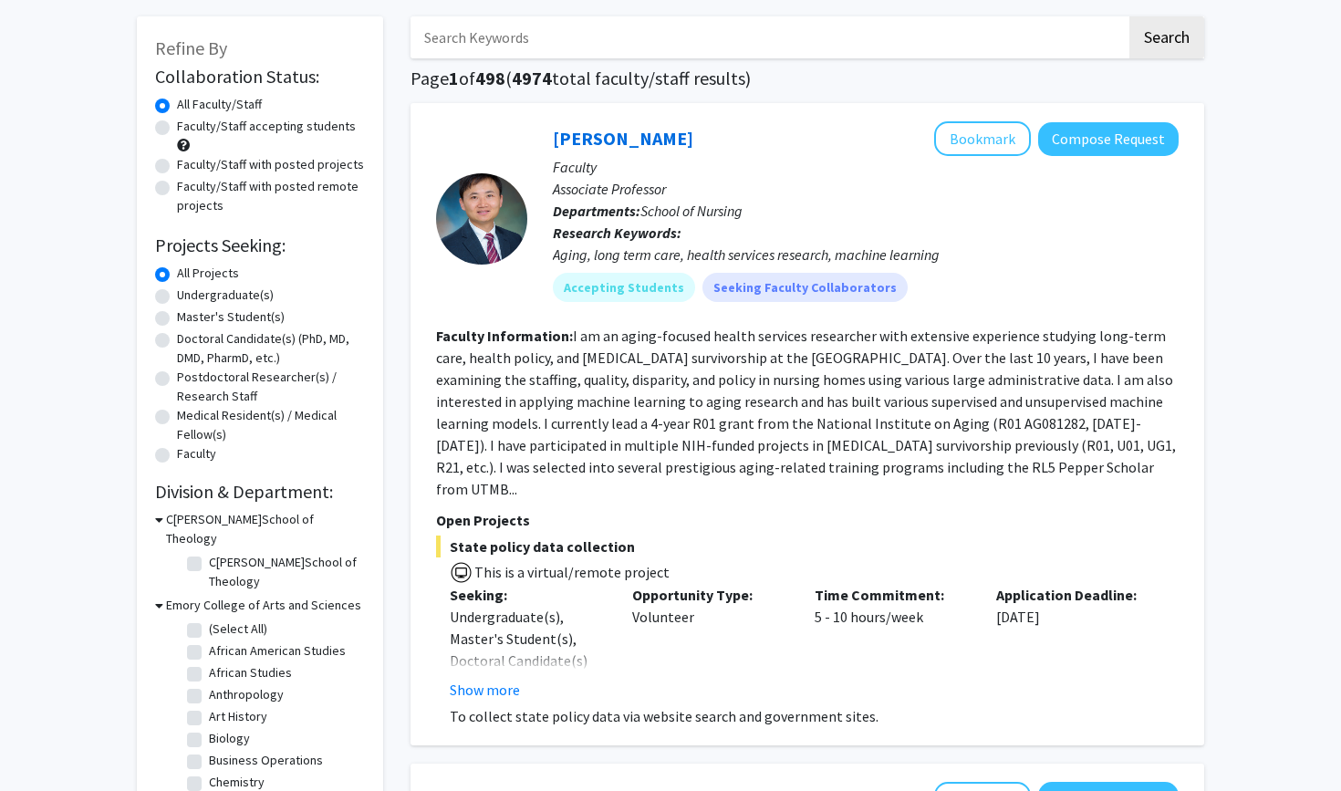
click at [209, 619] on label "(Select All)" at bounding box center [238, 628] width 58 height 19
click at [209, 619] on input "(Select All)" at bounding box center [215, 625] width 12 height 12
checkbox input "true"
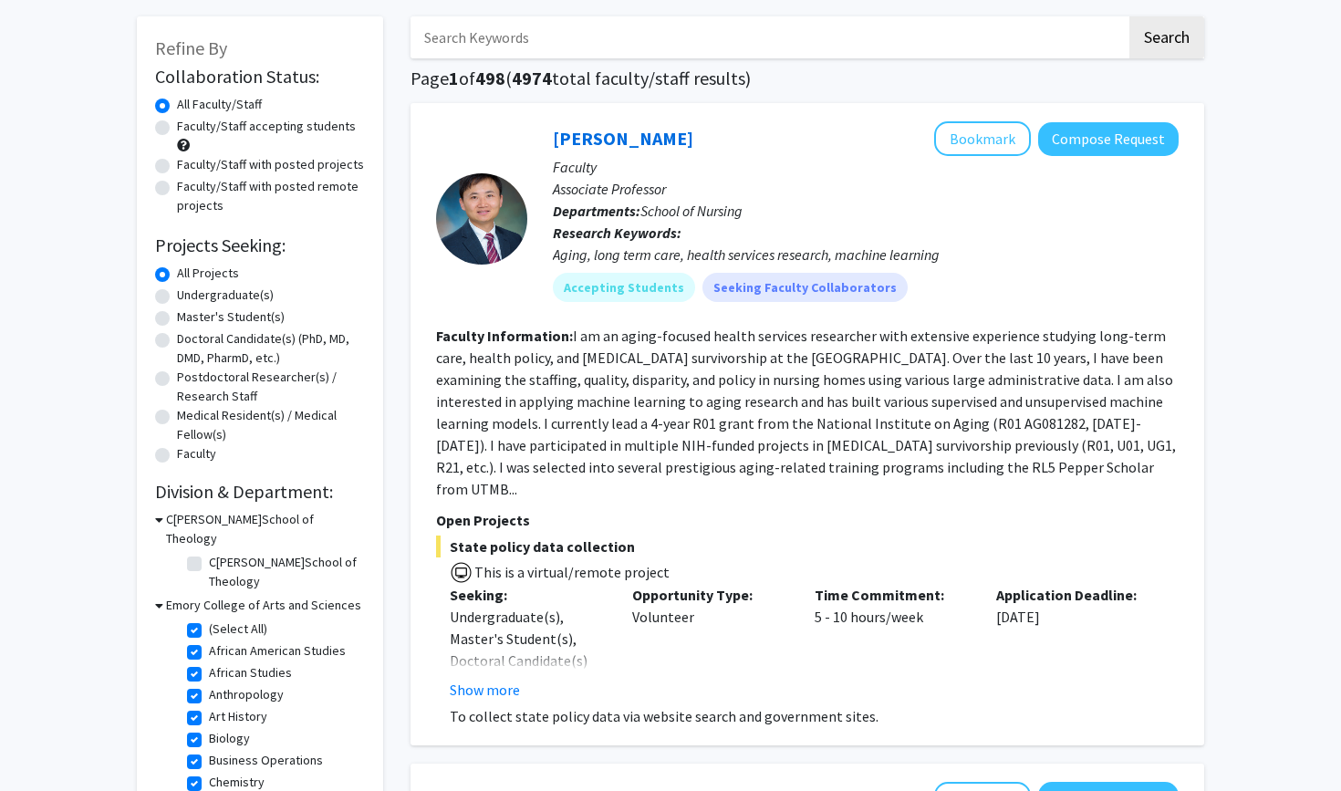
checkbox input "true"
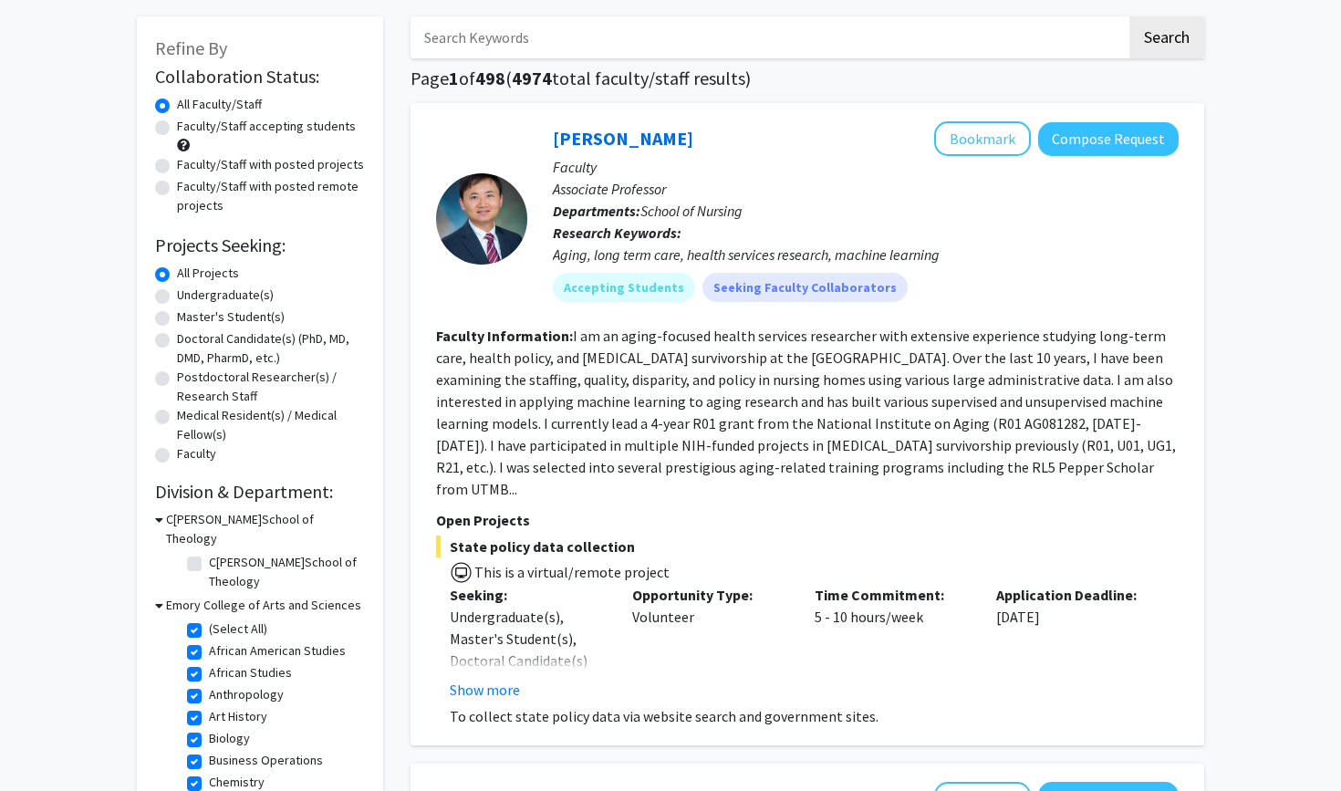
checkbox input "true"
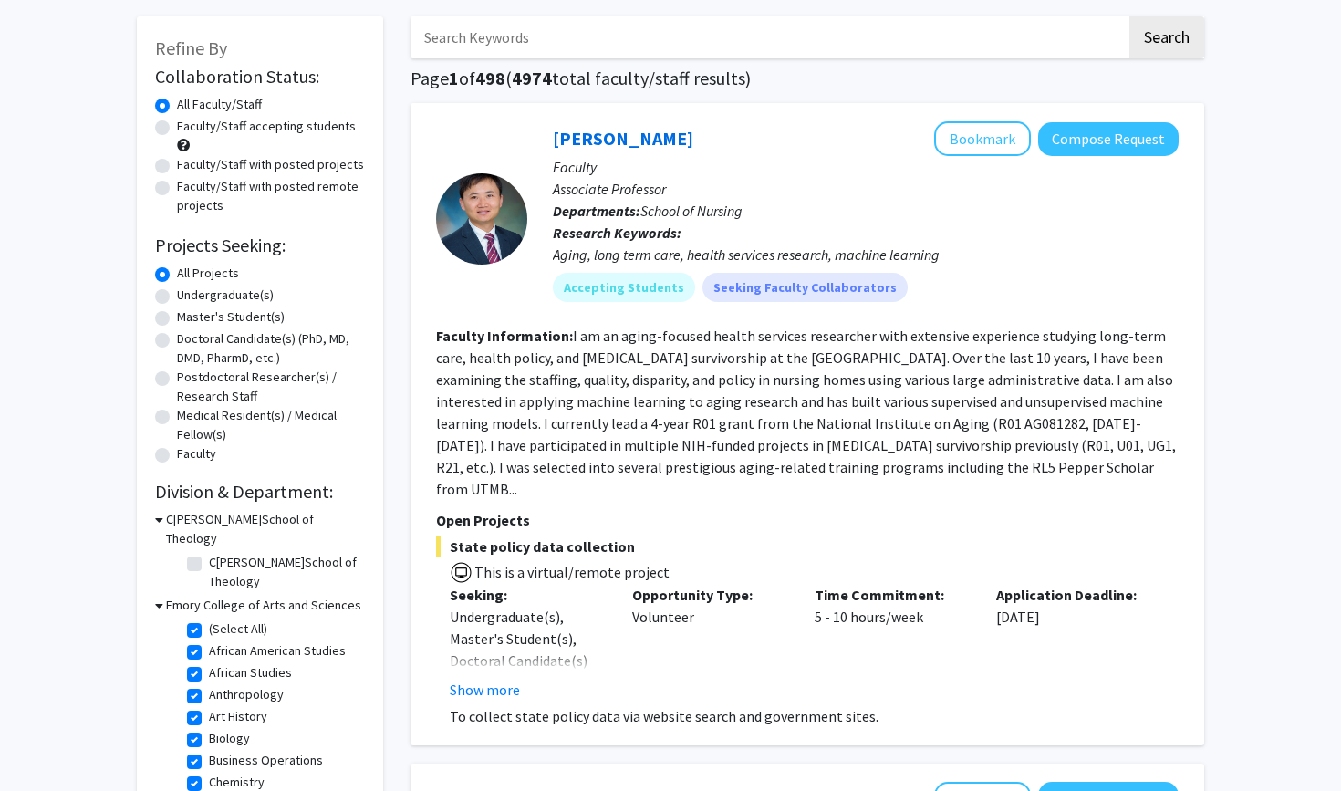
checkbox input "true"
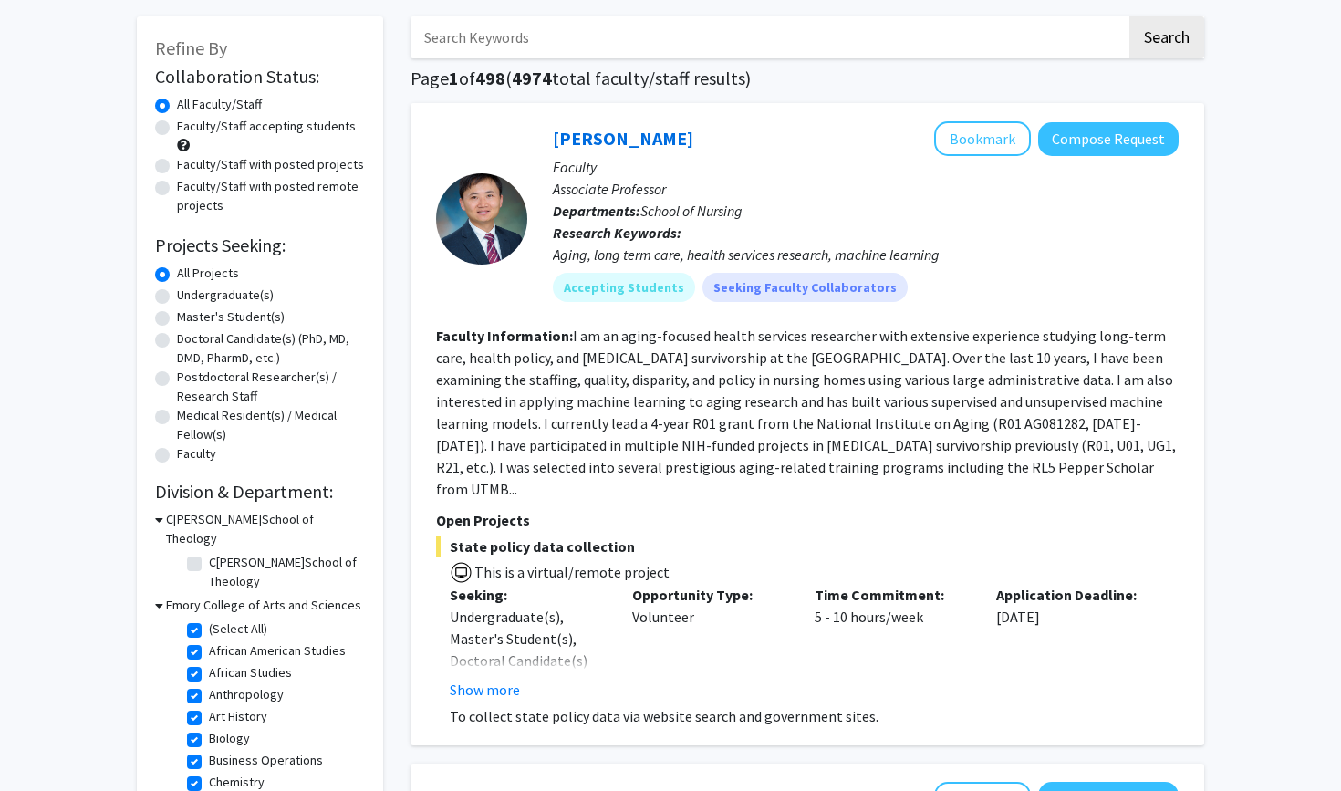
checkbox input "true"
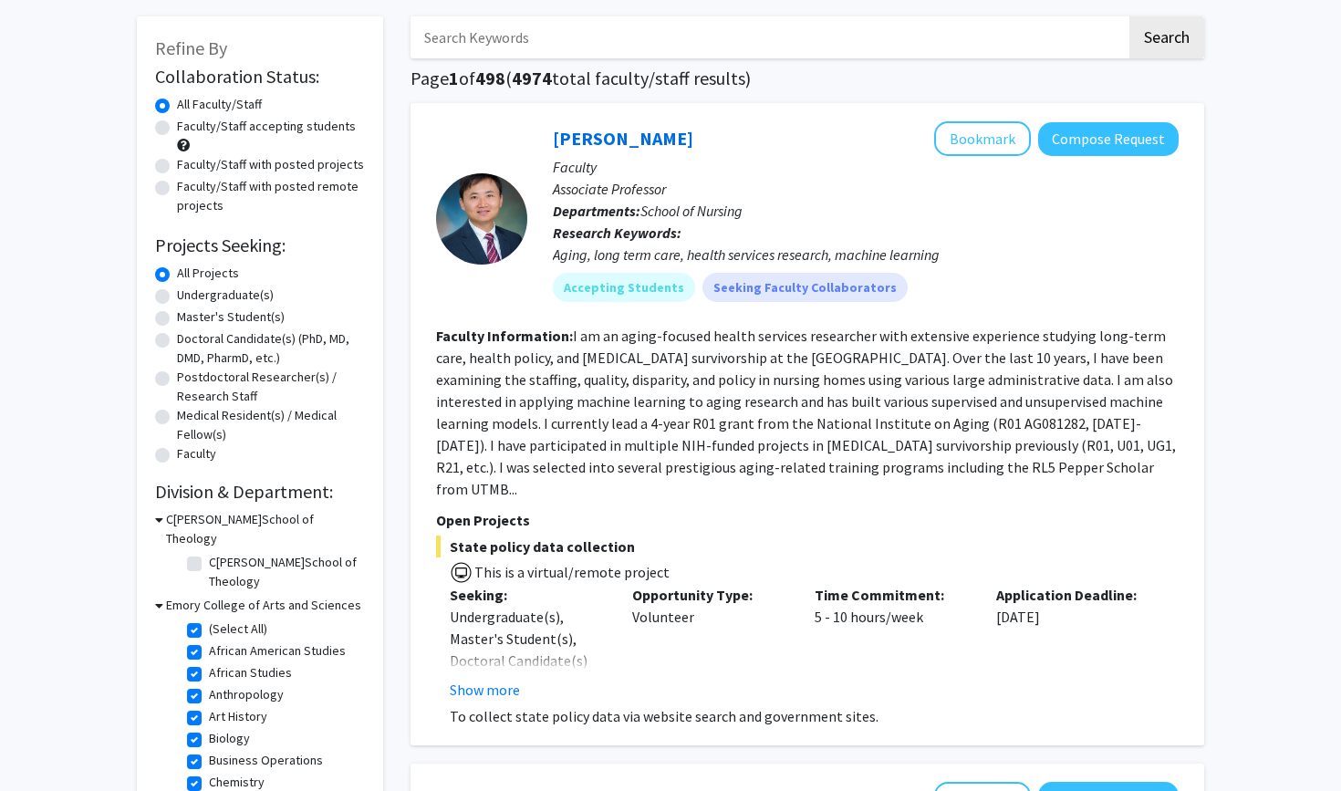
checkbox input "true"
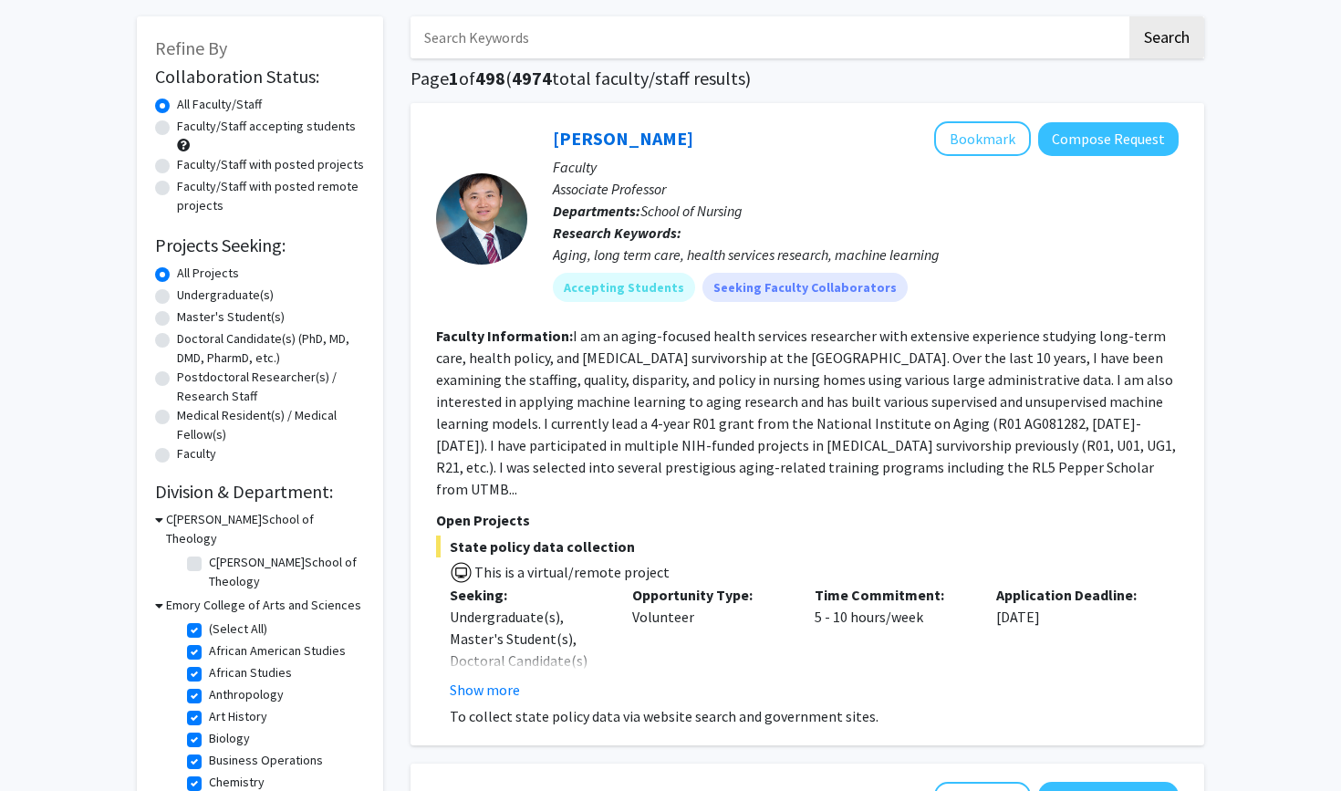
checkbox input "true"
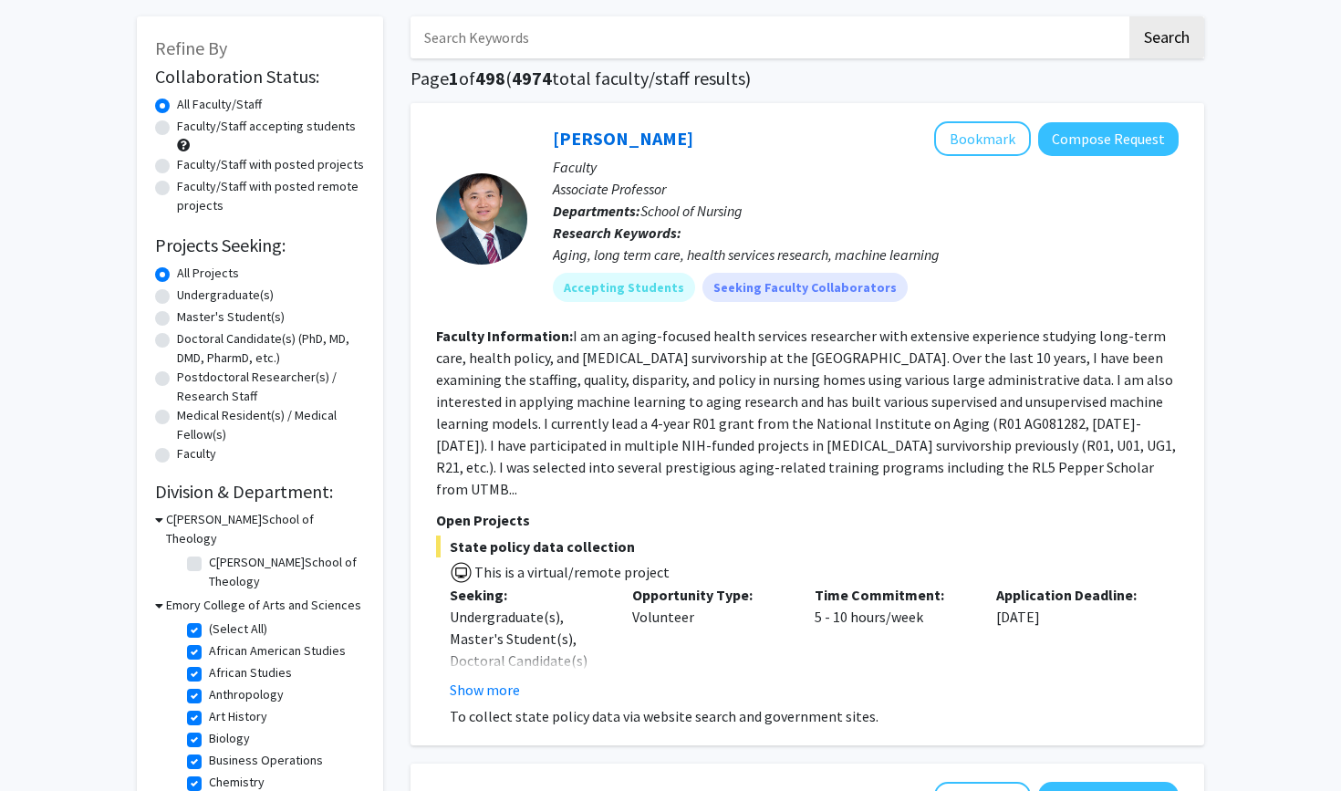
checkbox input "true"
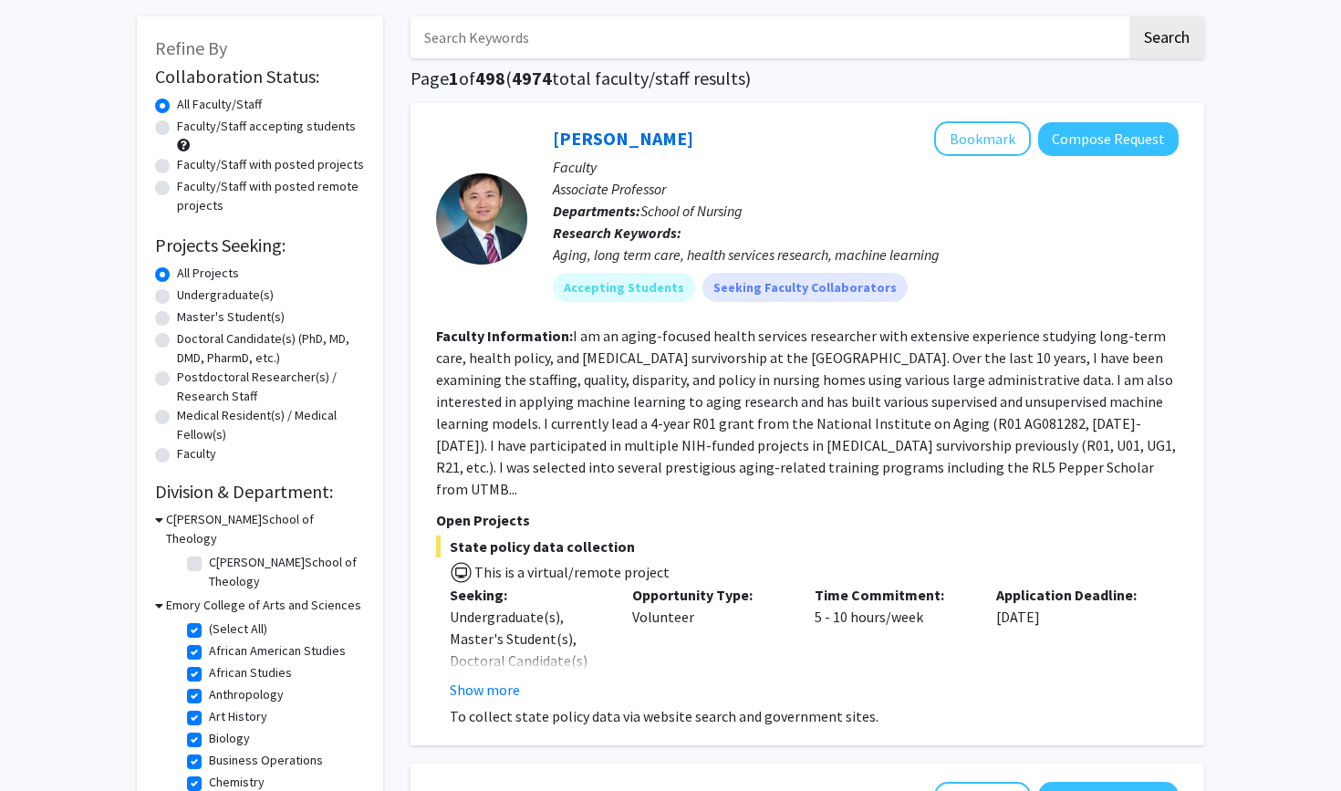
checkbox input "true"
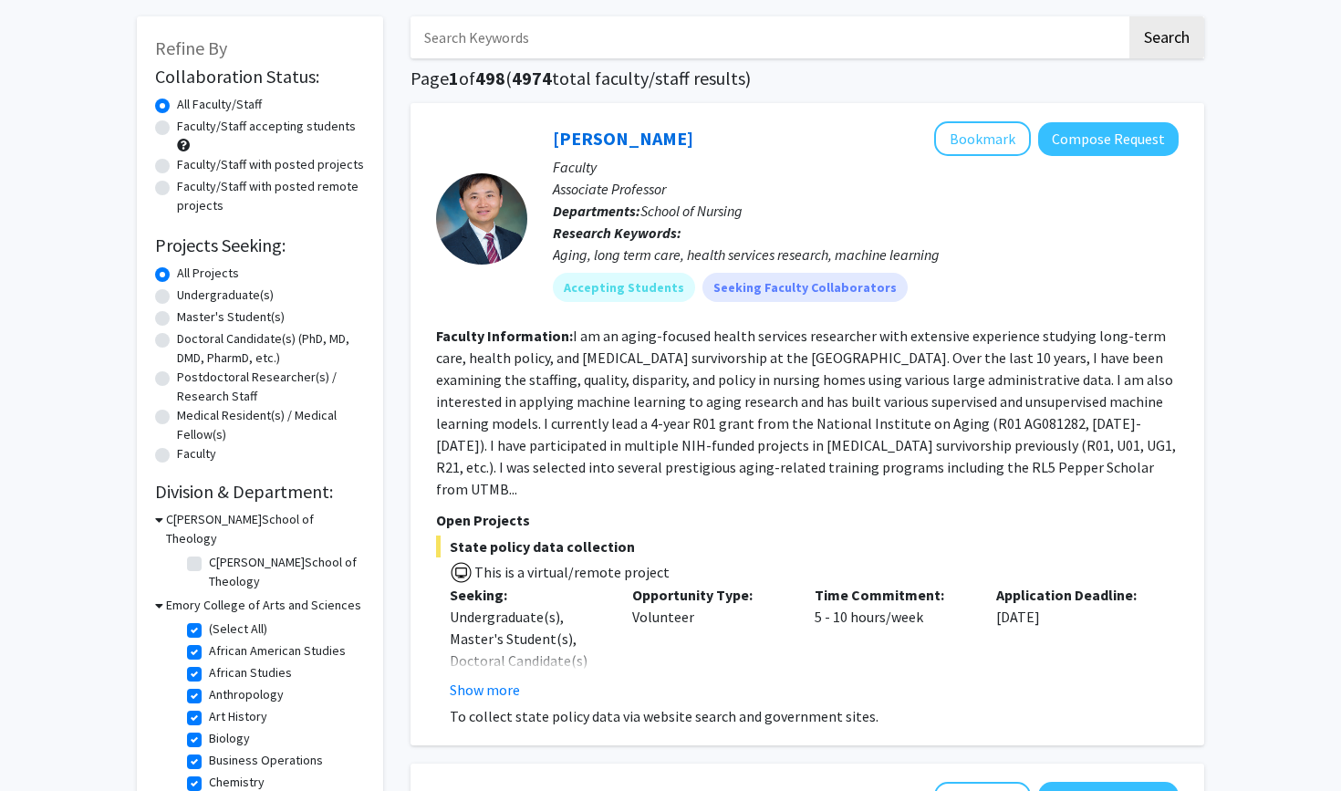
checkbox input "true"
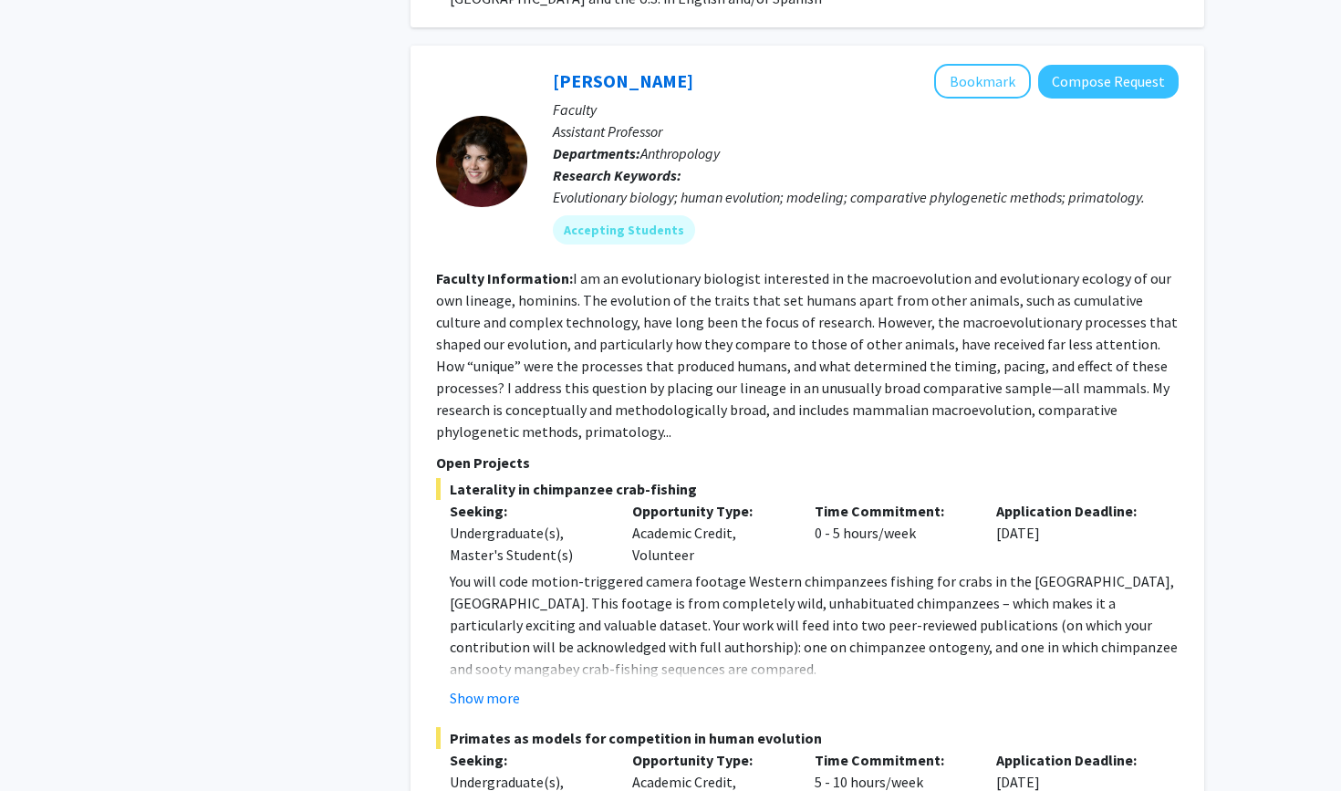
scroll to position [1844, 0]
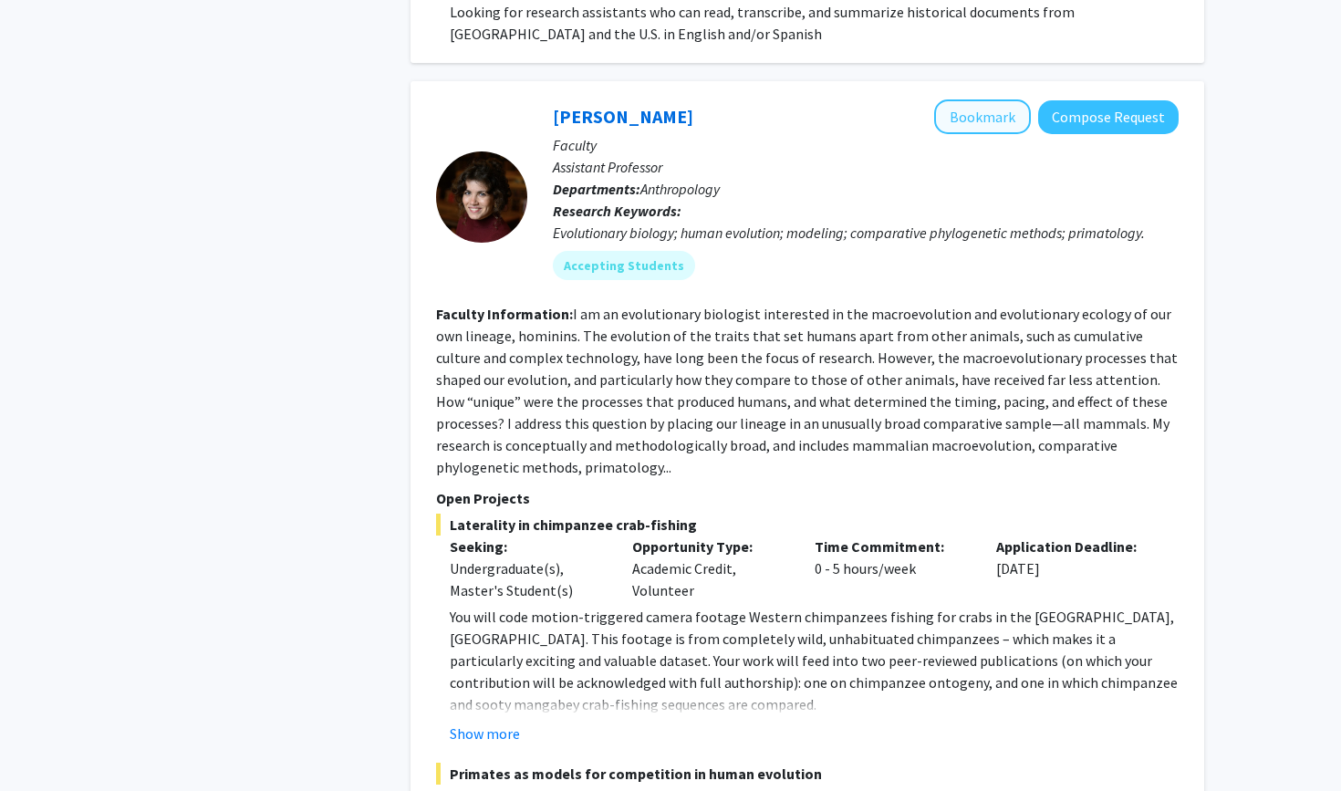
click at [959, 99] on button "Bookmark" at bounding box center [982, 116] width 97 height 35
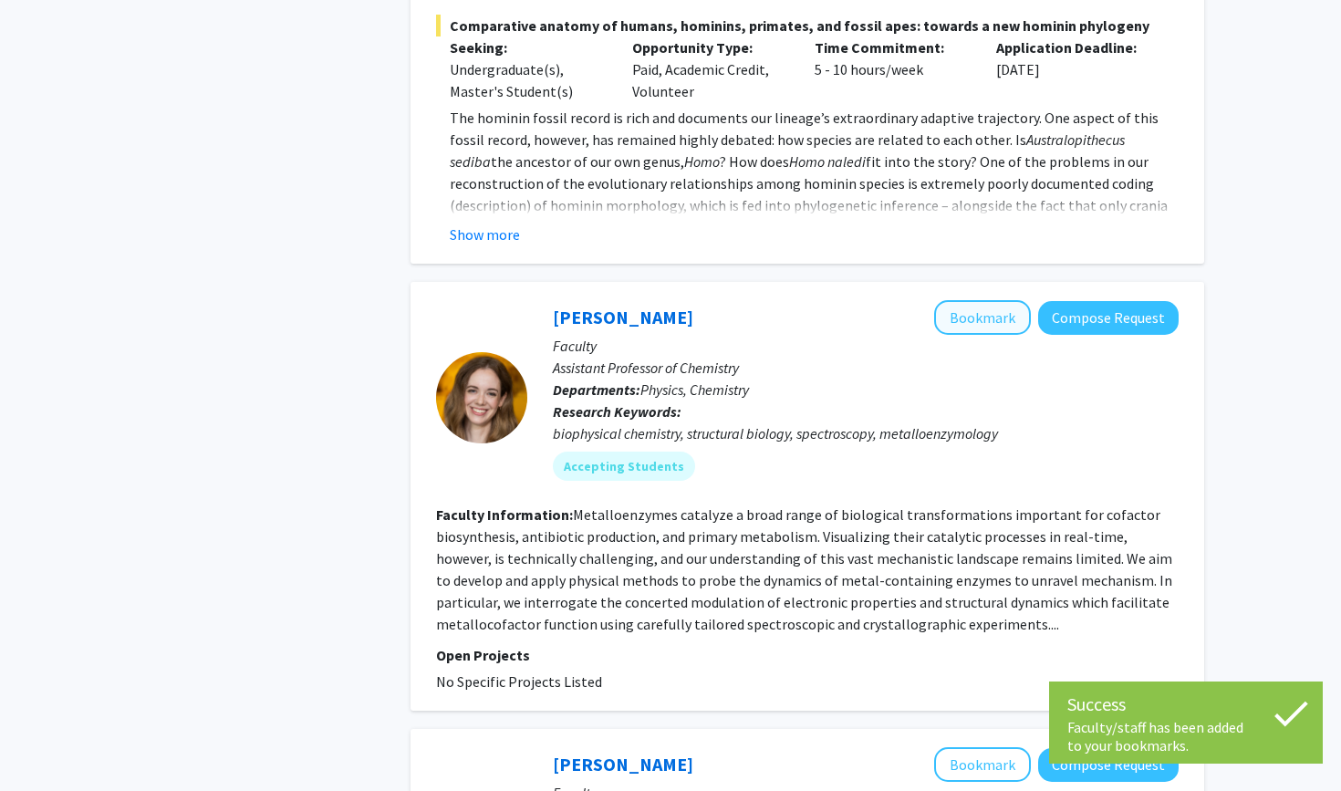
scroll to position [2846, 0]
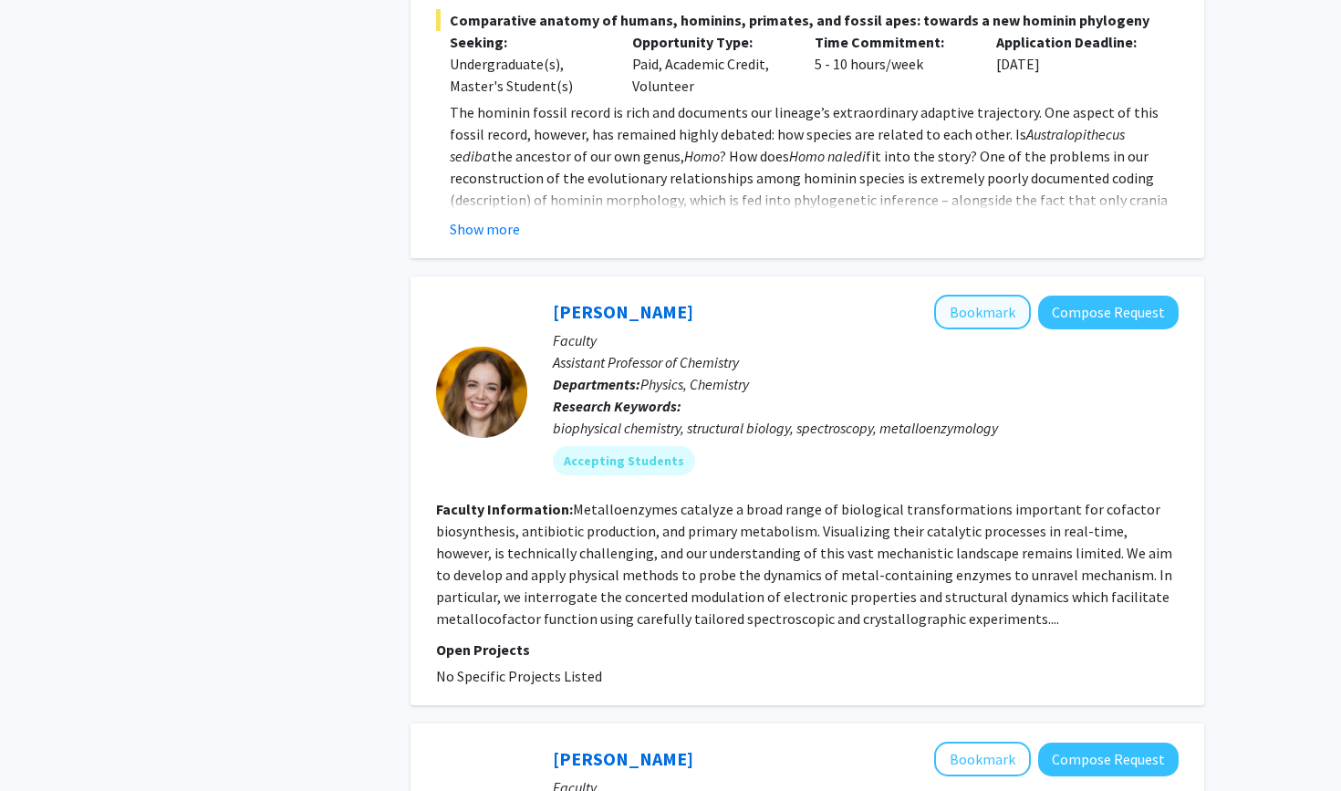
click at [1001, 295] on button "Bookmark" at bounding box center [982, 312] width 97 height 35
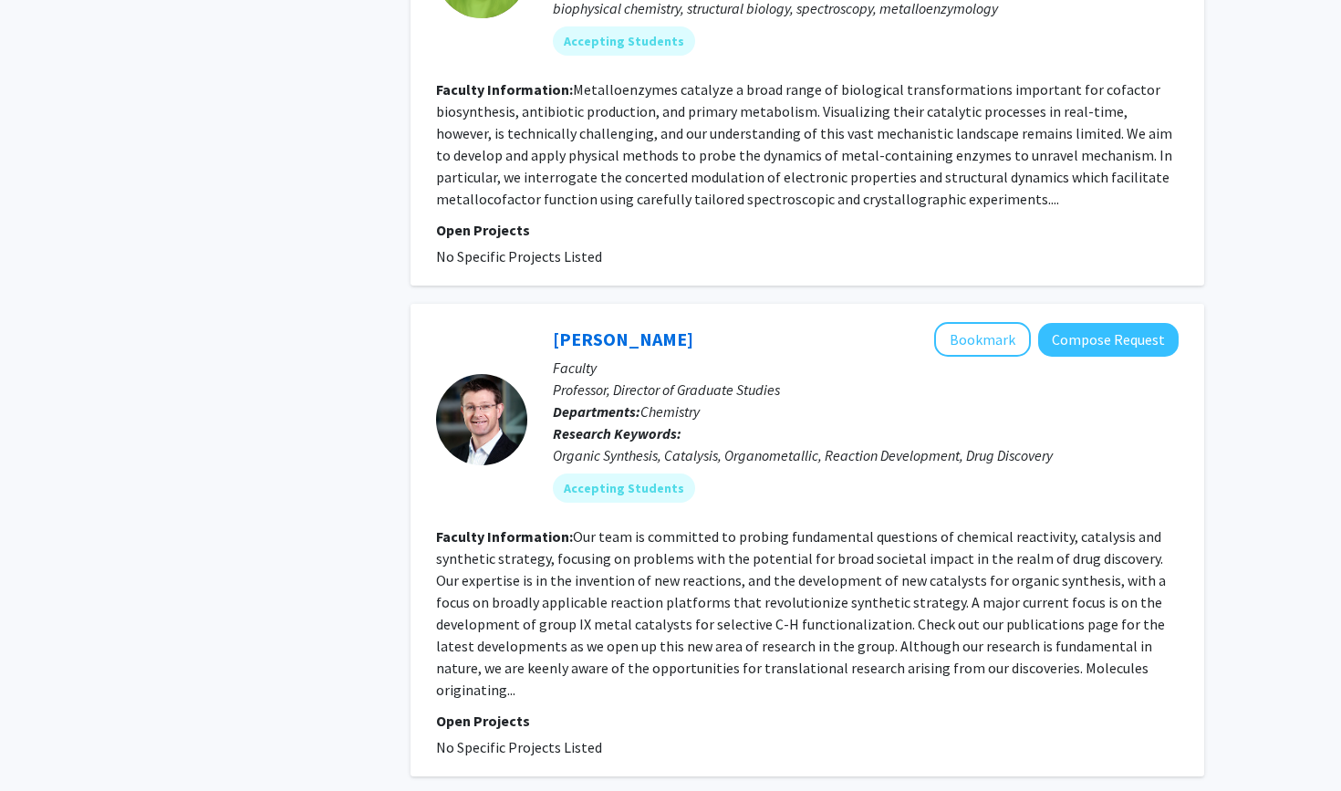
scroll to position [3291, 0]
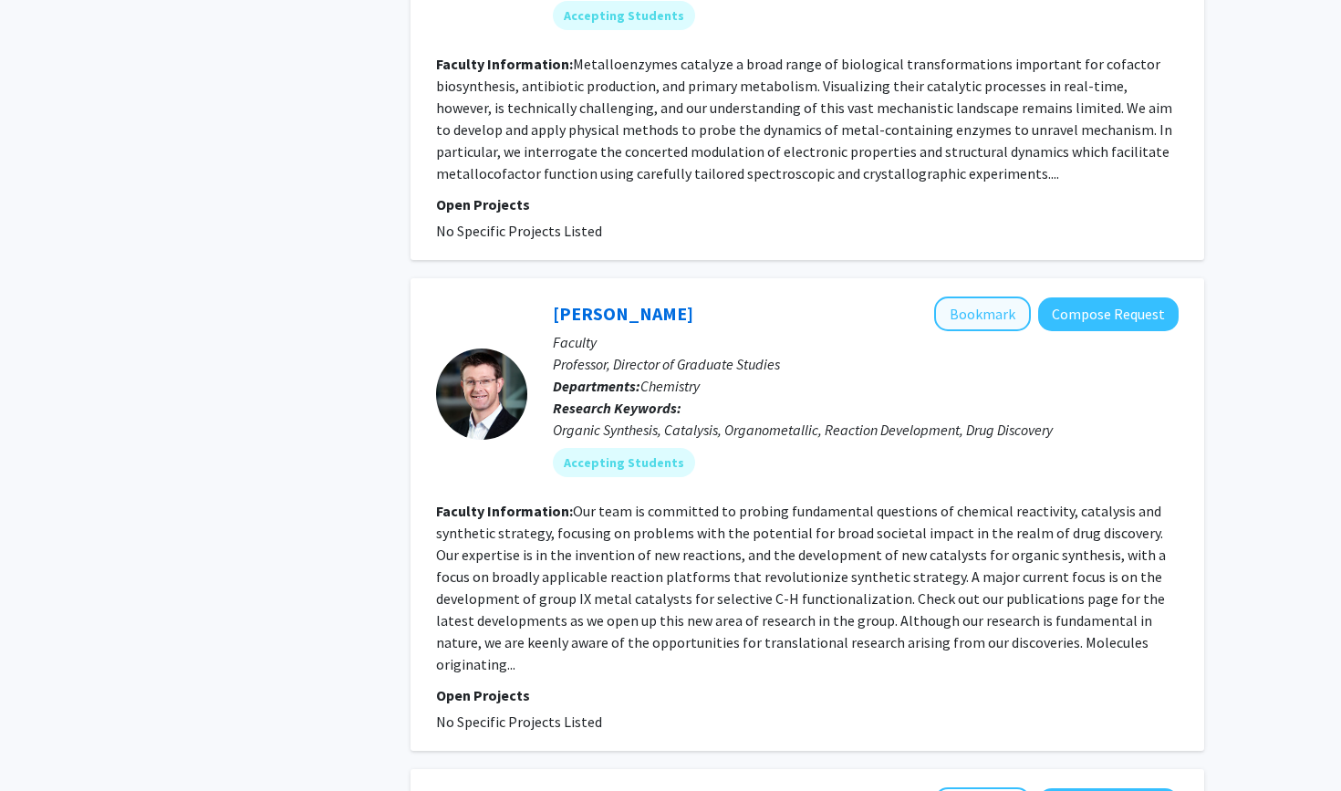
click at [1002, 296] on button "Bookmark" at bounding box center [982, 313] width 97 height 35
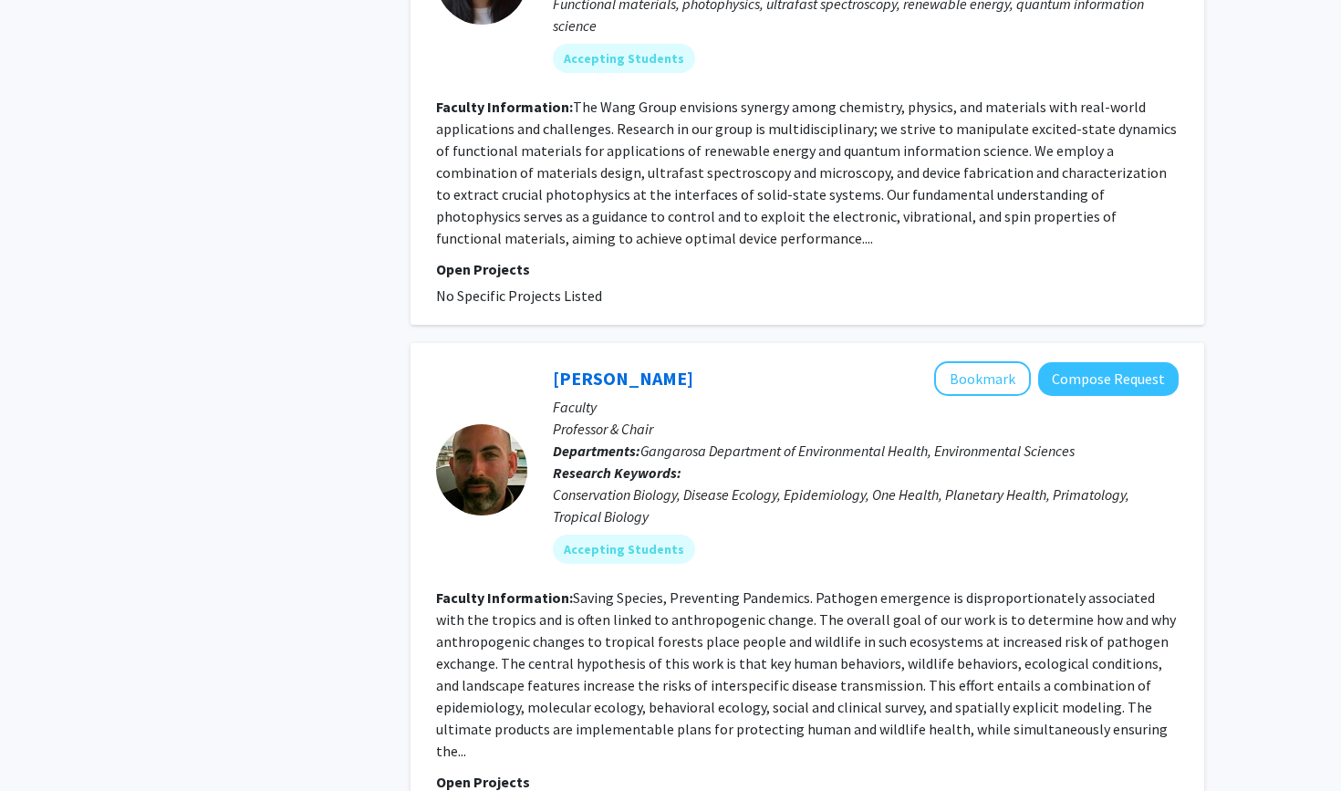
scroll to position [4722, 0]
click at [979, 359] on button "Bookmark" at bounding box center [982, 376] width 97 height 35
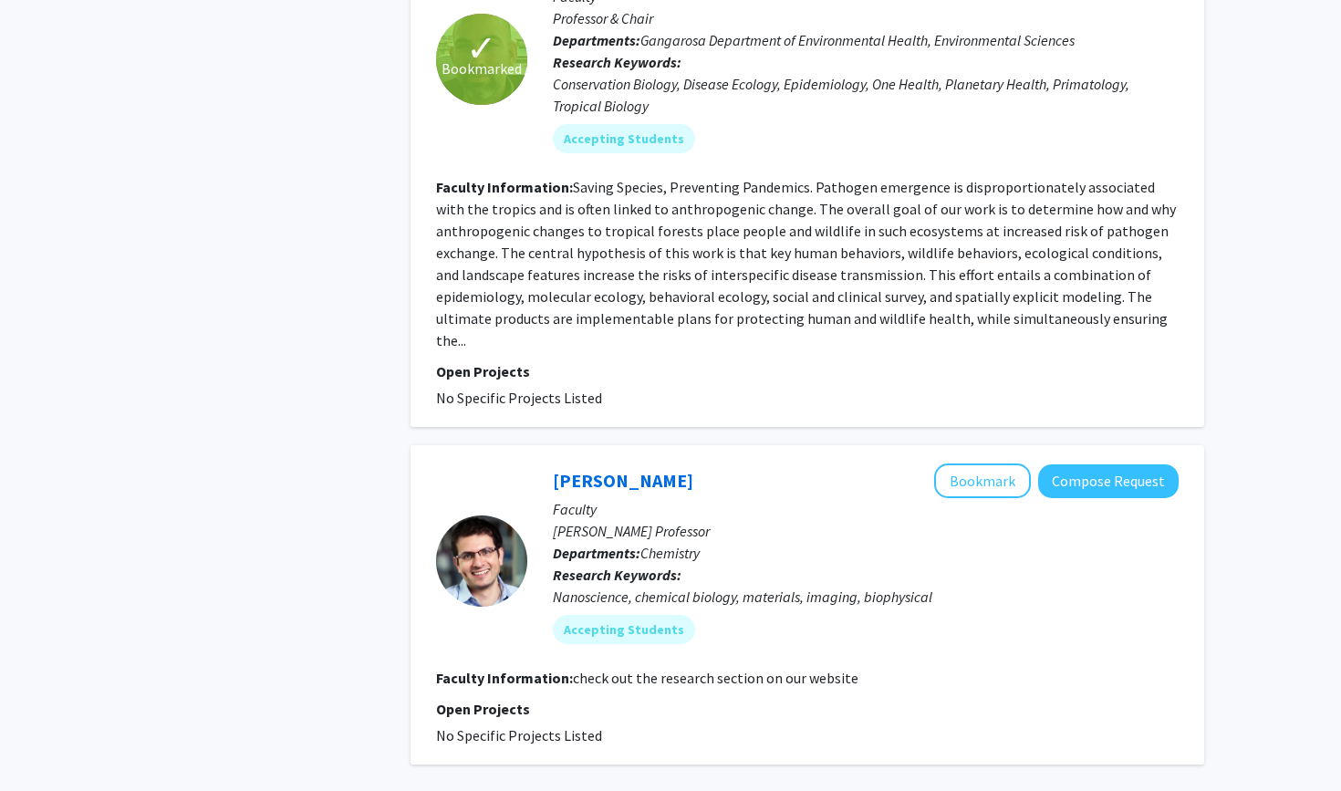
scroll to position [5132, 0]
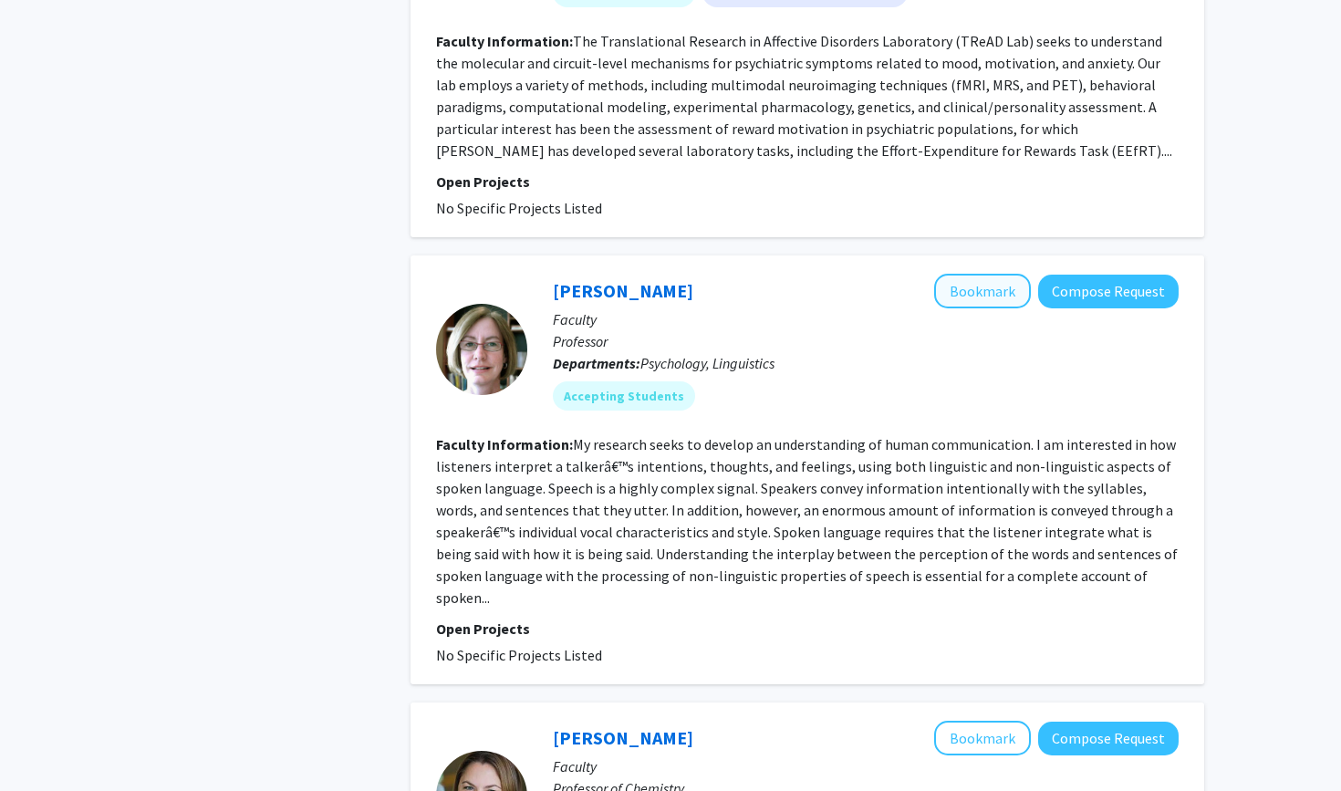
scroll to position [2374, 0]
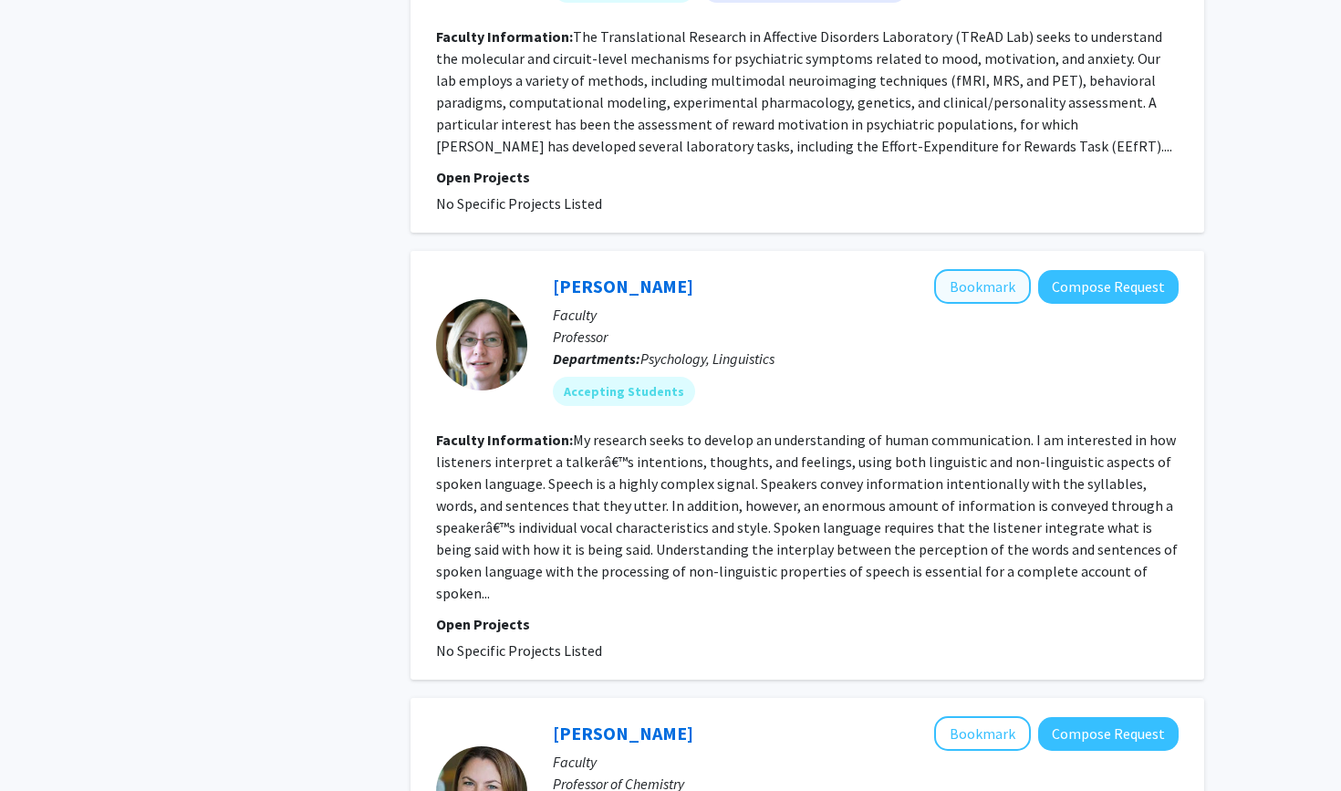
click at [953, 275] on button "Bookmark" at bounding box center [982, 286] width 97 height 35
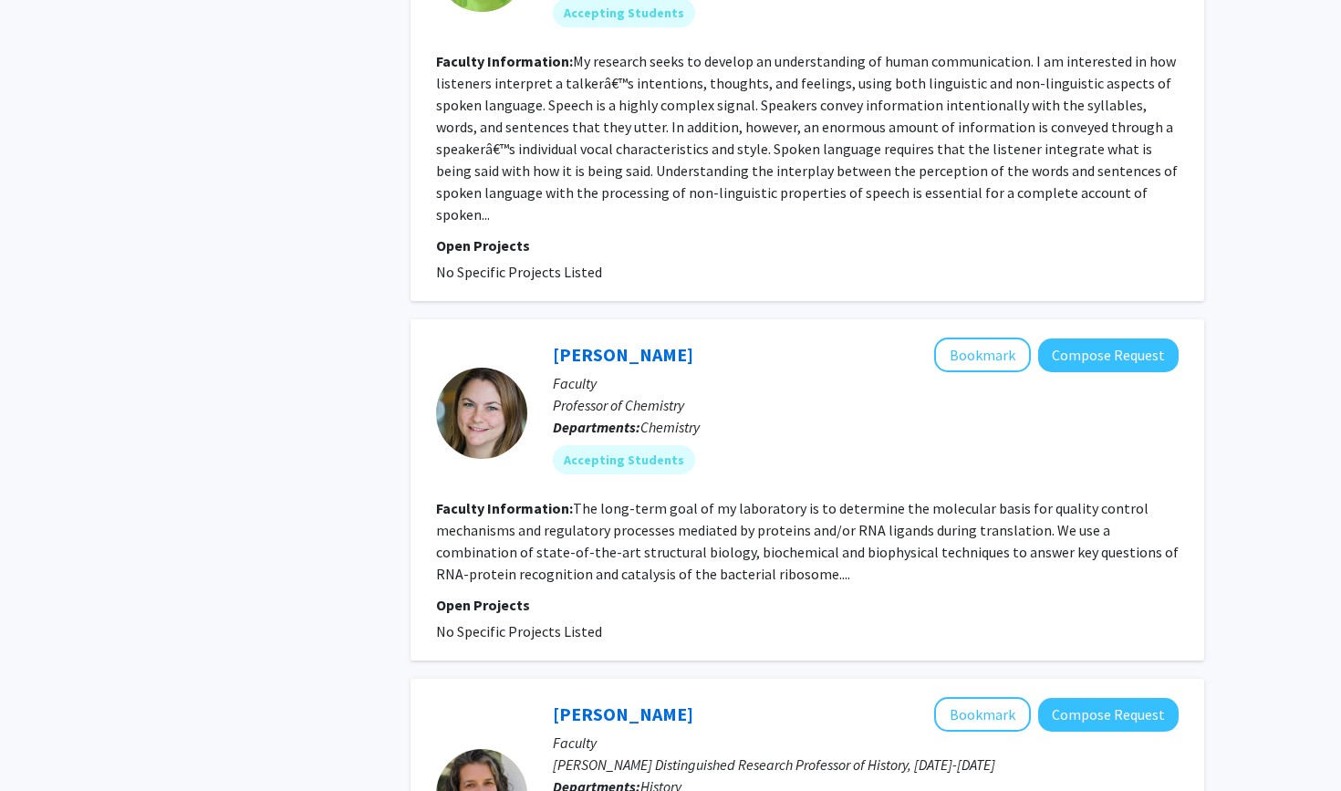
scroll to position [2756, 0]
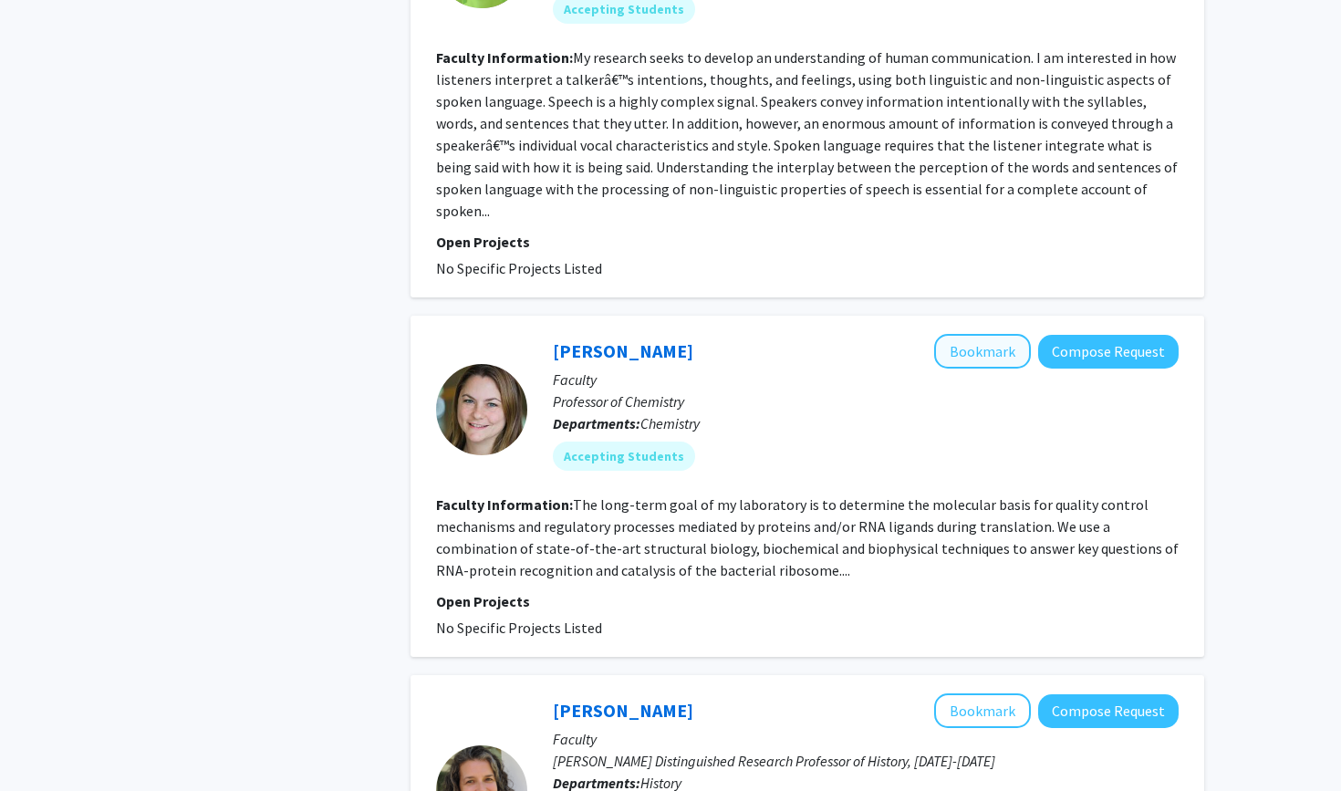
click at [964, 334] on button "Bookmark" at bounding box center [982, 351] width 97 height 35
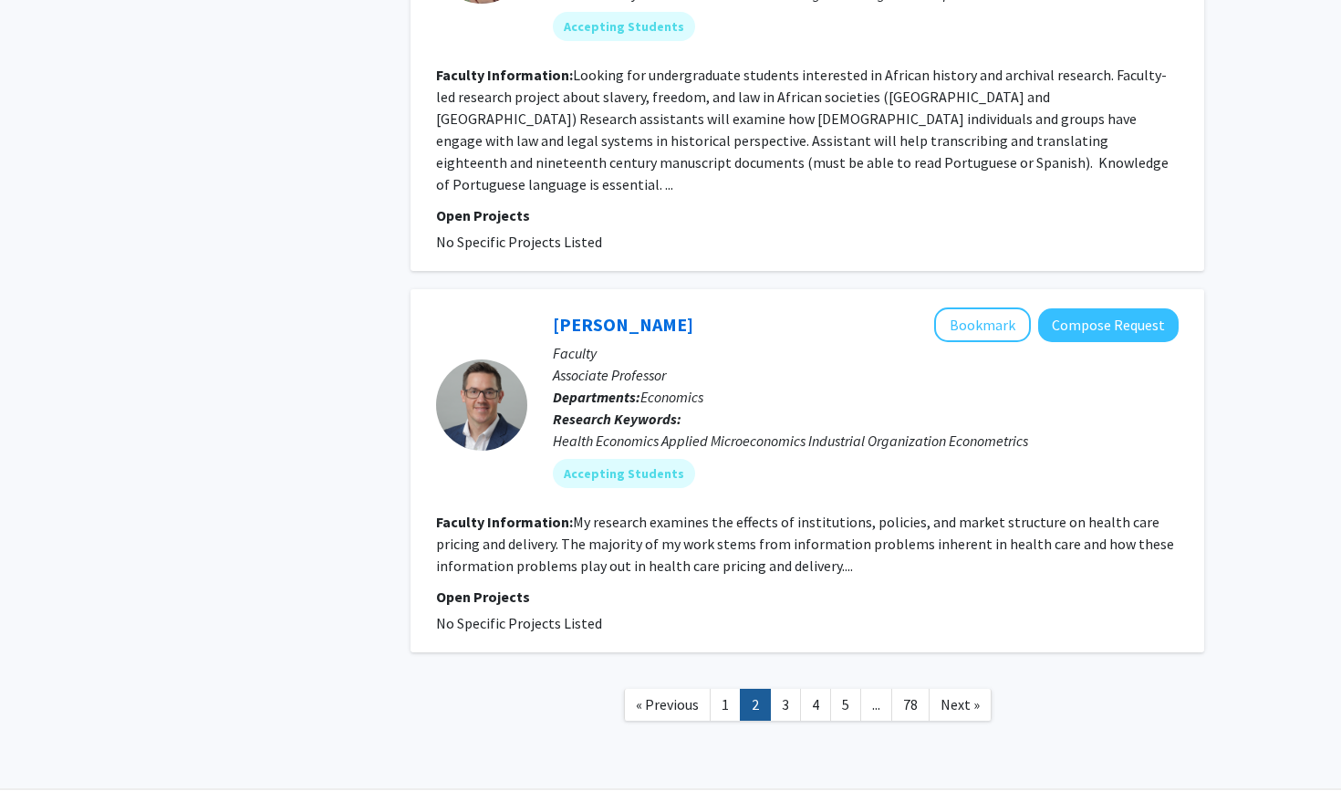
scroll to position [3588, 0]
click at [793, 689] on link "3" at bounding box center [785, 705] width 31 height 32
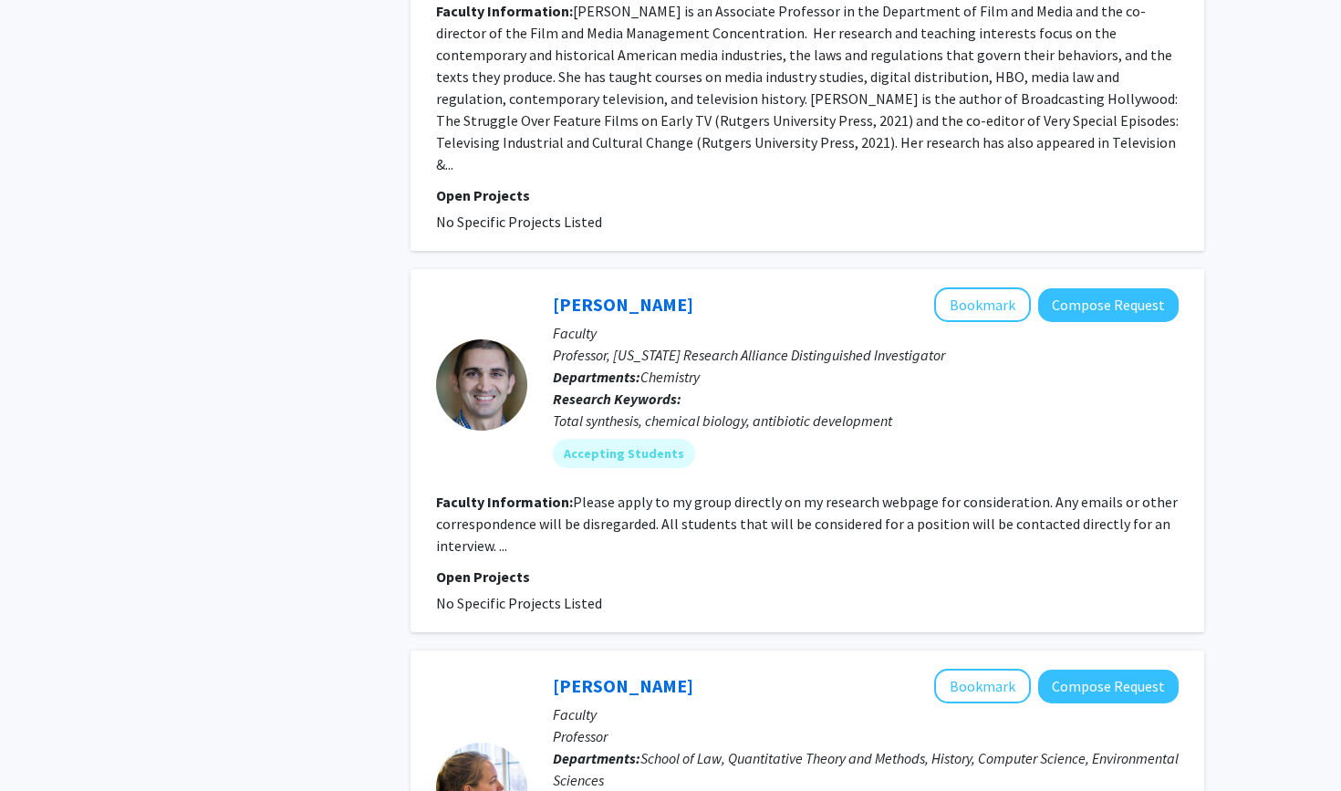
scroll to position [1834, 0]
click at [581, 293] on link "Bill Wuest" at bounding box center [623, 304] width 140 height 23
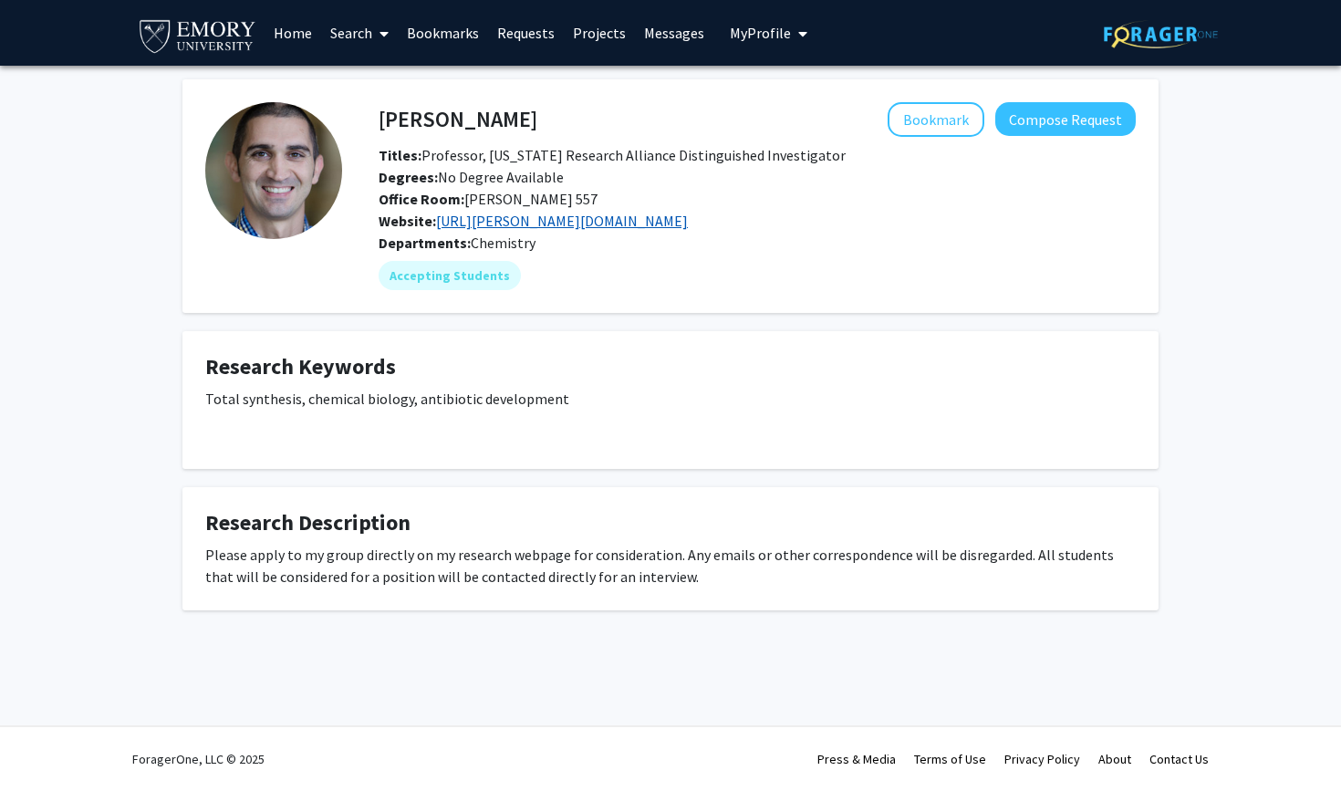
click at [583, 221] on link "https://wuest.emorychem.science/" at bounding box center [562, 221] width 252 height 18
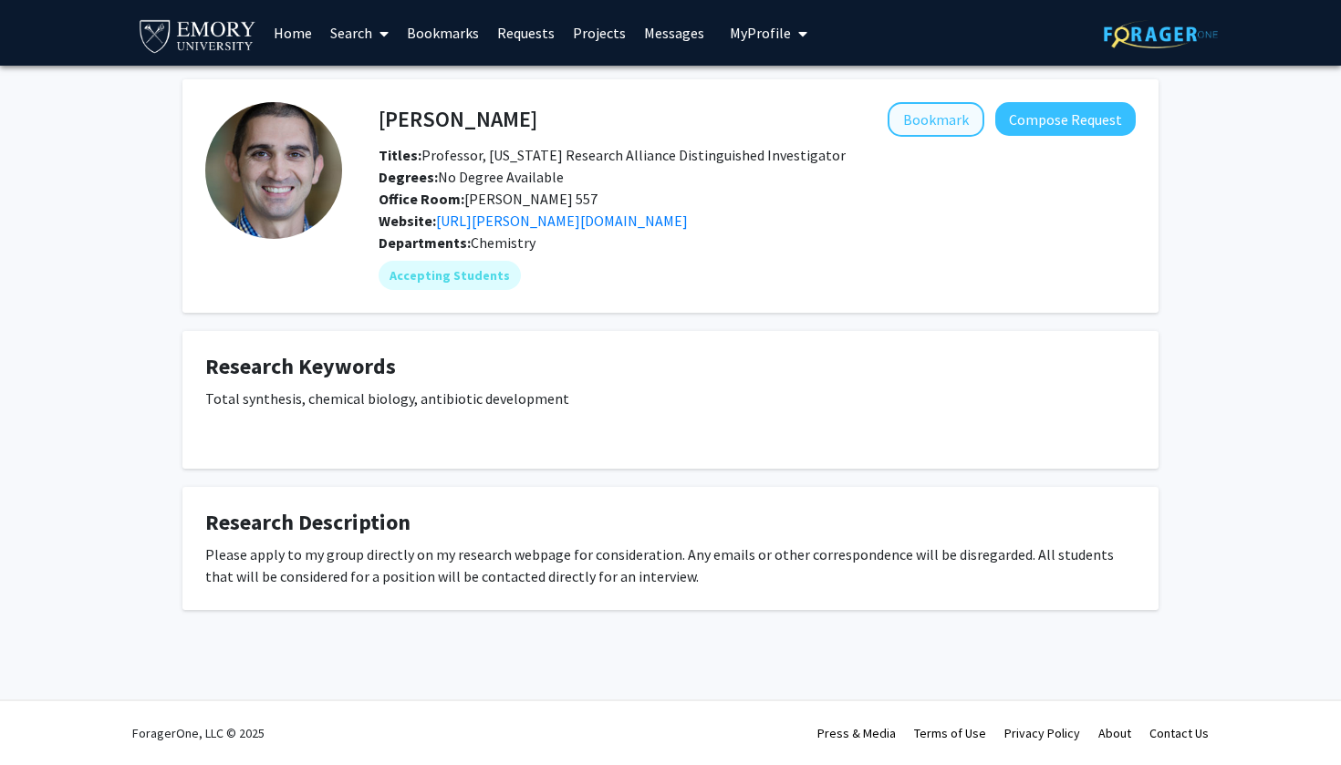
click at [948, 134] on button "Bookmark" at bounding box center [935, 119] width 97 height 35
click at [437, 35] on link "Bookmarks" at bounding box center [443, 33] width 90 height 64
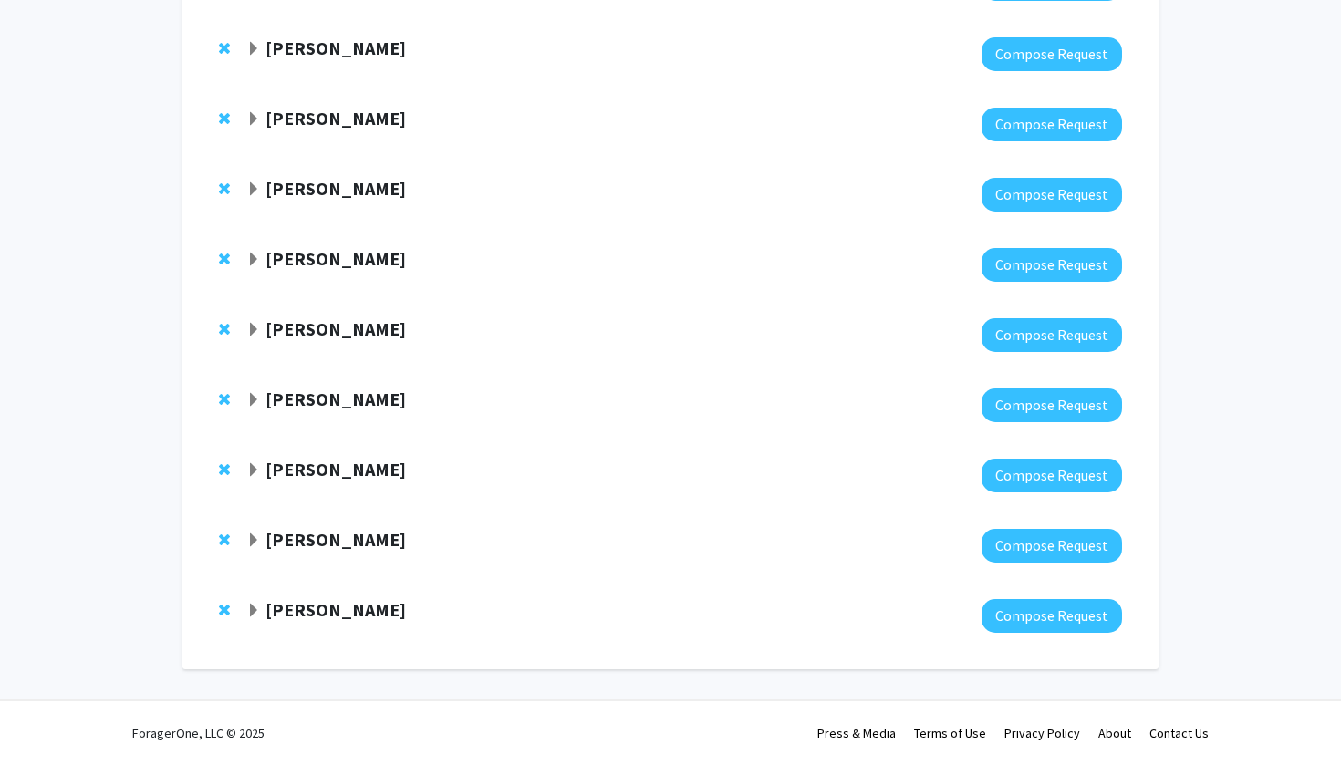
scroll to position [395, 0]
click at [306, 261] on strong "[PERSON_NAME]" at bounding box center [335, 258] width 140 height 23
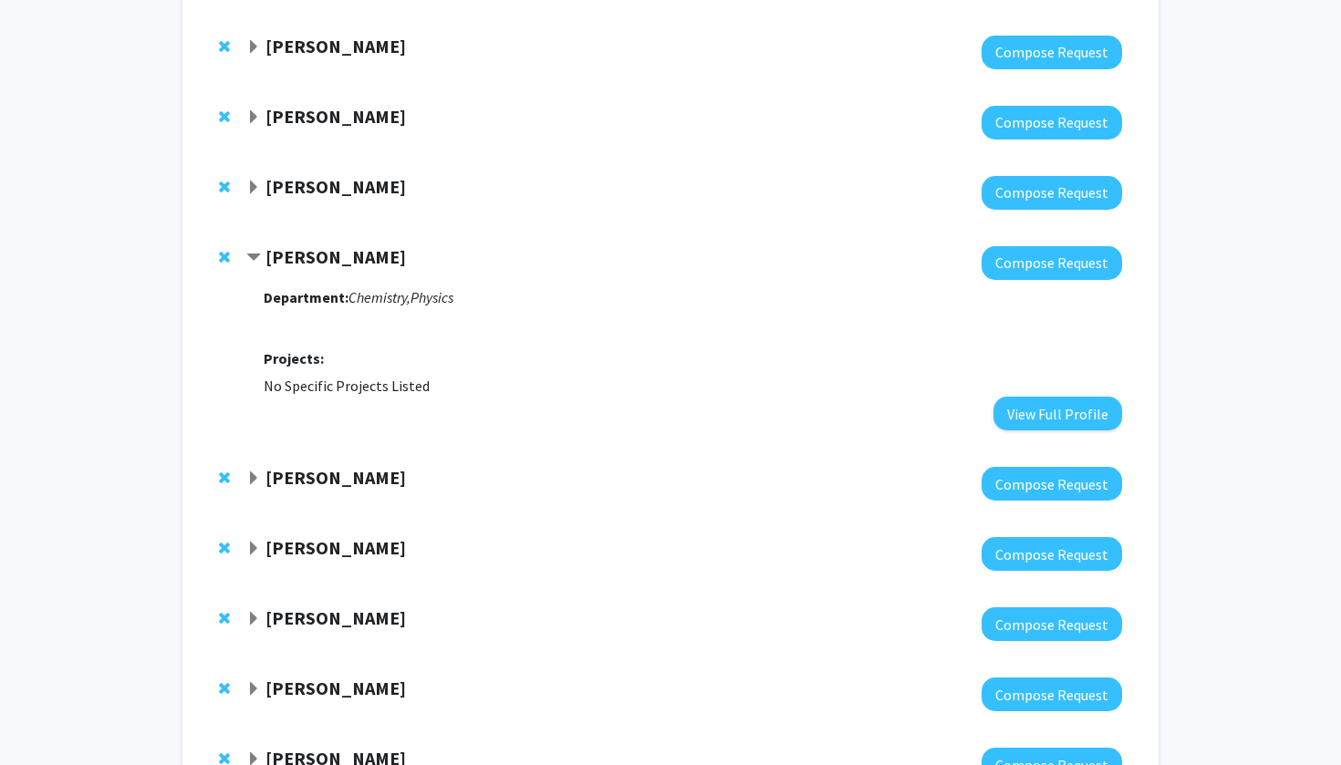
click at [319, 264] on strong "[PERSON_NAME]" at bounding box center [335, 256] width 140 height 23
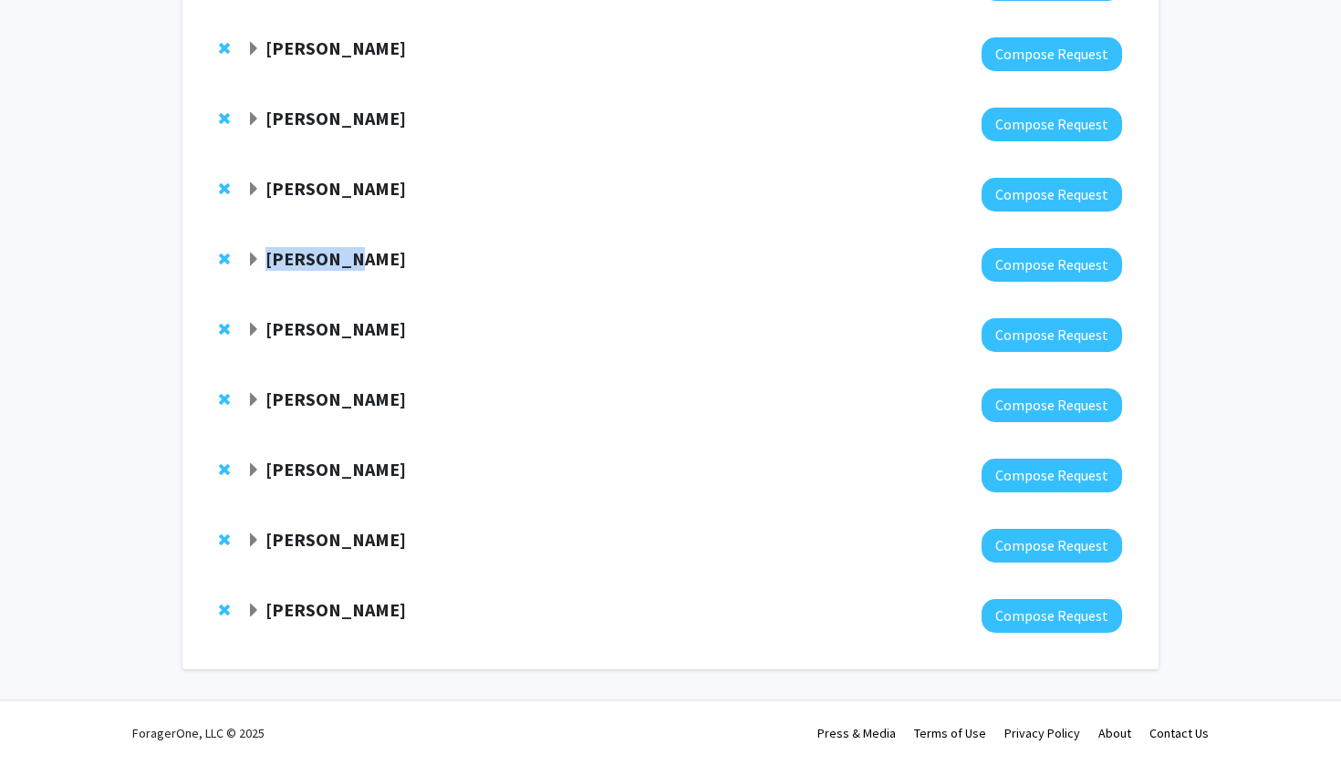
click at [319, 264] on strong "[PERSON_NAME]" at bounding box center [335, 258] width 140 height 23
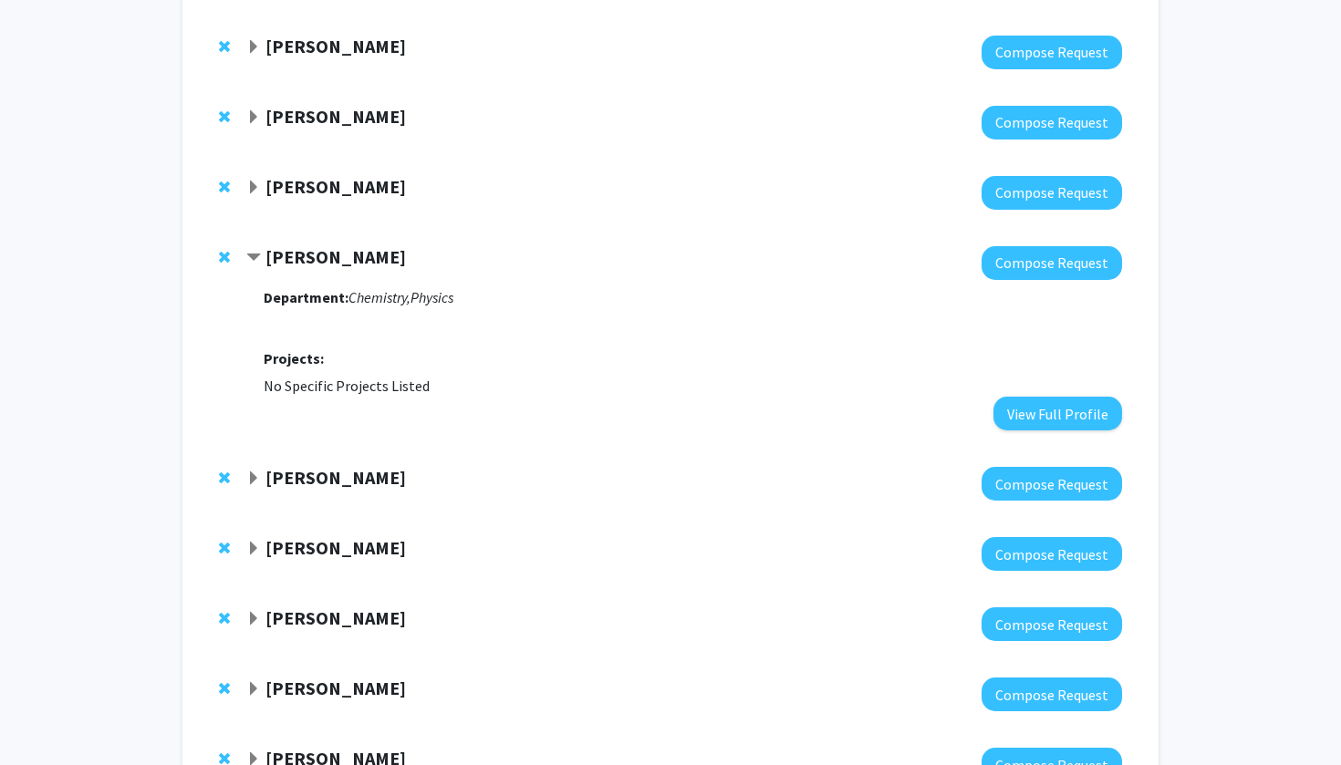
click at [427, 280] on div at bounding box center [684, 263] width 876 height 34
click at [1048, 267] on button "Compose Request" at bounding box center [1051, 263] width 140 height 34
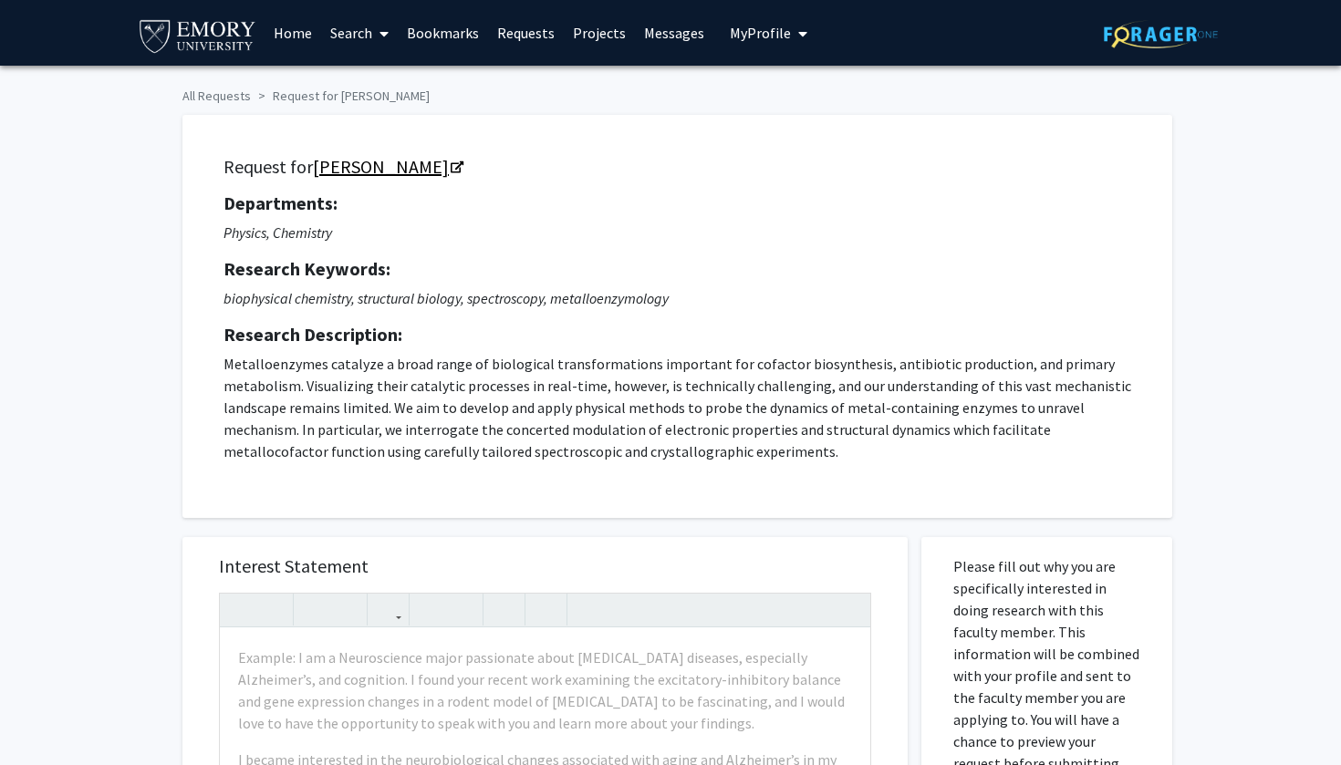
click at [336, 173] on link "[PERSON_NAME]" at bounding box center [387, 166] width 149 height 23
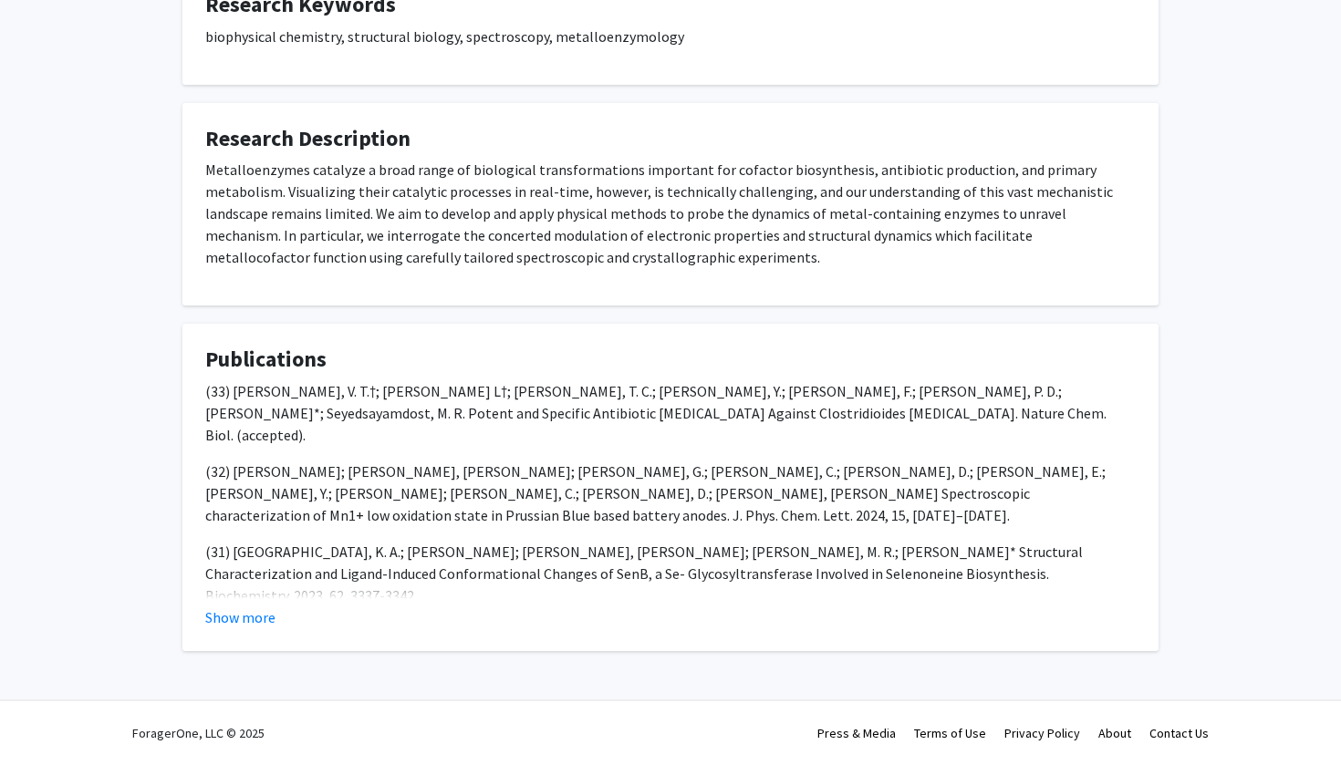
scroll to position [482, 0]
click at [255, 622] on button "Show more" at bounding box center [240, 617] width 70 height 22
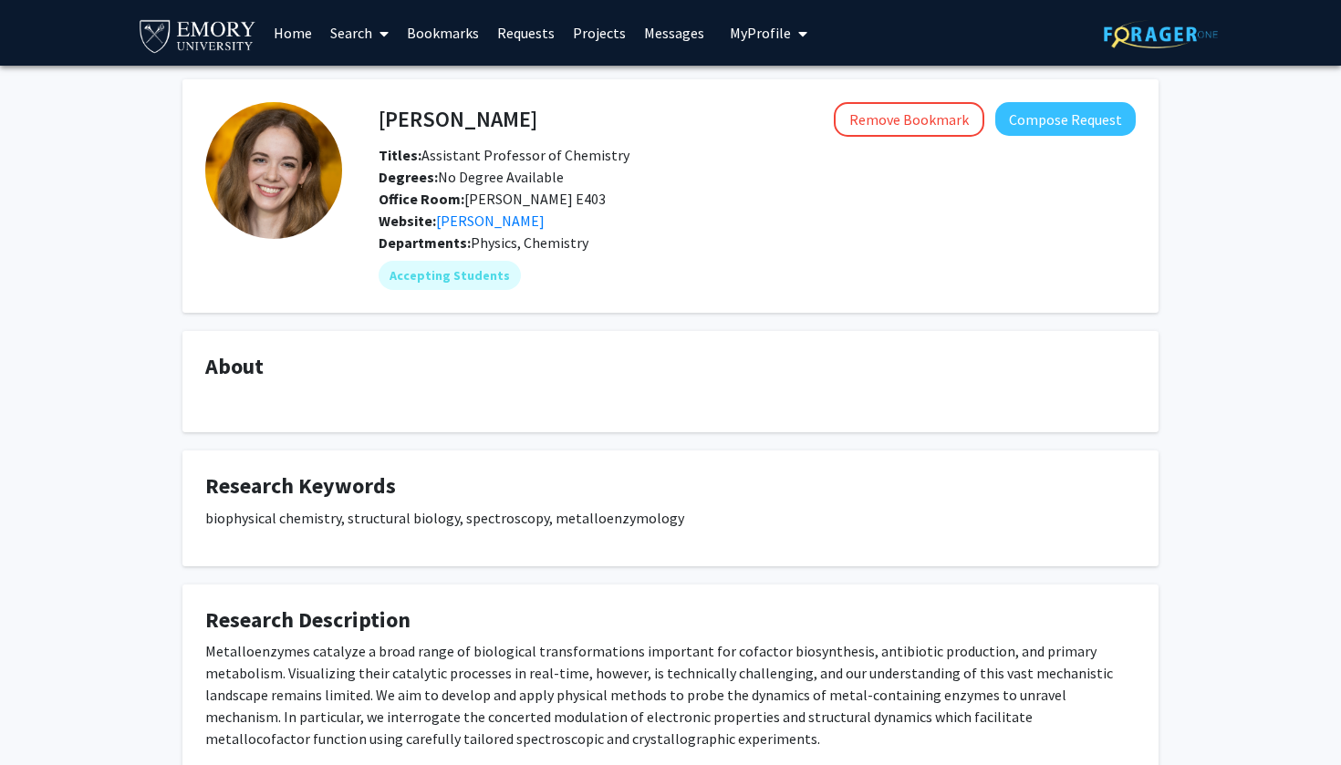
scroll to position [0, 0]
